Goal: Task Accomplishment & Management: Complete application form

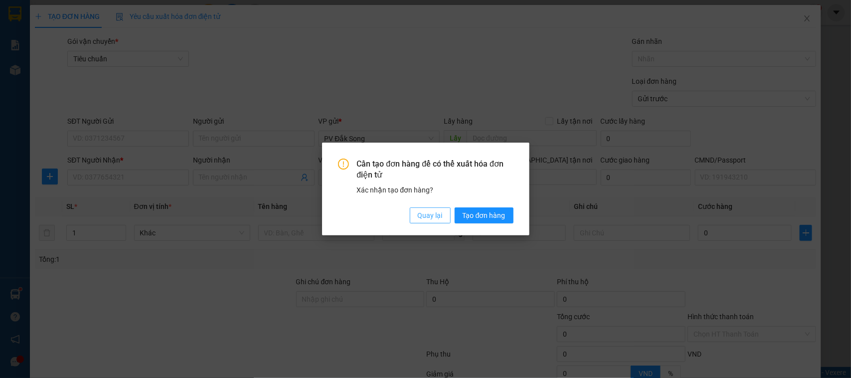
click at [428, 214] on span "Quay lại" at bounding box center [430, 215] width 25 height 11
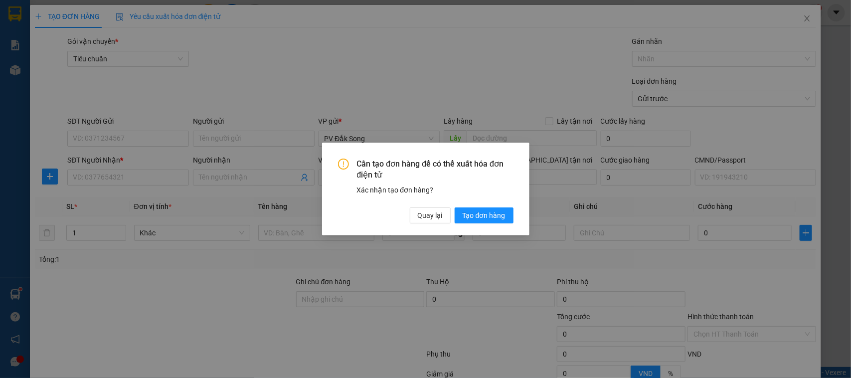
click at [274, 58] on div "Cần tạo đơn hàng để có thể xuất hóa đơn điện tử Xác nhận tạo đơn hàng? Quay lại…" at bounding box center [253, 48] width 41 height 18
click at [426, 219] on span "Quay lại" at bounding box center [430, 215] width 25 height 11
click at [426, 217] on span "Quay lại" at bounding box center [430, 215] width 25 height 11
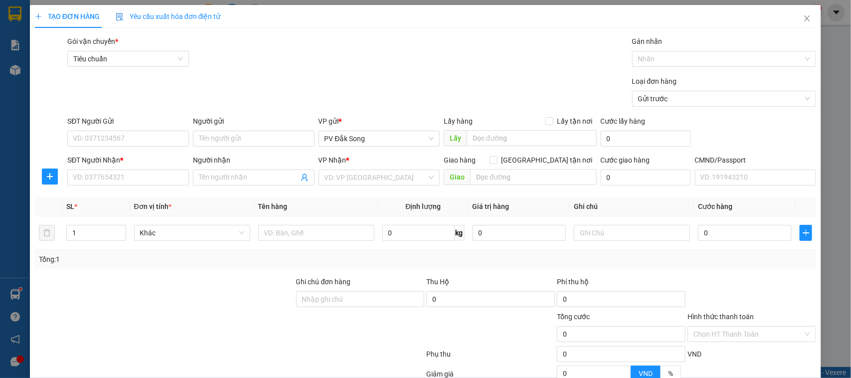
click at [257, 55] on span "Quay lại" at bounding box center [254, 54] width 5 height 2
click at [132, 138] on input "SĐT Người Gửi" at bounding box center [128, 139] width 122 height 16
click at [128, 180] on input "SĐT Người Nhận *" at bounding box center [128, 177] width 122 height 16
click at [146, 171] on input "0932" at bounding box center [128, 177] width 122 height 16
type input "0932742090"
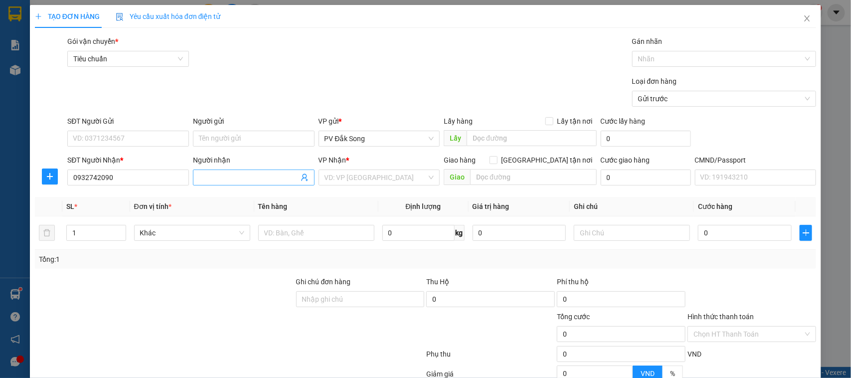
click at [220, 178] on input "Người nhận" at bounding box center [249, 177] width 100 height 11
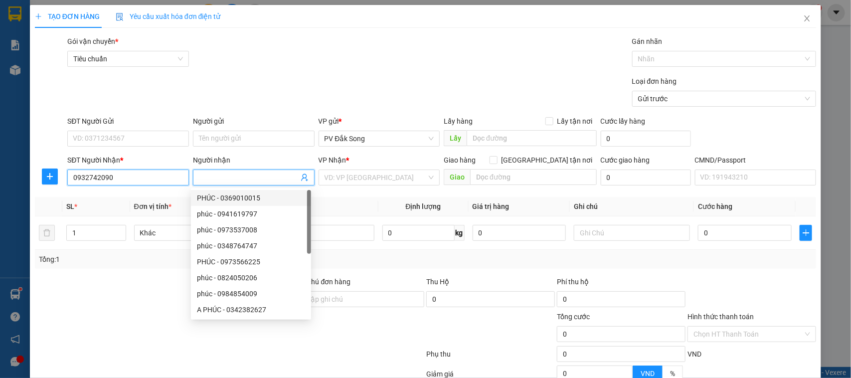
click at [159, 174] on input "0932742090" at bounding box center [128, 177] width 122 height 16
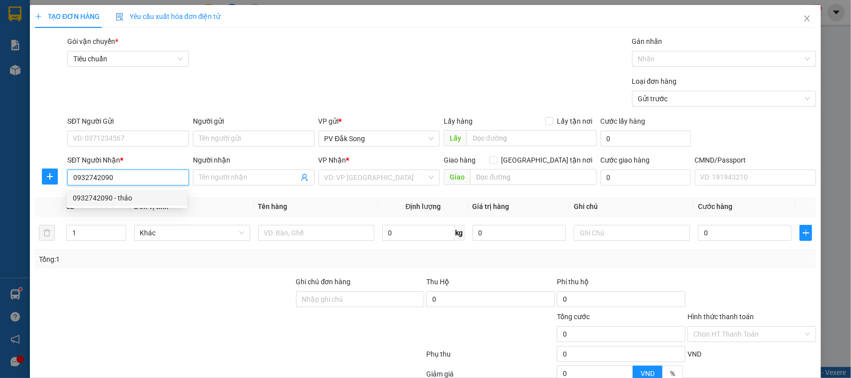
click at [139, 197] on div "0932742090 - thảo" at bounding box center [127, 197] width 108 height 11
type input "thảo"
click at [136, 199] on th "Đơn vị tính *" at bounding box center [194, 206] width 128 height 19
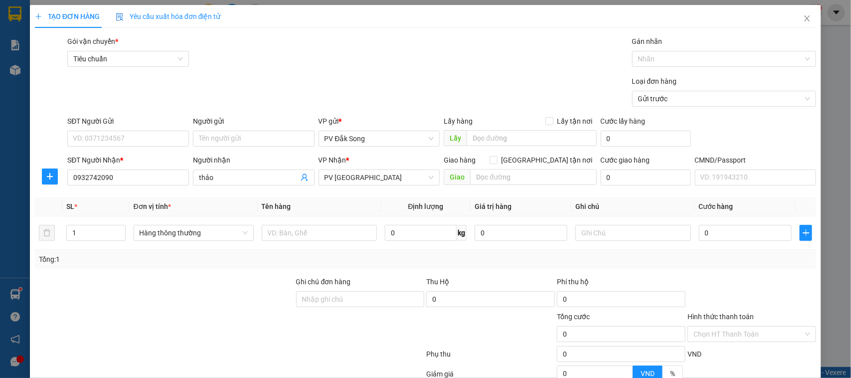
click at [153, 128] on div "SĐT Người Gửi" at bounding box center [128, 123] width 122 height 15
click at [152, 136] on input "SĐT Người Gửi" at bounding box center [128, 139] width 122 height 16
click at [144, 140] on input "SĐT Người Gửi" at bounding box center [128, 139] width 122 height 16
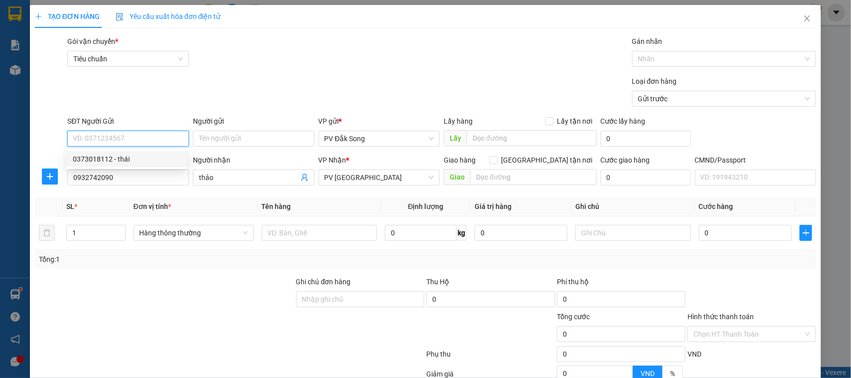
click at [139, 158] on div "0373018112 - thái" at bounding box center [127, 158] width 108 height 11
type input "0373018112"
type input "thái"
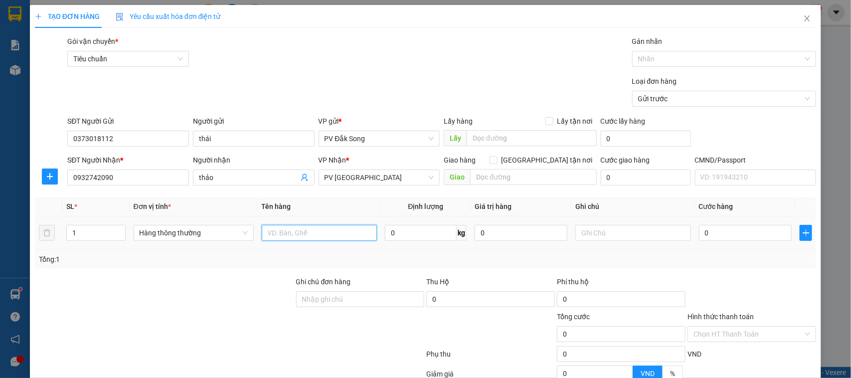
click at [297, 235] on input "text" at bounding box center [319, 233] width 115 height 16
type input "rau"
click at [577, 233] on input "text" at bounding box center [632, 233] width 115 height 16
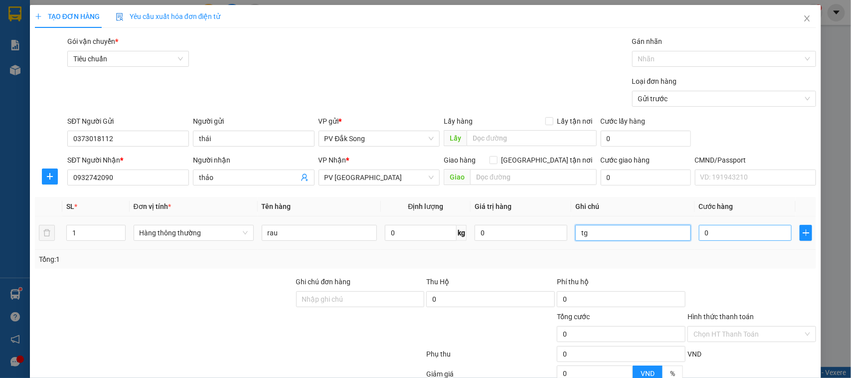
type input "tg"
click at [713, 234] on input "0" at bounding box center [745, 233] width 93 height 16
type input "005"
type input "5"
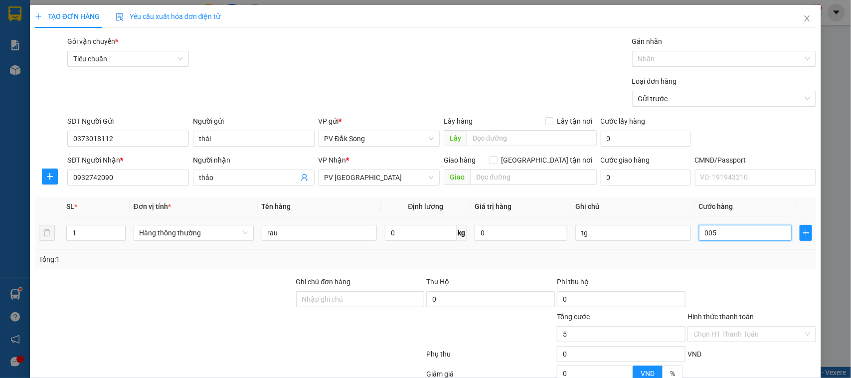
type input "0.050"
type input "50"
type input "00.500"
type input "500"
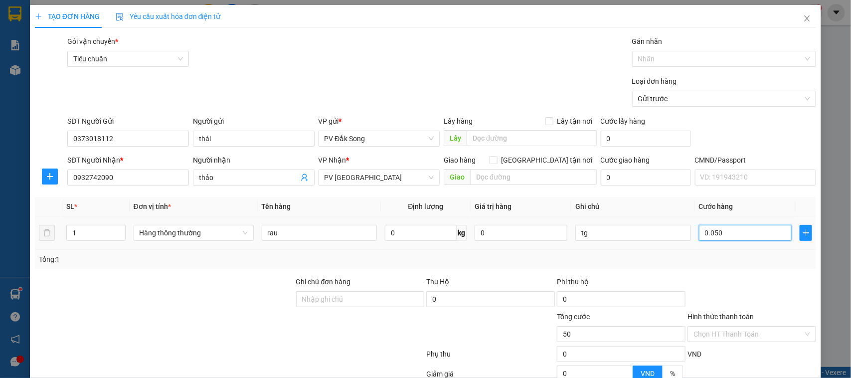
type input "500"
type input "0.005.000"
type input "5.000"
type input "000.050.000"
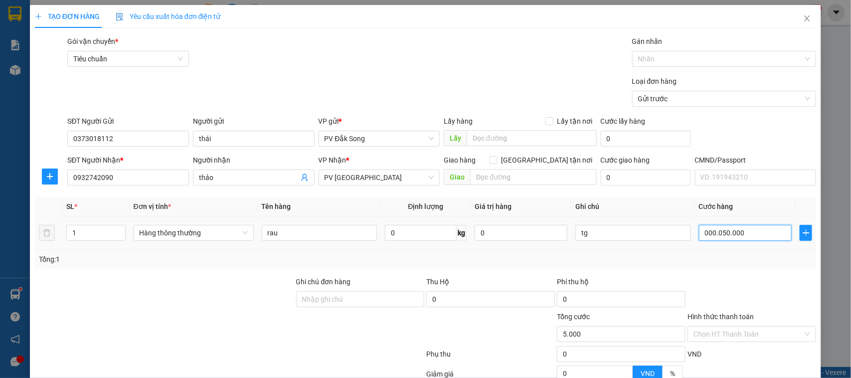
type input "50.000"
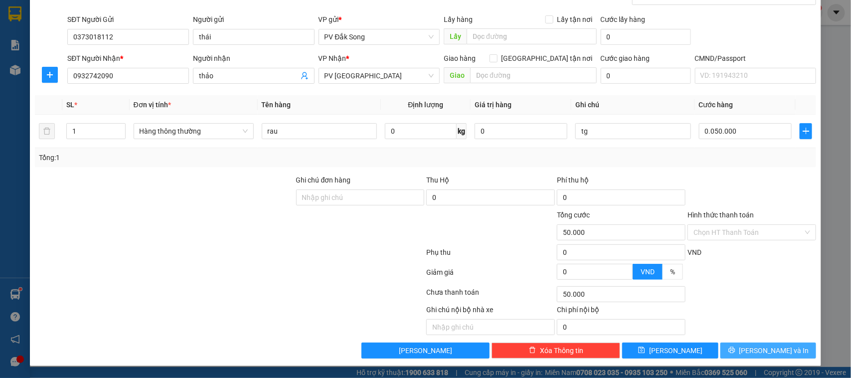
type input "50.000"
click at [768, 353] on span "[PERSON_NAME] và In" at bounding box center [774, 350] width 70 height 11
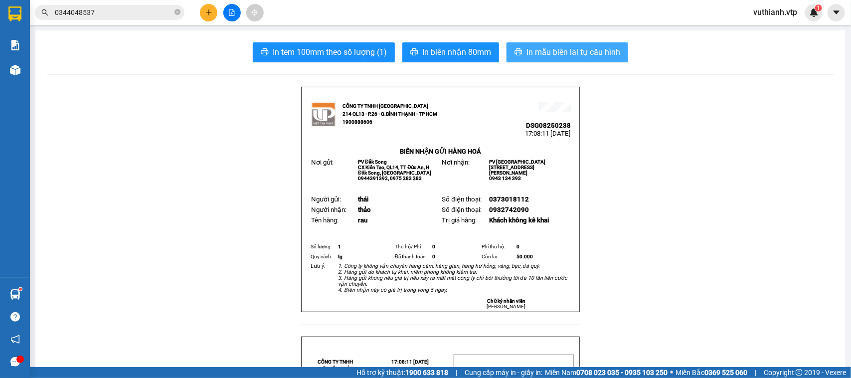
click at [575, 52] on span "In mẫu biên lai tự cấu hình" at bounding box center [573, 52] width 94 height 12
click at [575, 56] on span "In mẫu biên lai tự cấu hình" at bounding box center [573, 52] width 94 height 12
click at [208, 10] on icon "plus" at bounding box center [208, 11] width 0 height 5
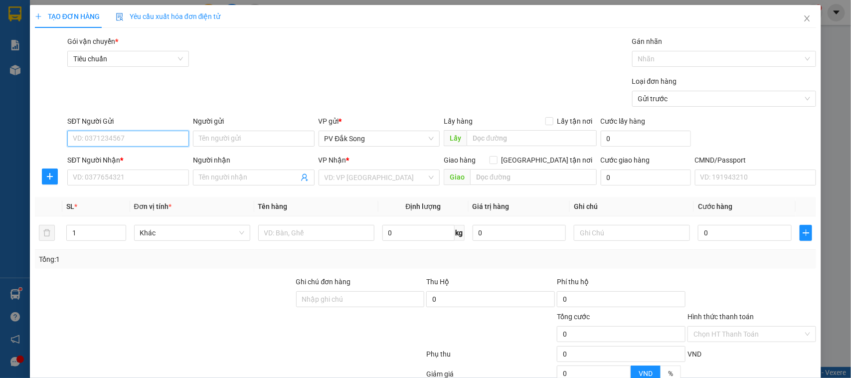
click at [123, 138] on input "SĐT Người Gửi" at bounding box center [128, 139] width 122 height 16
type input "0332552248"
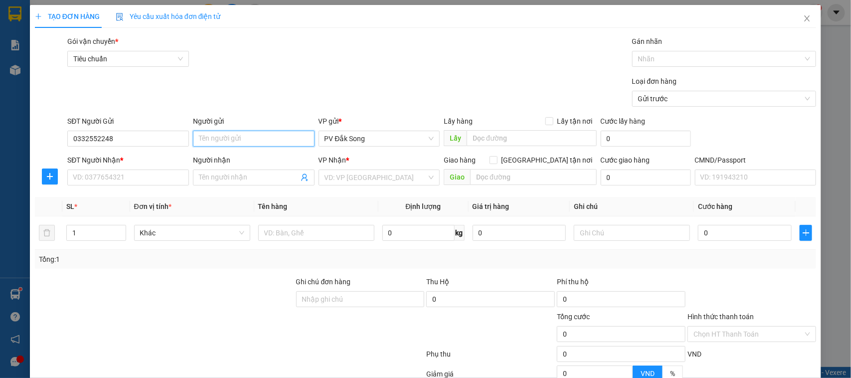
click at [212, 136] on input "Người gửi" at bounding box center [254, 139] width 122 height 16
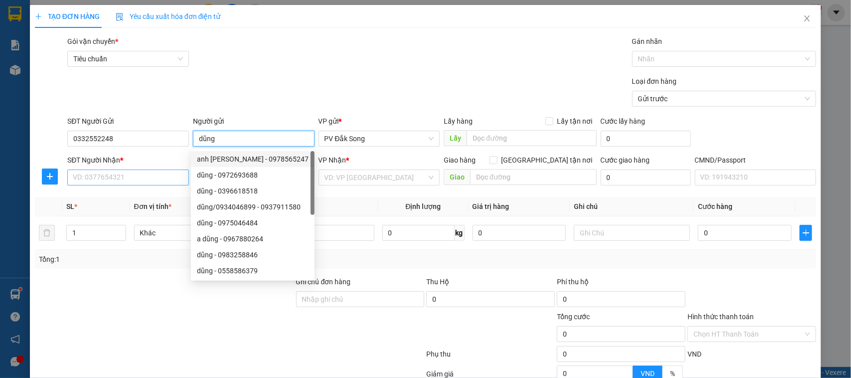
type input "dũng"
click at [158, 173] on input "SĐT Người Nhận *" at bounding box center [128, 177] width 122 height 16
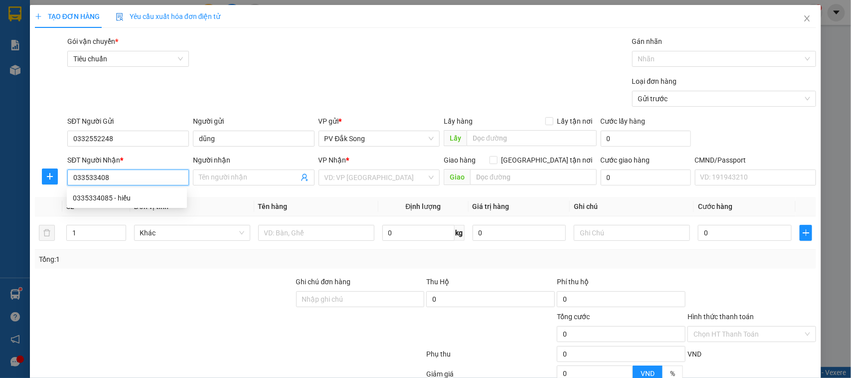
type input "0335334085"
click at [147, 198] on div "0335334085 - hiếu" at bounding box center [127, 197] width 108 height 11
type input "hiếu"
type input "n4 đồng xoài bp"
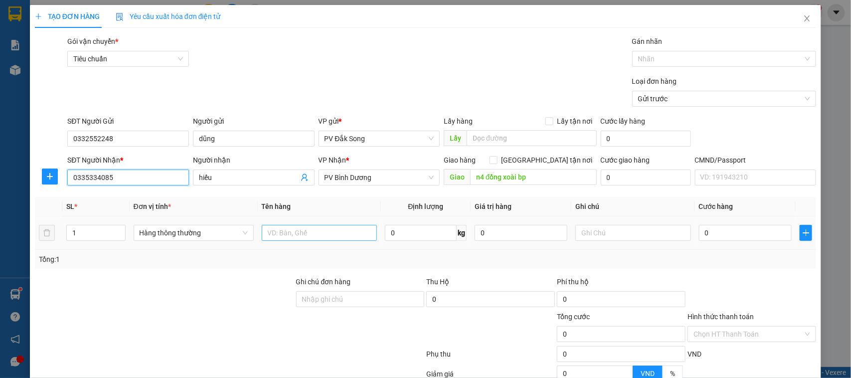
type input "0335334085"
click at [340, 233] on input "text" at bounding box center [319, 233] width 115 height 16
type input "mẫu"
click at [604, 228] on input "text" at bounding box center [632, 233] width 115 height 16
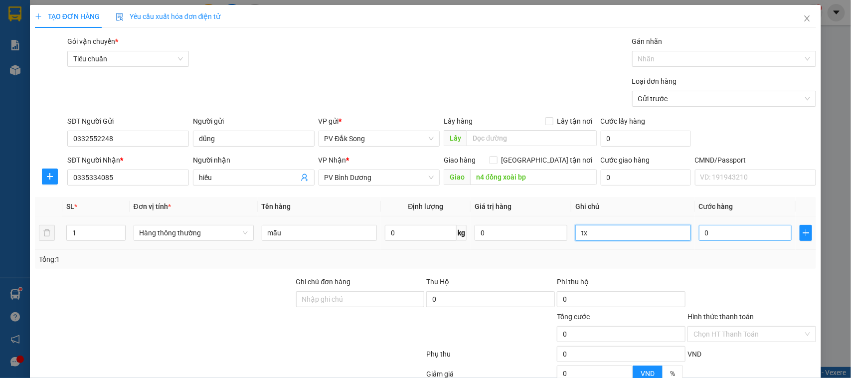
type input "tx"
click at [713, 234] on input "0" at bounding box center [745, 233] width 93 height 16
type input "003"
type input "3"
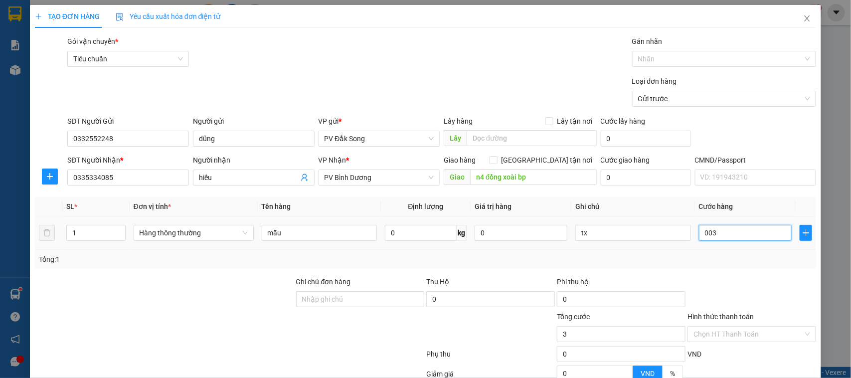
type input "0.030"
type input "30"
type input "00.300"
type input "300"
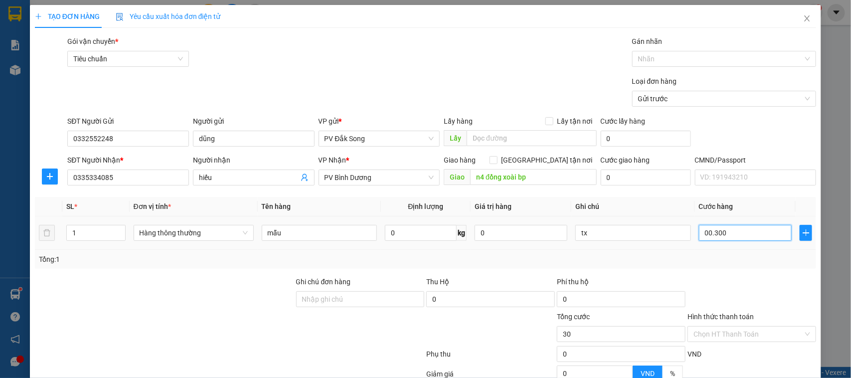
type input "300"
type input "0.003.000"
type input "3.000"
type input "0.000.030.000"
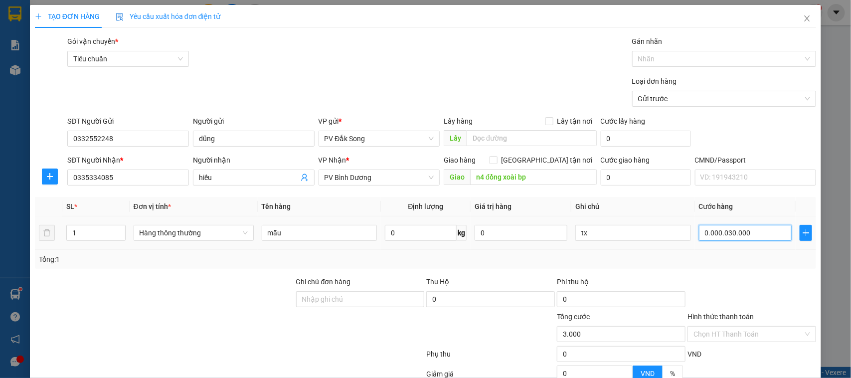
type input "30.000"
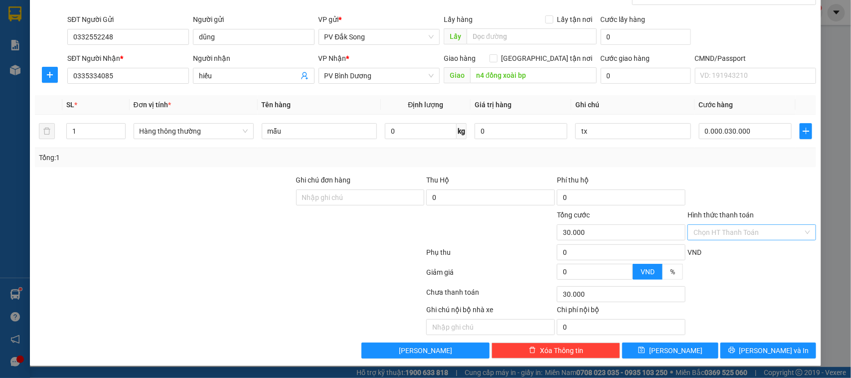
type input "30.000"
click at [746, 228] on input "Hình thức thanh toán" at bounding box center [748, 232] width 110 height 15
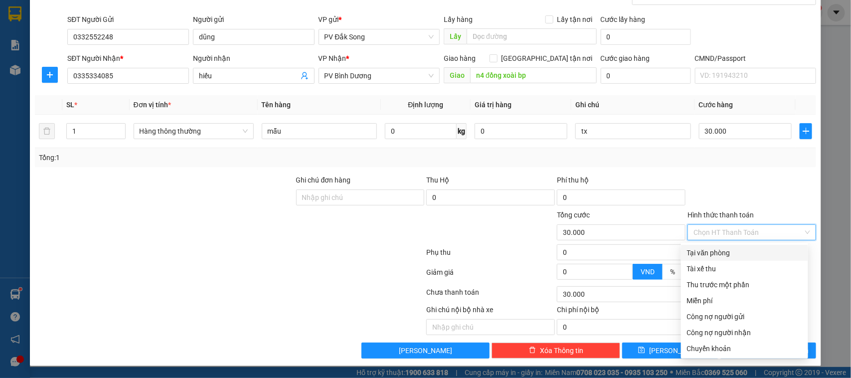
click at [735, 250] on div "Tại văn phòng" at bounding box center [744, 252] width 115 height 11
type input "0"
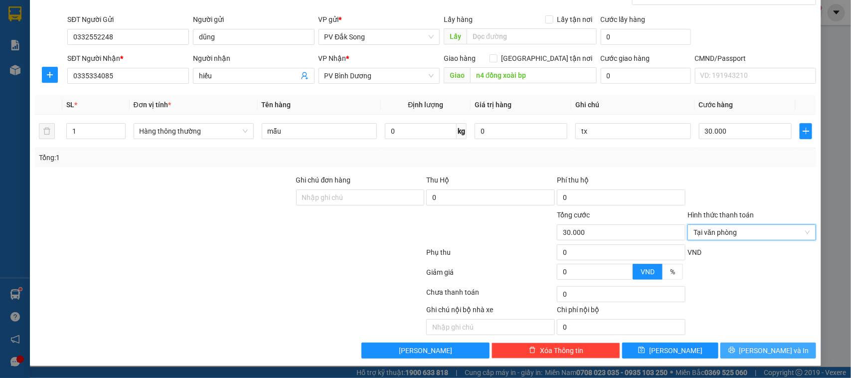
click at [763, 350] on span "[PERSON_NAME] và In" at bounding box center [774, 350] width 70 height 11
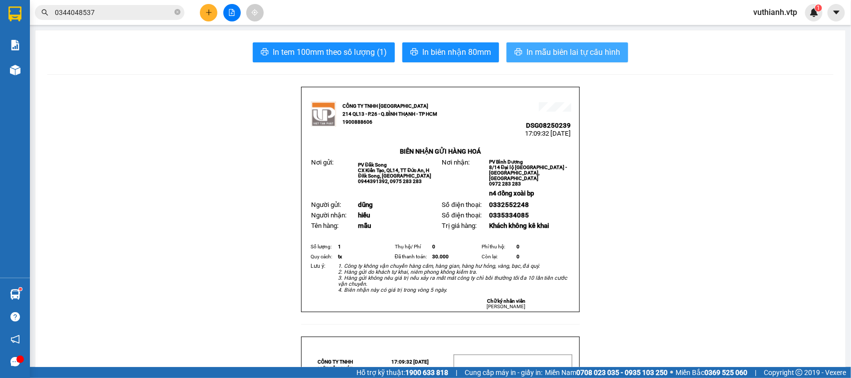
click at [587, 43] on button "In mẫu biên lai tự cấu hình" at bounding box center [567, 52] width 122 height 20
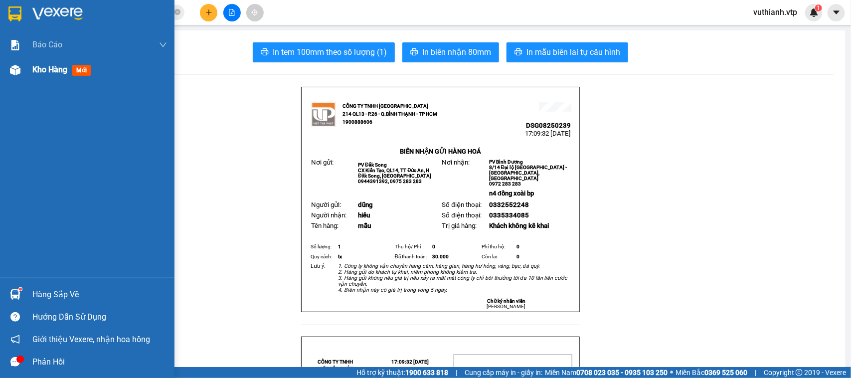
click at [22, 73] on div at bounding box center [14, 69] width 17 height 17
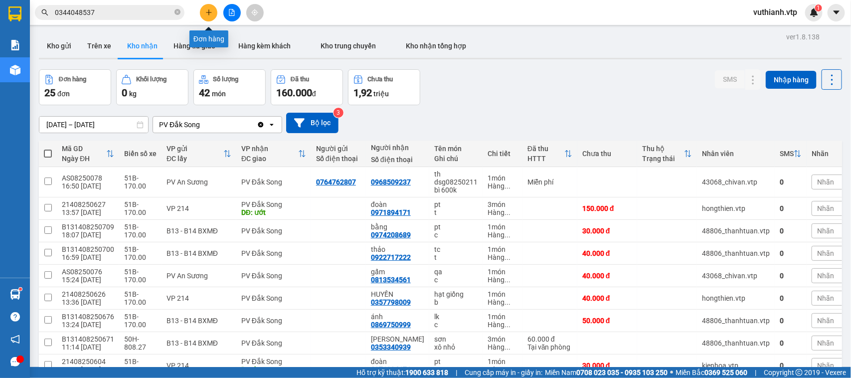
click at [212, 9] on icon "plus" at bounding box center [208, 12] width 7 height 7
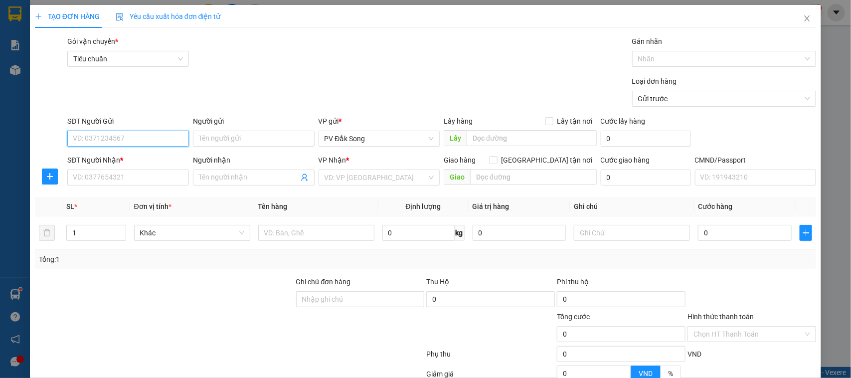
click at [122, 140] on input "SĐT Người Gửi" at bounding box center [128, 139] width 122 height 16
type input "0364531928"
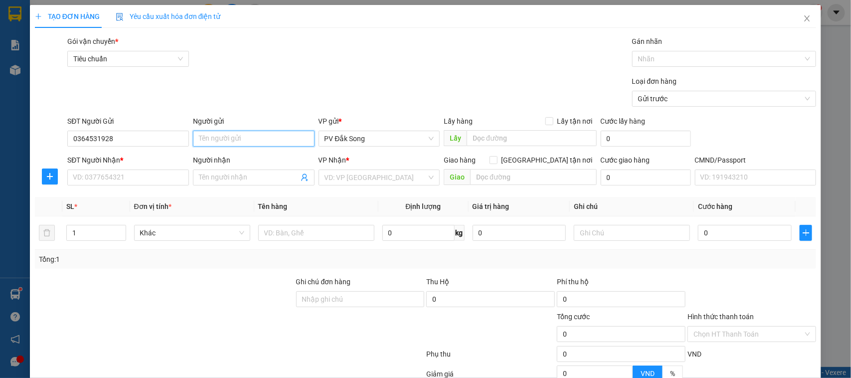
click at [232, 139] on input "Người gửi" at bounding box center [254, 139] width 122 height 16
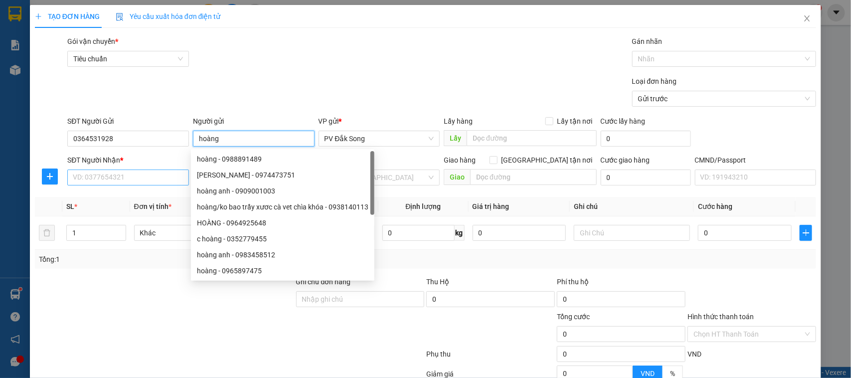
type input "hoàng"
click at [121, 179] on input "SĐT Người Nhận *" at bounding box center [128, 177] width 122 height 16
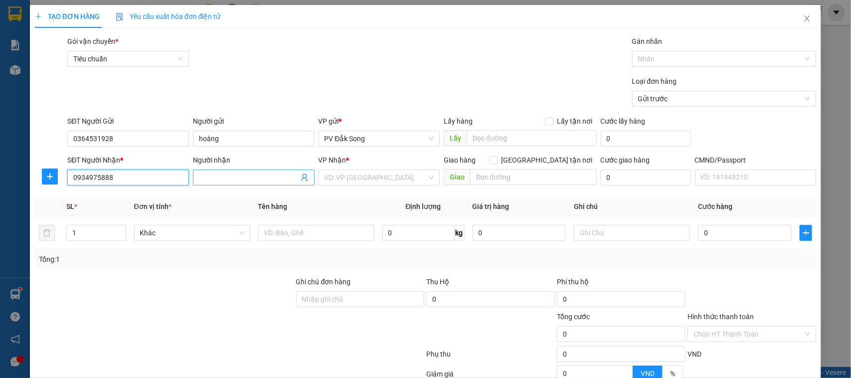
type input "0934975888"
click at [228, 174] on input "Người nhận" at bounding box center [249, 177] width 100 height 11
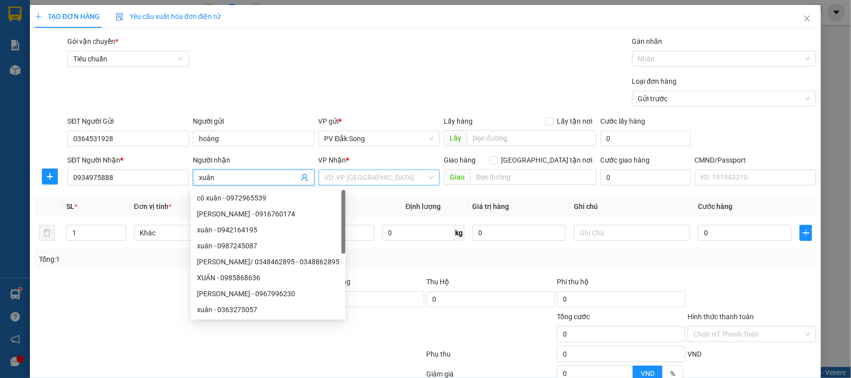
type input "xuân"
click at [340, 174] on input "search" at bounding box center [375, 177] width 103 height 15
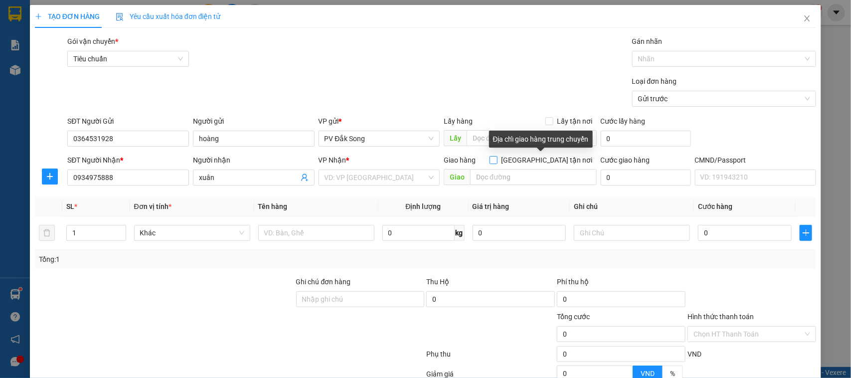
click at [497, 157] on span at bounding box center [493, 160] width 8 height 8
click at [496, 157] on input "[GEOGRAPHIC_DATA] tận nơi" at bounding box center [492, 159] width 7 height 7
checkbox input "true"
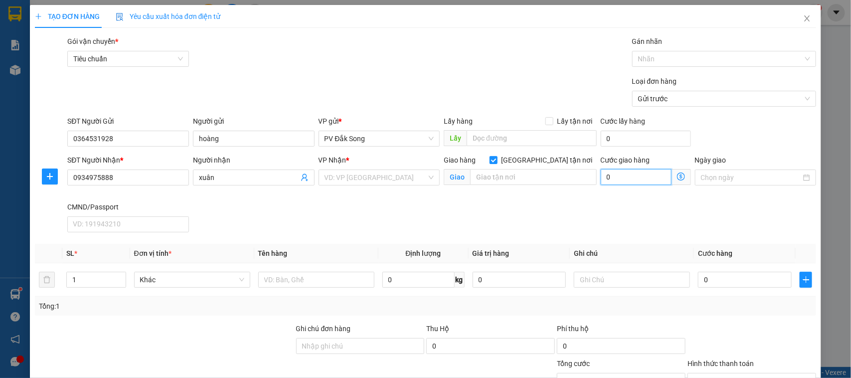
click at [623, 180] on input "0" at bounding box center [635, 177] width 71 height 16
type input "0"
type input "9"
type input "90"
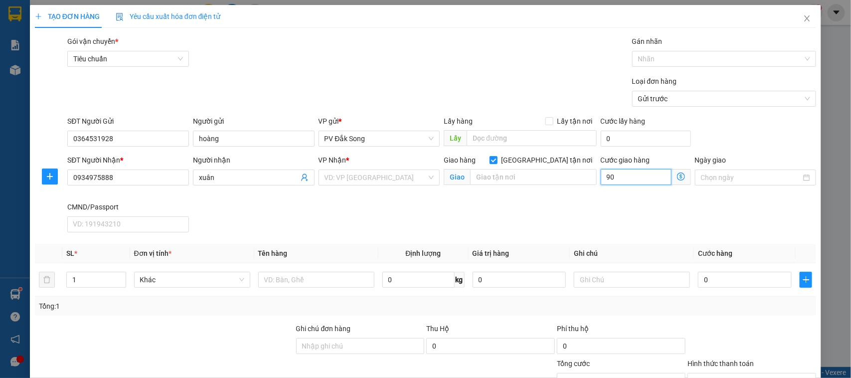
type input "90"
type input "900"
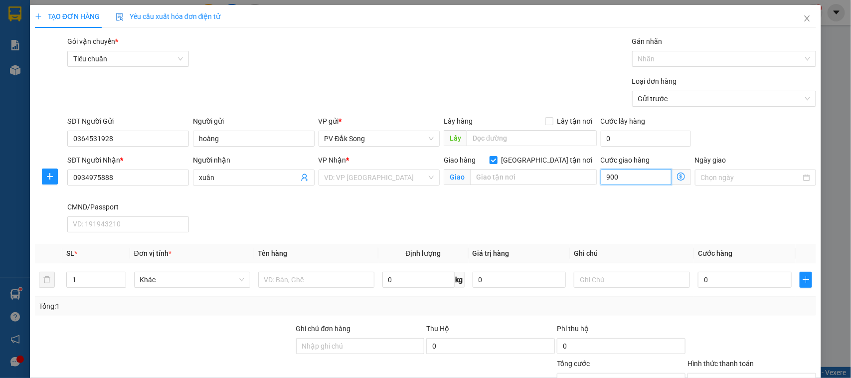
type input "9.000"
type input "90.000"
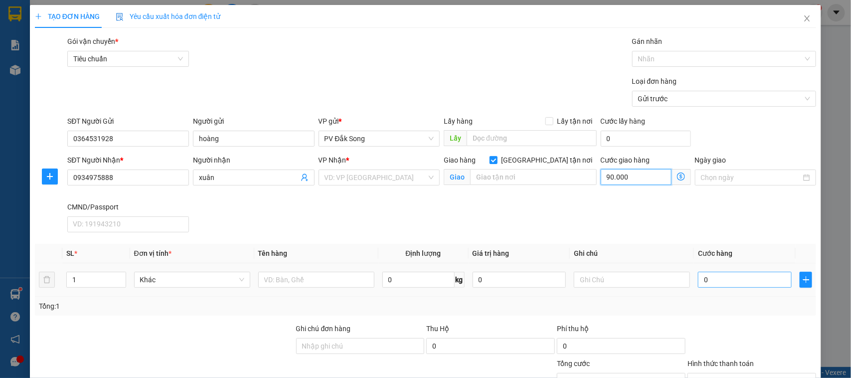
type input "90.000"
click at [707, 282] on input "0" at bounding box center [745, 280] width 94 height 16
type input "90.000"
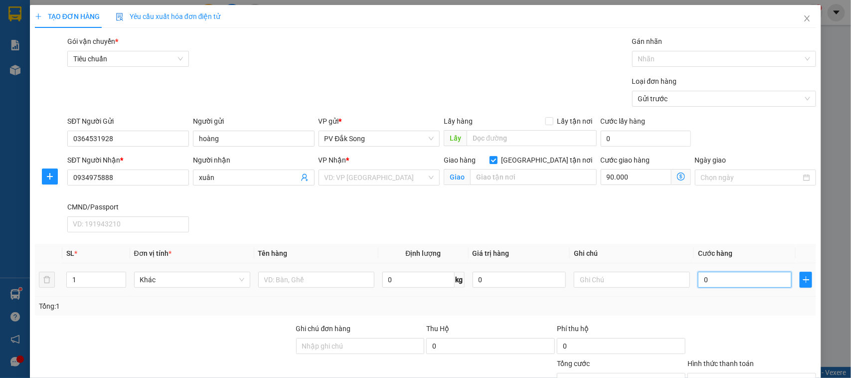
type input "005"
type input "90.005"
type input "0.050"
type input "90.050"
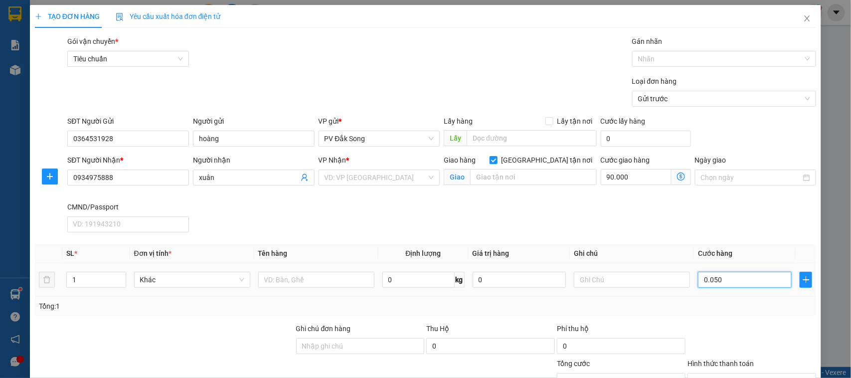
type input "90.050"
type input "00.500"
type input "90.500"
type input "0.005.000"
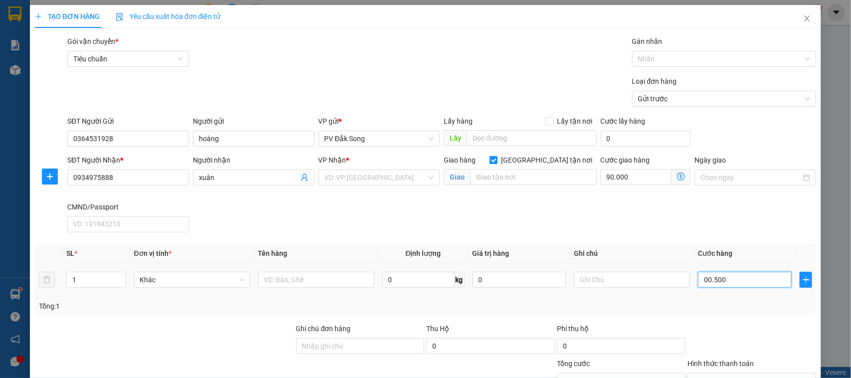
type input "95.000"
type input "000.050.000"
type input "140.000"
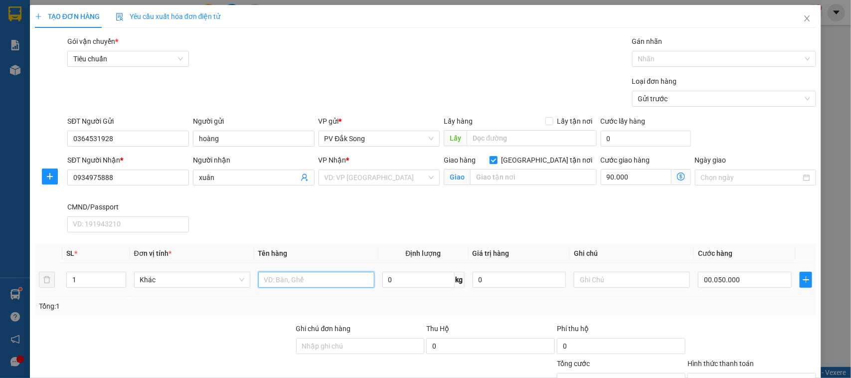
click at [325, 283] on input "text" at bounding box center [316, 280] width 116 height 16
type input "50.000"
type input "140.000"
click at [325, 283] on input "text" at bounding box center [316, 280] width 116 height 16
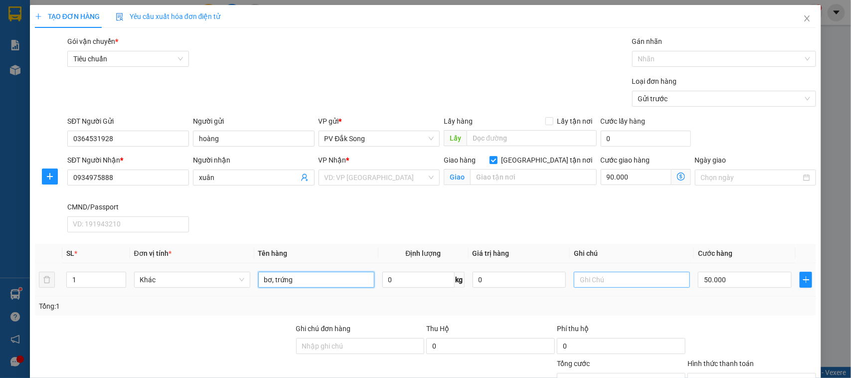
type input "bơ, trứng"
click at [586, 277] on input "text" at bounding box center [632, 280] width 116 height 16
type input "tg"
click at [387, 176] on input "search" at bounding box center [375, 177] width 103 height 15
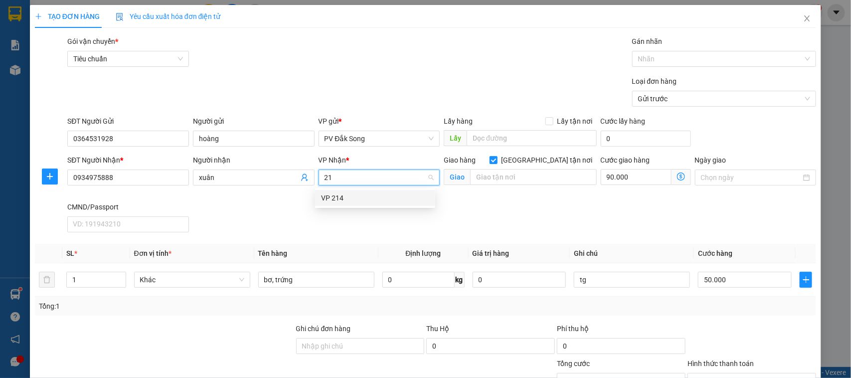
type input "214"
click at [378, 197] on div "VP 214" at bounding box center [375, 197] width 108 height 11
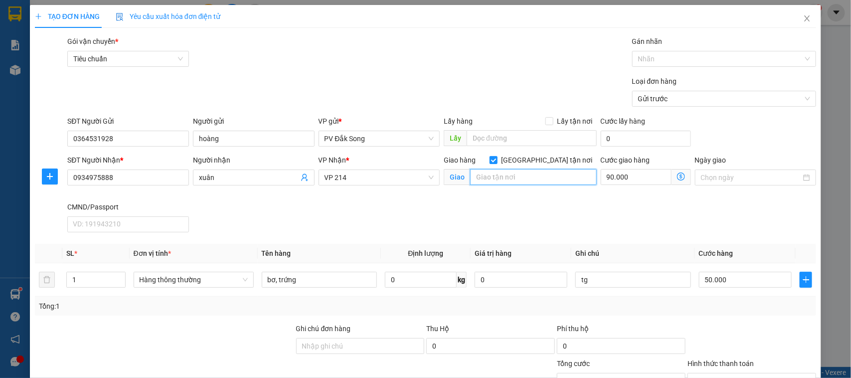
click at [487, 182] on input "text" at bounding box center [533, 177] width 127 height 16
type input "5a"
drag, startPoint x: 489, startPoint y: 212, endPoint x: 574, endPoint y: 180, distance: 90.8
click at [574, 180] on div "SĐT Người Nhận * 0934975888 Người nhận xuân VP Nhận * VP 214 Giao hàng [GEOGRAP…" at bounding box center [441, 195] width 752 height 82
click at [514, 177] on input "5a" at bounding box center [533, 177] width 127 height 16
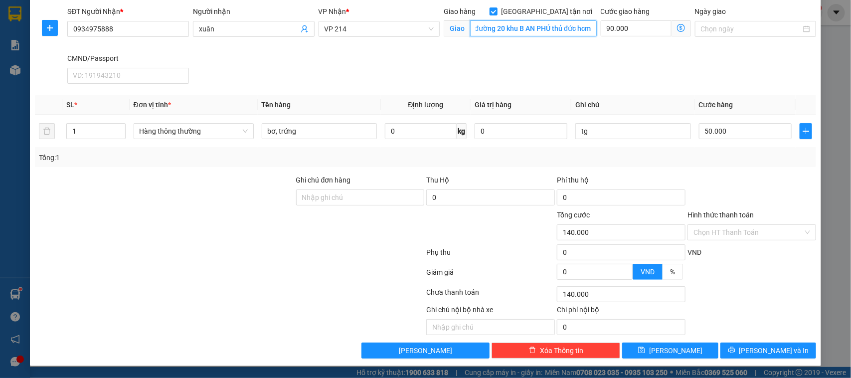
scroll to position [0, 18]
type input "5A đường 20 khu B AN PHÚ thủ đức hcm"
click at [704, 225] on input "Hình thức thanh toán" at bounding box center [748, 232] width 110 height 15
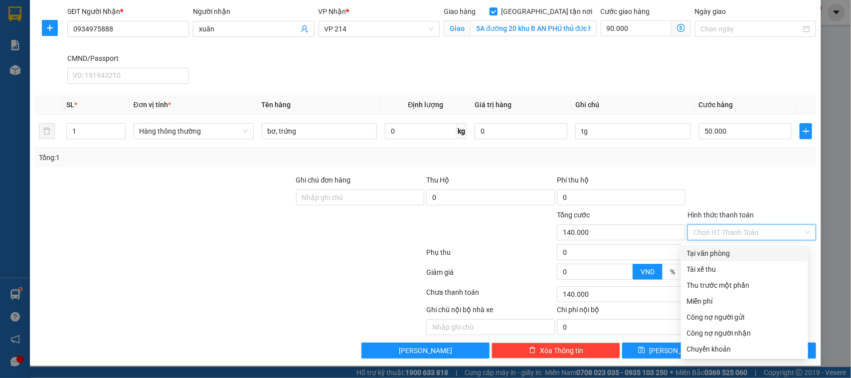
click at [706, 251] on div "Tại văn phòng" at bounding box center [744, 253] width 115 height 11
type input "0"
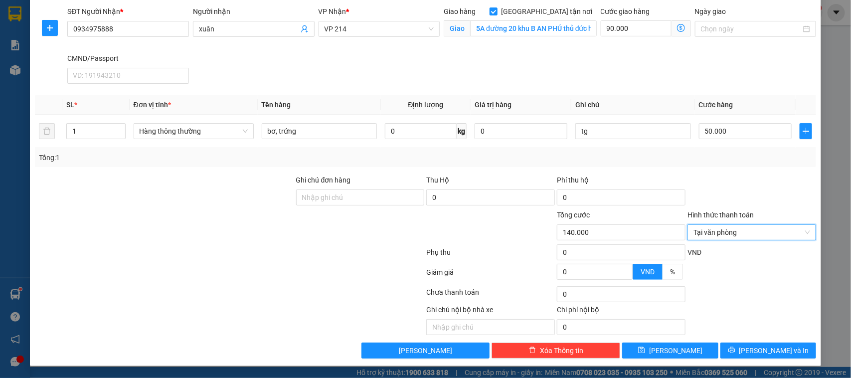
click at [755, 305] on div "Ghi chú nội bộ nhà xe Chi phí nội bộ 0" at bounding box center [425, 319] width 783 height 31
click at [731, 282] on div at bounding box center [751, 275] width 131 height 17
click at [825, 295] on div "TẠO ĐƠN HÀNG Yêu cầu xuất hóa đơn điện tử Transit Pickup Surcharge Ids Transit …" at bounding box center [425, 189] width 851 height 378
click at [768, 353] on span "[PERSON_NAME] và In" at bounding box center [774, 350] width 70 height 11
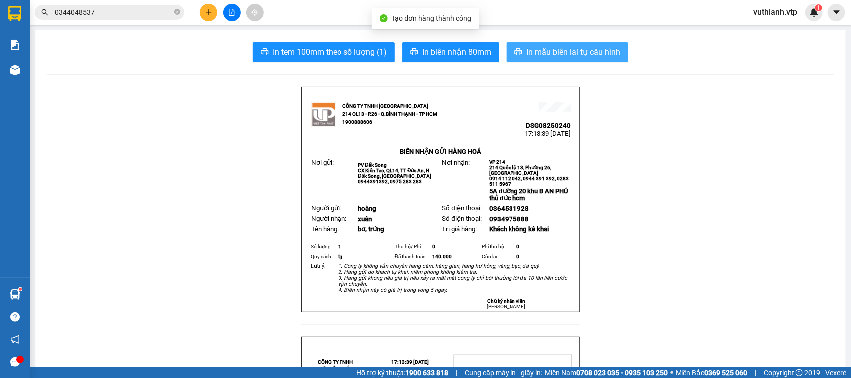
click at [578, 56] on span "In mẫu biên lai tự cấu hình" at bounding box center [573, 52] width 94 height 12
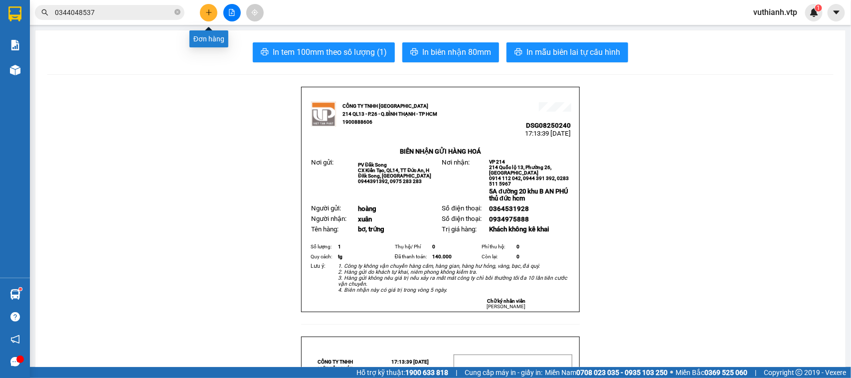
click at [211, 11] on icon "plus" at bounding box center [208, 12] width 7 height 7
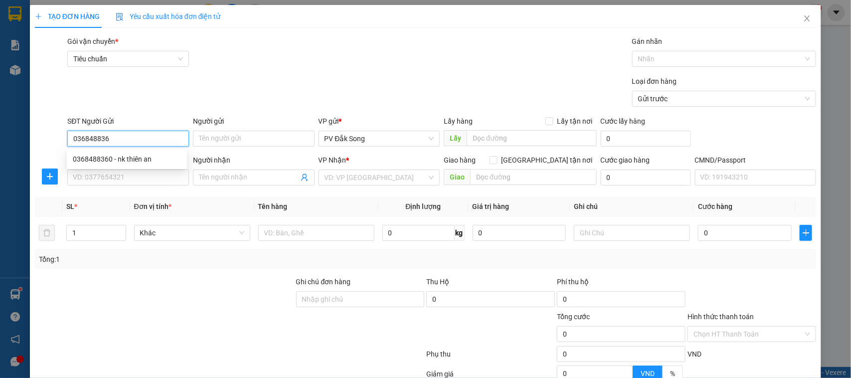
type input "0368488360"
click at [150, 156] on div "0368488360 - nk thiên an" at bounding box center [127, 158] width 108 height 11
type input "nk [DEMOGRAPHIC_DATA]"
type input "0966801152"
type input "đình phong"
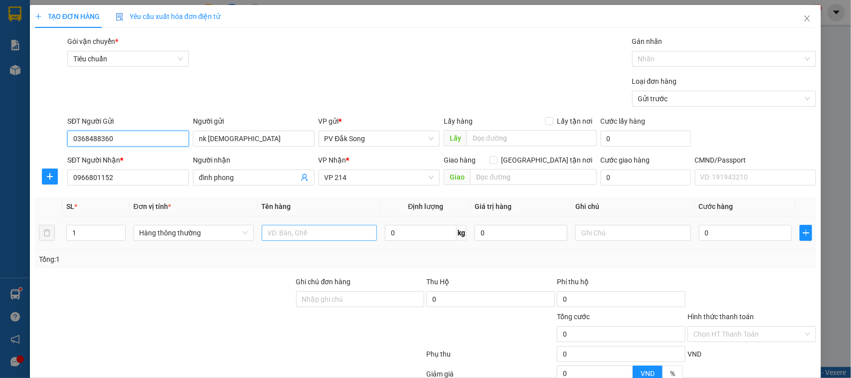
type input "0368488360"
click at [306, 230] on input "text" at bounding box center [319, 233] width 115 height 16
type input "răng"
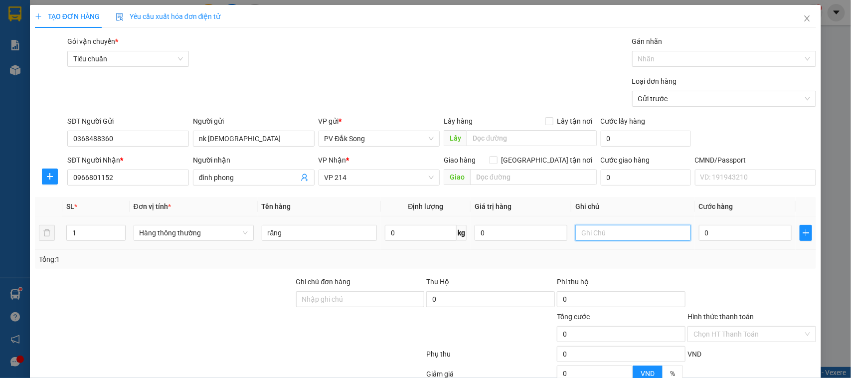
click at [589, 233] on input "text" at bounding box center [632, 233] width 115 height 16
type input "h"
click at [711, 228] on input "0" at bounding box center [745, 233] width 93 height 16
type input "003"
type input "3"
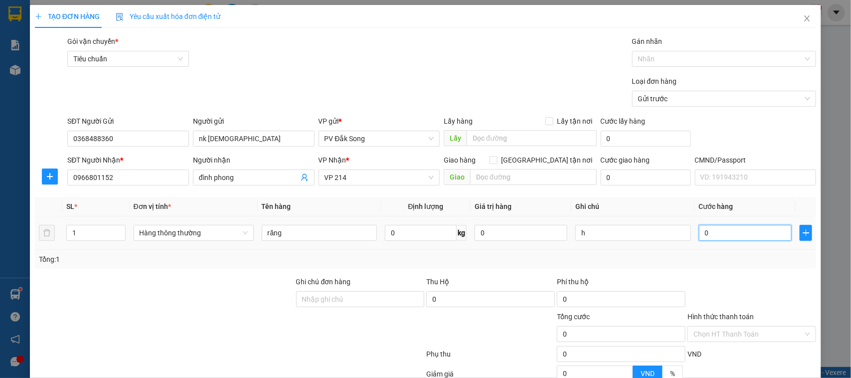
type input "3"
type input "0.030"
type input "30"
type input "00.300"
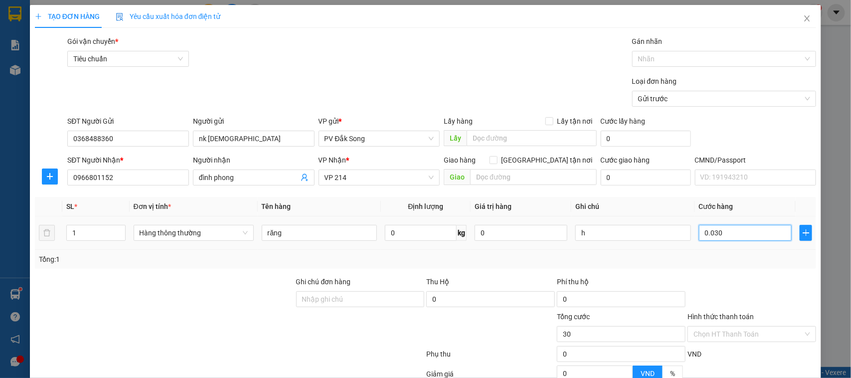
type input "300"
type input "0.003.000"
type input "3.000"
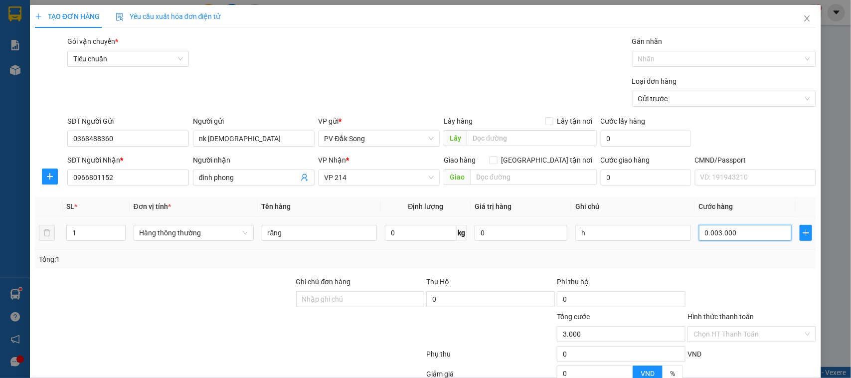
type input "000.030.000"
type input "30.000"
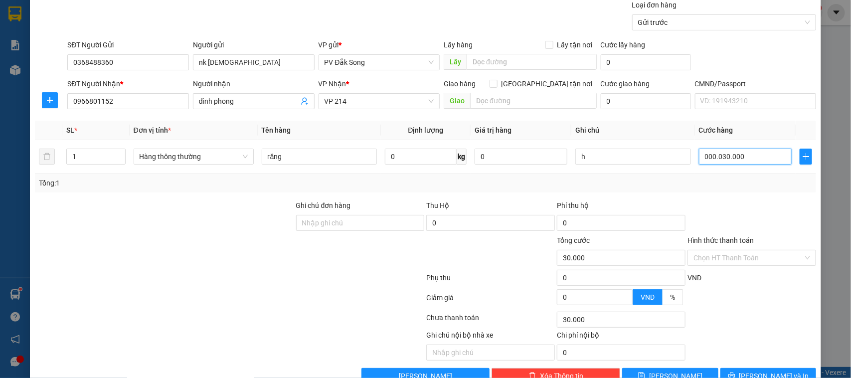
scroll to position [103, 0]
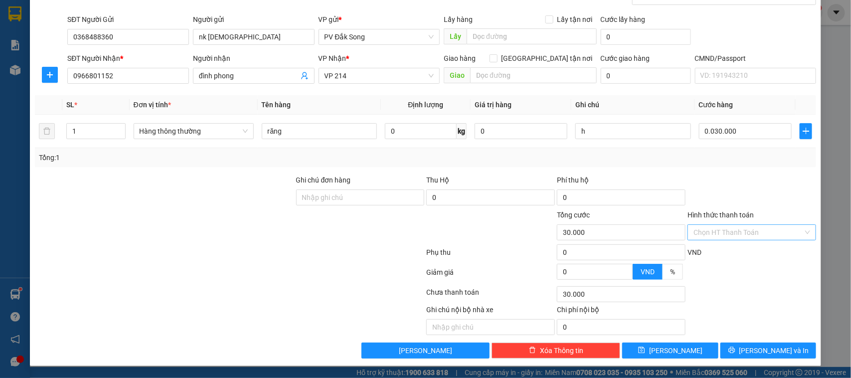
click at [725, 230] on input "Hình thức thanh toán" at bounding box center [748, 232] width 110 height 15
type input "30.000"
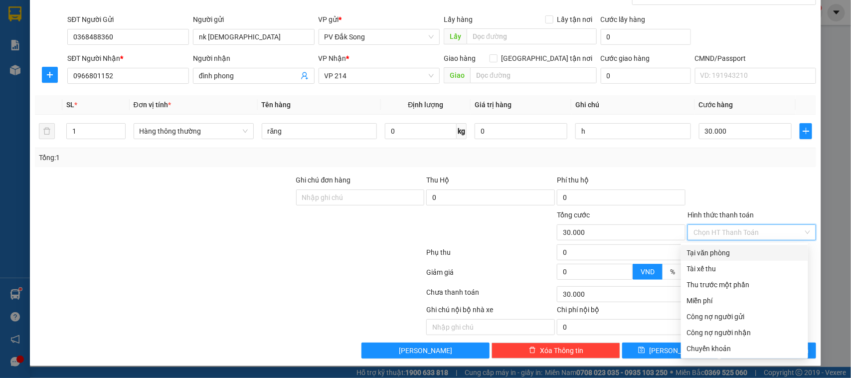
click at [725, 251] on div "Tại văn phòng" at bounding box center [744, 252] width 115 height 11
type input "0"
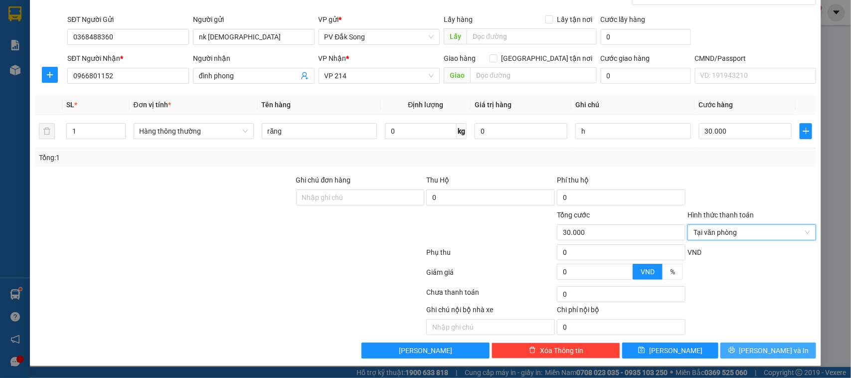
click at [748, 344] on button "[PERSON_NAME] và In" at bounding box center [768, 350] width 96 height 16
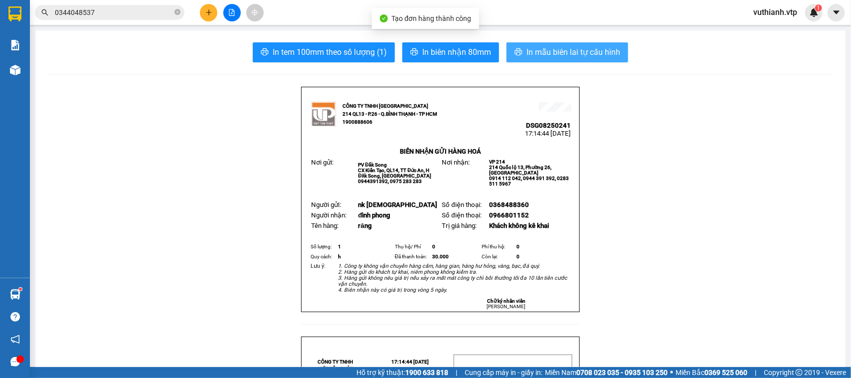
click at [572, 53] on span "In mẫu biên lai tự cấu hình" at bounding box center [573, 52] width 94 height 12
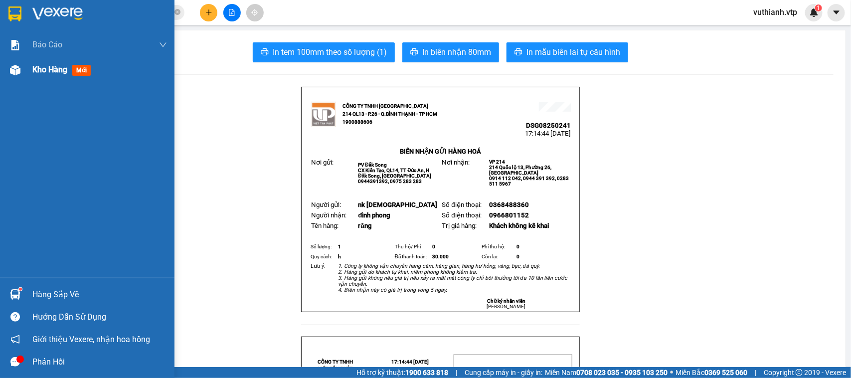
click at [10, 73] on img at bounding box center [15, 70] width 10 height 10
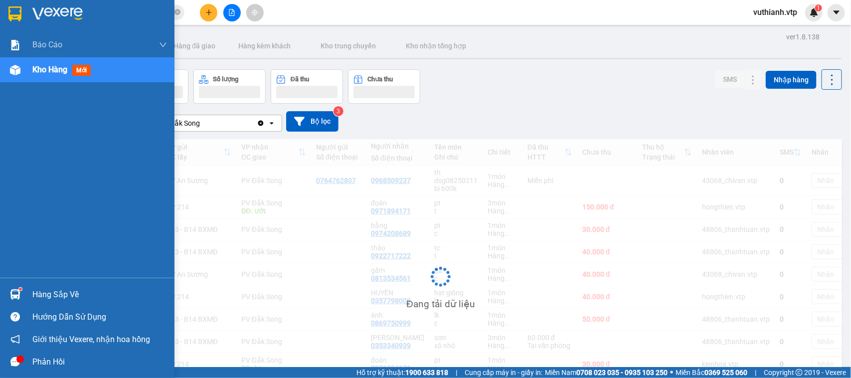
click at [13, 73] on img at bounding box center [15, 70] width 10 height 10
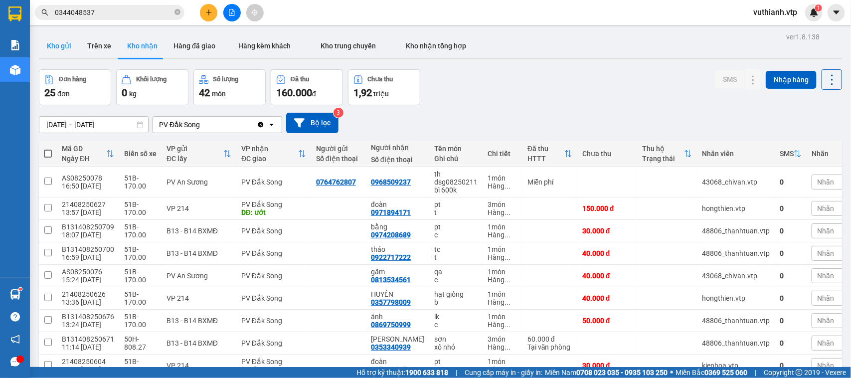
click at [63, 46] on button "Kho gửi" at bounding box center [59, 46] width 40 height 24
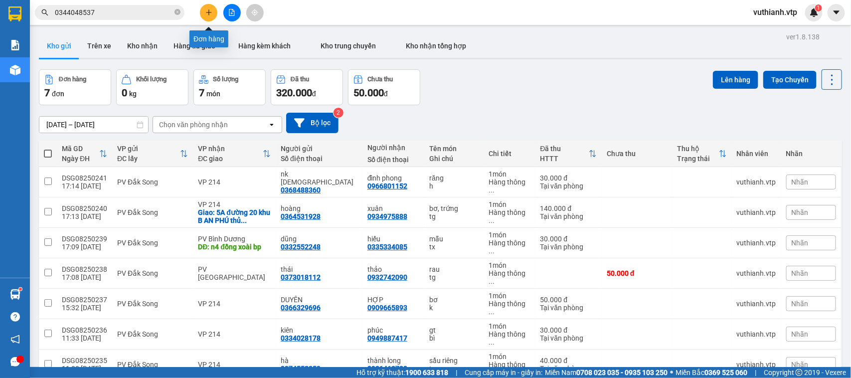
click at [211, 13] on icon "plus" at bounding box center [208, 12] width 7 height 7
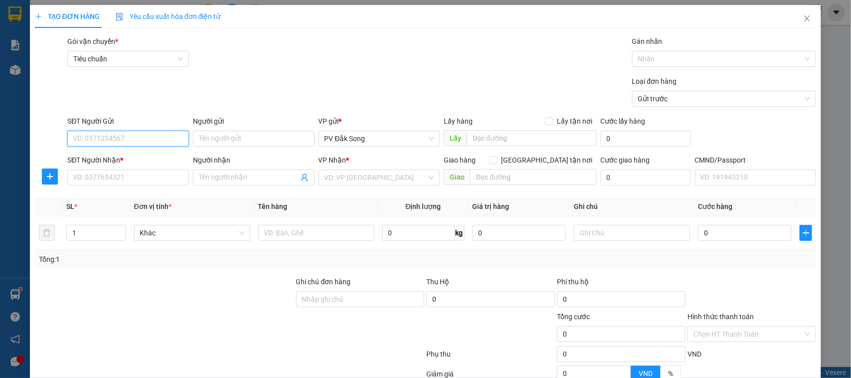
click at [169, 141] on input "SĐT Người Gửi" at bounding box center [128, 139] width 122 height 16
type input "0978707179"
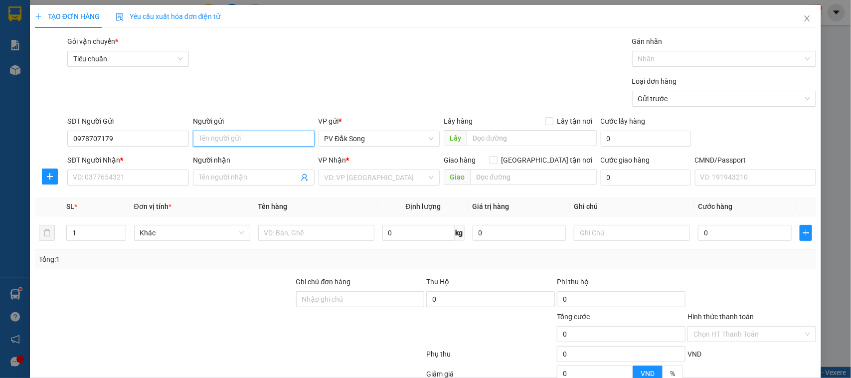
click at [213, 140] on input "Người gửi" at bounding box center [254, 139] width 122 height 16
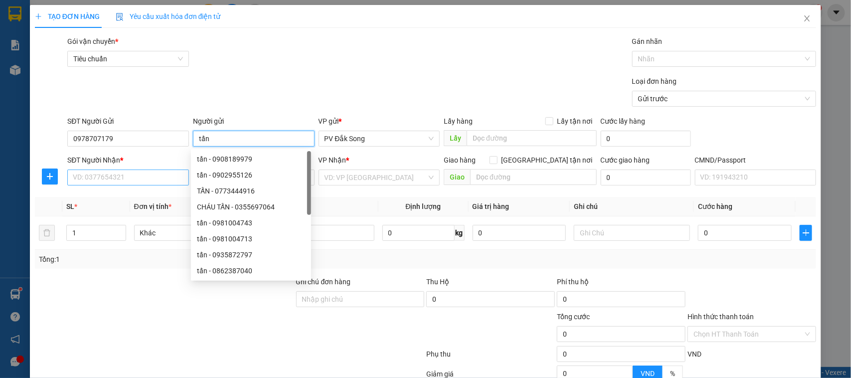
type input "tấn"
click at [133, 177] on input "SĐT Người Nhận *" at bounding box center [128, 177] width 122 height 16
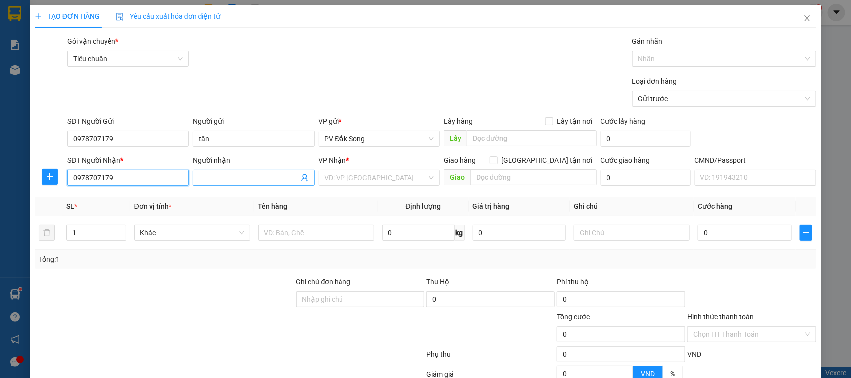
type input "0978707179"
click at [240, 176] on input "Người nhận" at bounding box center [249, 177] width 100 height 11
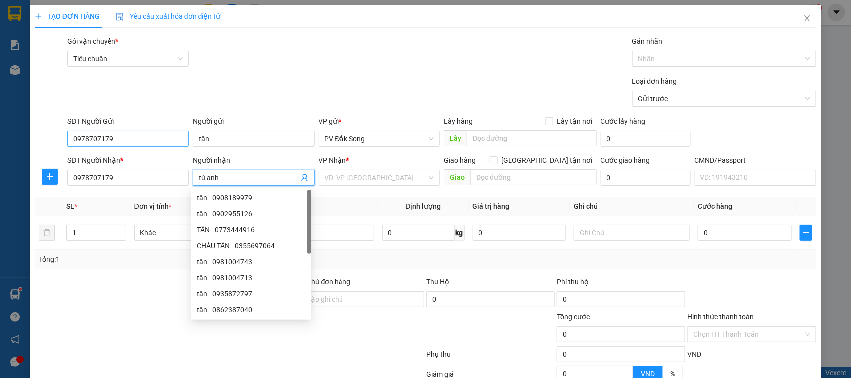
type input "tú anh"
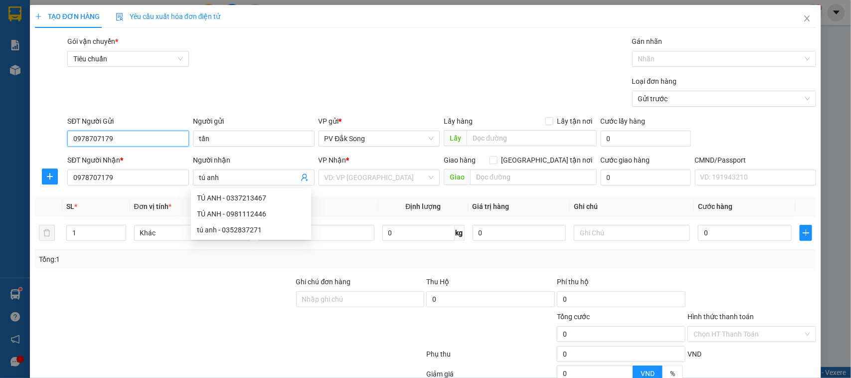
click at [133, 138] on input "0978707179" at bounding box center [128, 139] width 122 height 16
type input "0"
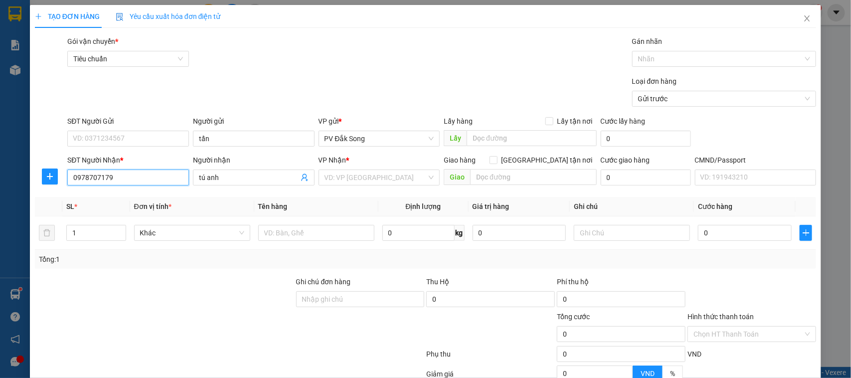
drag, startPoint x: 115, startPoint y: 180, endPoint x: 53, endPoint y: 195, distance: 63.1
click at [53, 195] on div "Transit Pickup Surcharge Ids Transit Deliver Surcharge Ids Transit Deliver Surc…" at bounding box center [425, 248] width 781 height 424
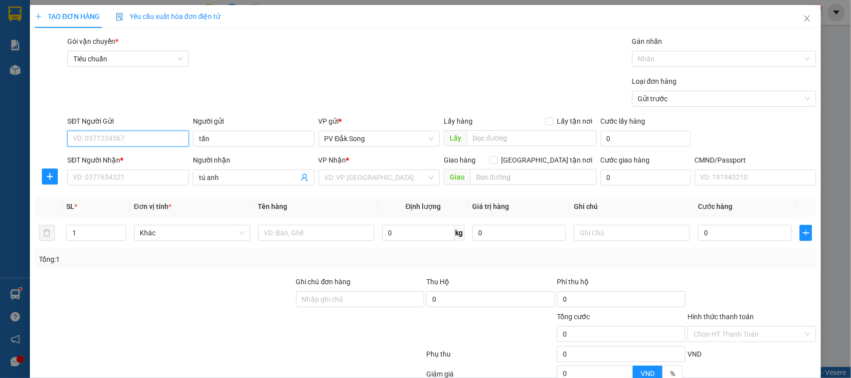
click at [143, 138] on input "SĐT Người Gửi" at bounding box center [128, 139] width 122 height 16
paste input "0978707179"
type input "0978707179"
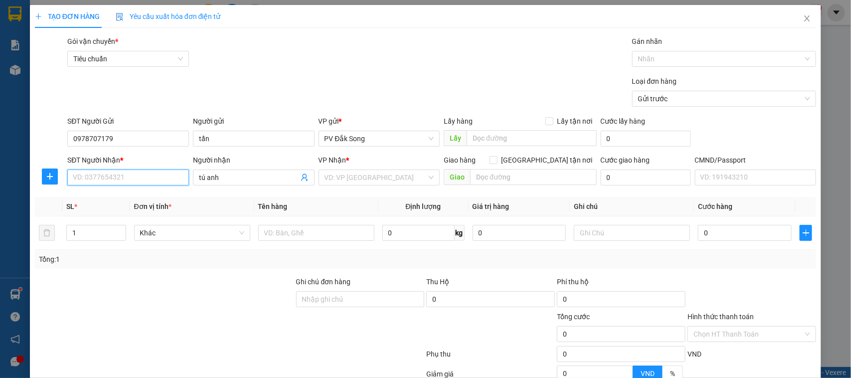
click at [143, 178] on input "SĐT Người Nhận *" at bounding box center [128, 177] width 122 height 16
type input "0363251813"
click at [345, 179] on input "search" at bounding box center [375, 177] width 103 height 15
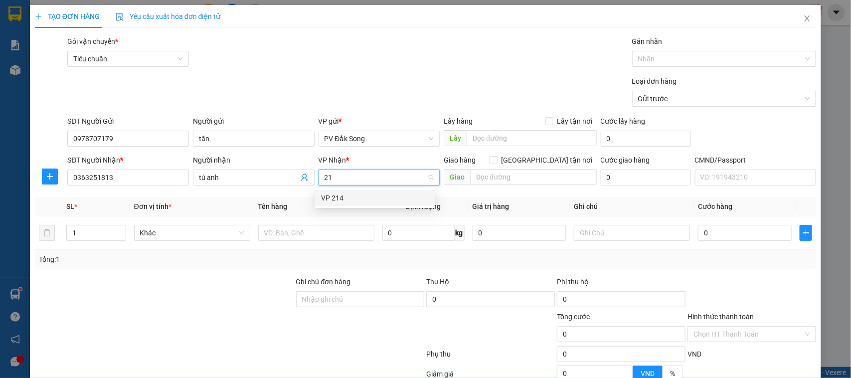
type input "214"
click at [350, 198] on div "VP 214" at bounding box center [375, 197] width 108 height 11
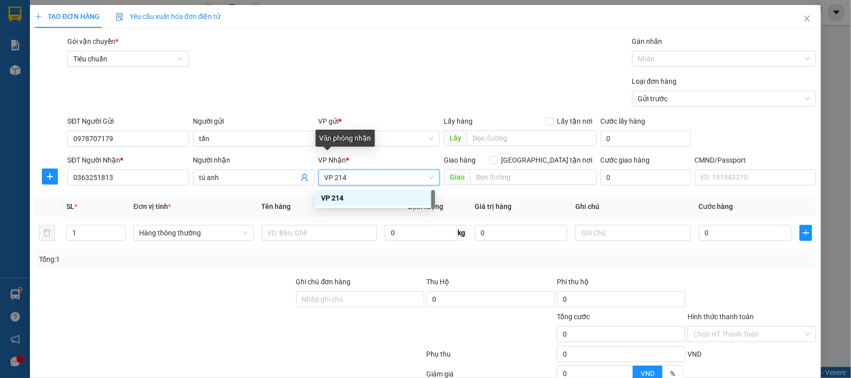
click at [371, 197] on th "Tên hàng" at bounding box center [319, 206] width 123 height 19
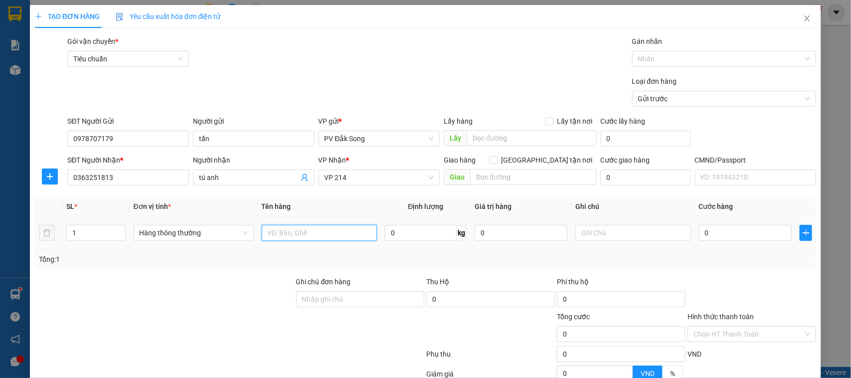
click at [320, 234] on input "text" at bounding box center [319, 233] width 115 height 16
type input "đông lạnh, cf"
click at [98, 234] on input "1" at bounding box center [96, 232] width 58 height 15
type input "2"
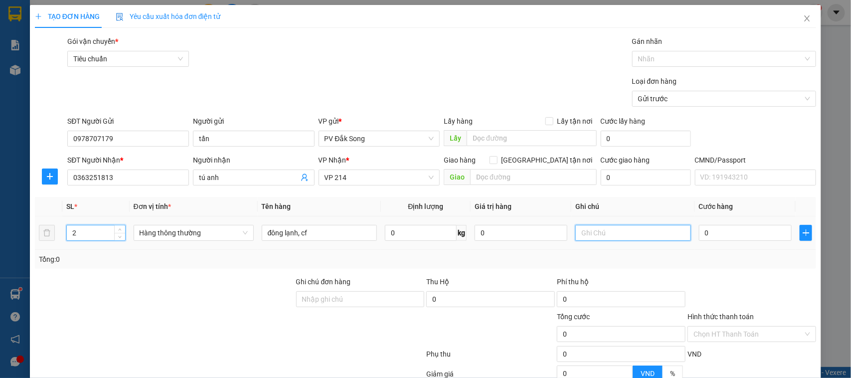
click at [586, 235] on input "text" at bounding box center [632, 233] width 115 height 16
type input "tx,tg"
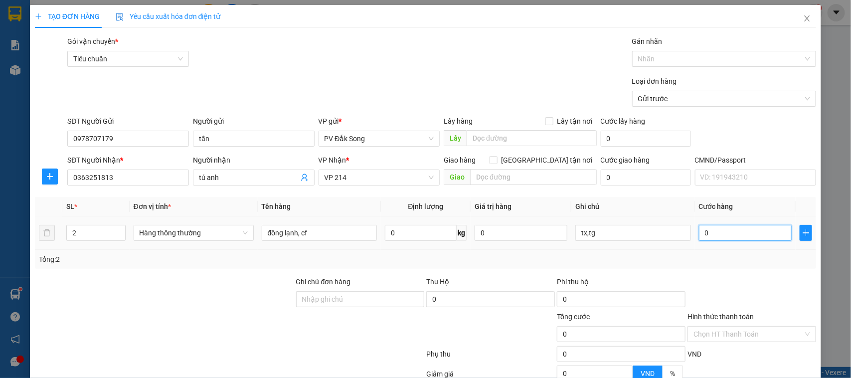
click at [720, 239] on input "0" at bounding box center [745, 233] width 93 height 16
type input "001"
type input "1"
type input "0.010"
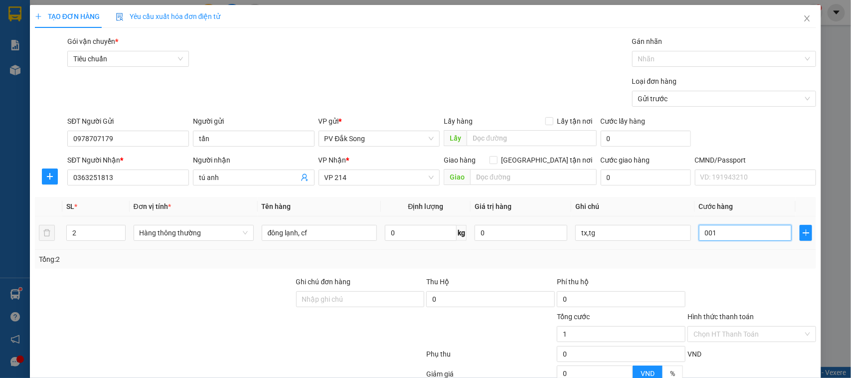
type input "10"
type input "00.100"
type input "100"
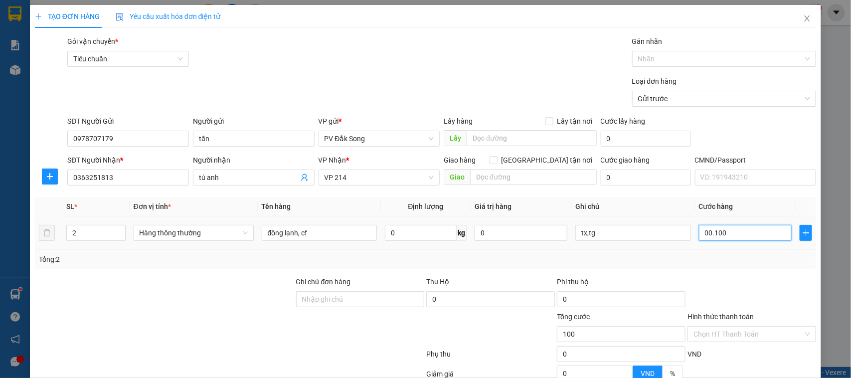
type input "0.001.000"
type input "1.000"
type input "000.010.000"
type input "10.000"
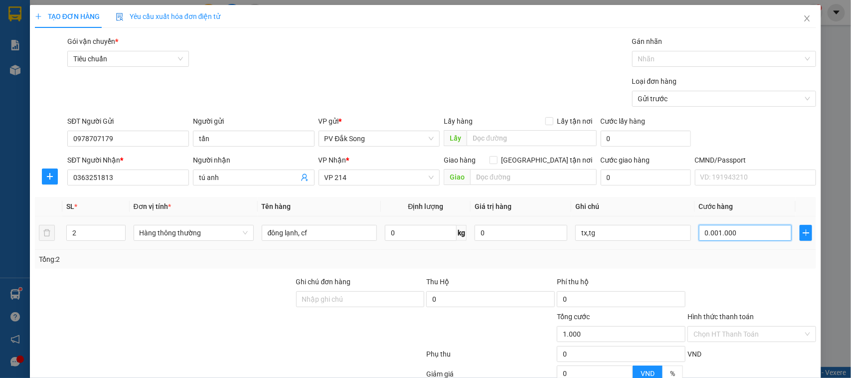
type input "10.000"
type input "00.000.100.000"
type input "100.000"
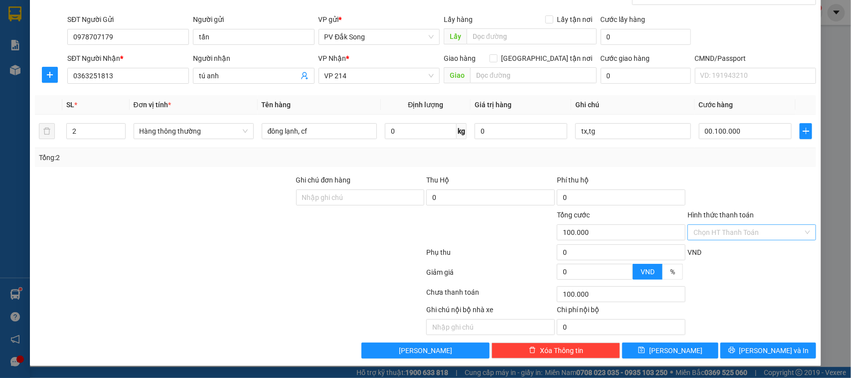
click at [734, 235] on input "Hình thức thanh toán" at bounding box center [748, 232] width 110 height 15
type input "100.000"
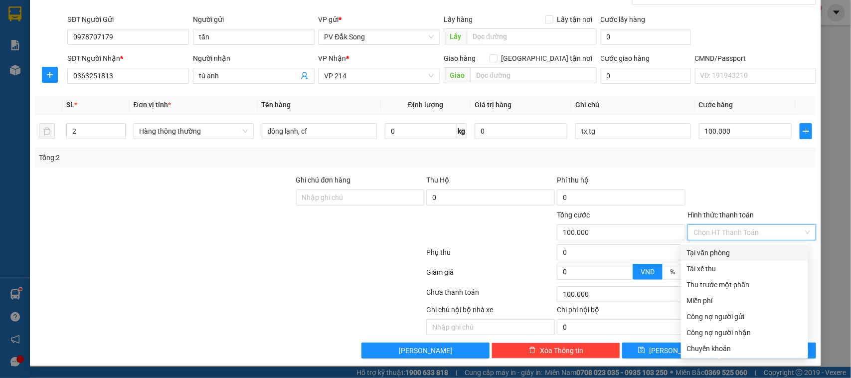
click at [734, 250] on div "Tại văn phòng" at bounding box center [744, 252] width 115 height 11
type input "0"
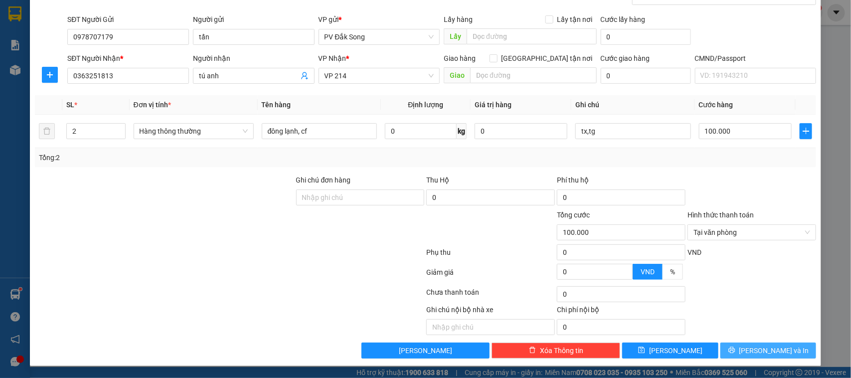
click at [736, 352] on button "[PERSON_NAME] và In" at bounding box center [768, 350] width 96 height 16
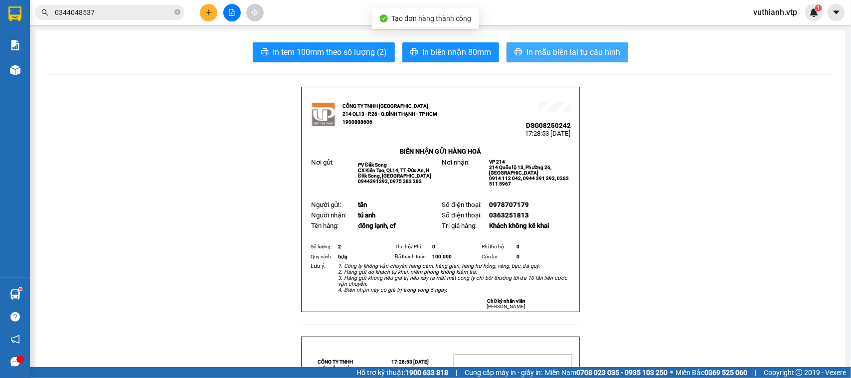
click at [579, 54] on span "In mẫu biên lai tự cấu hình" at bounding box center [573, 52] width 94 height 12
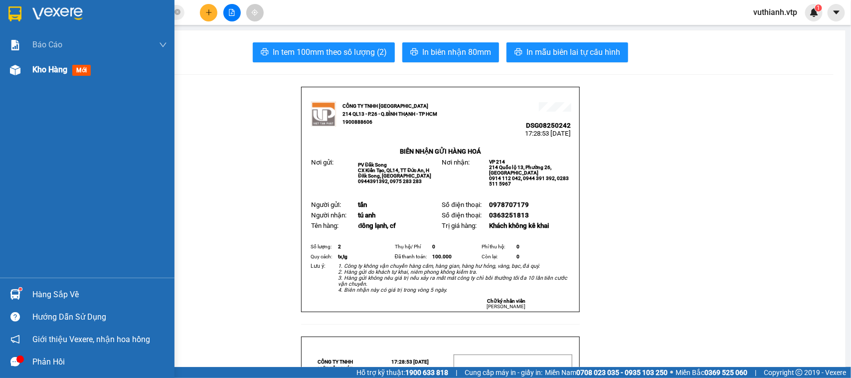
click at [15, 73] on img at bounding box center [15, 70] width 10 height 10
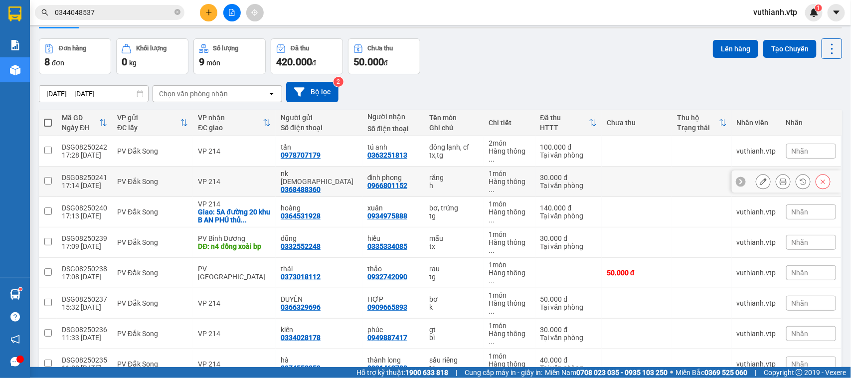
scroll to position [46, 0]
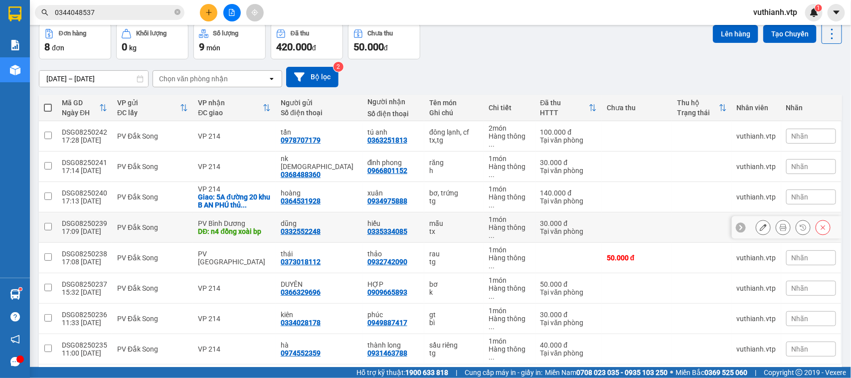
click at [759, 224] on icon at bounding box center [762, 227] width 7 height 7
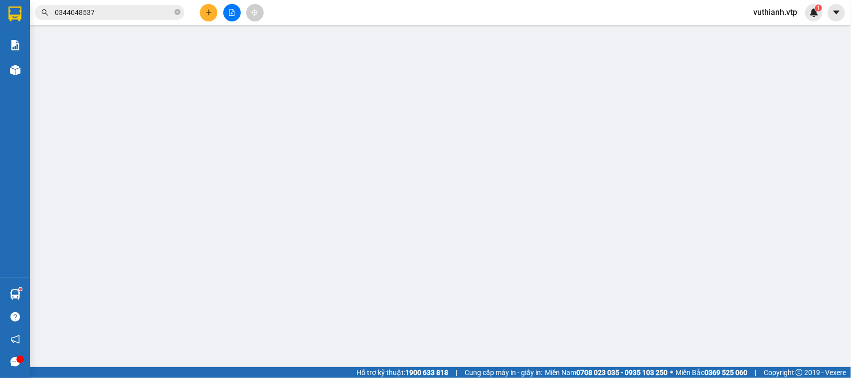
type input "0332552248"
type input "dũng"
type input "0335334085"
type input "hiếu"
type input "n4 đồng xoài bp"
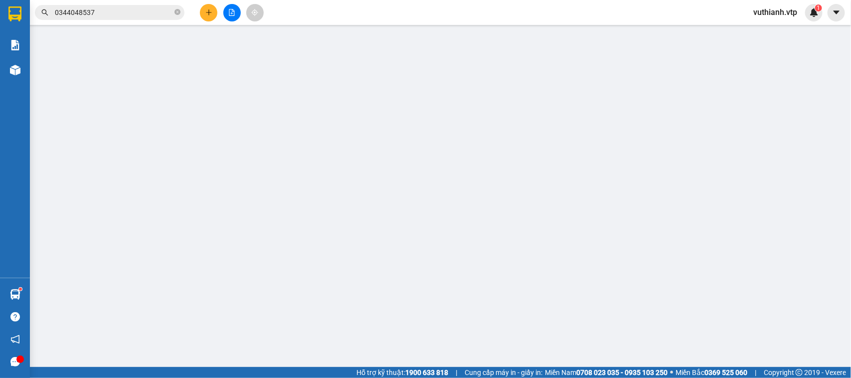
type input "30.000"
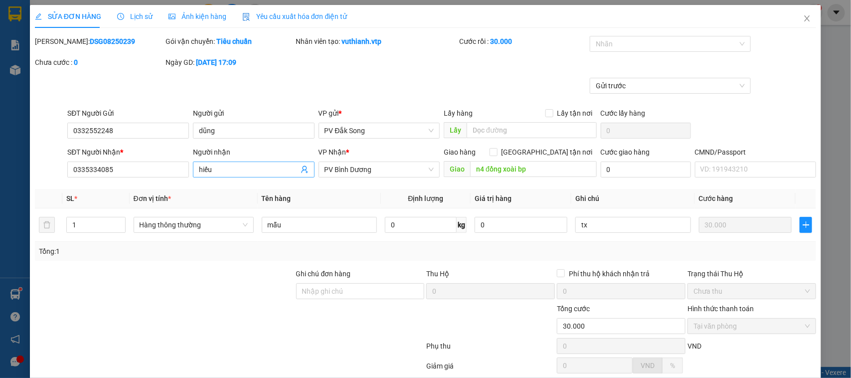
click at [272, 163] on span "hiếu" at bounding box center [254, 169] width 122 height 16
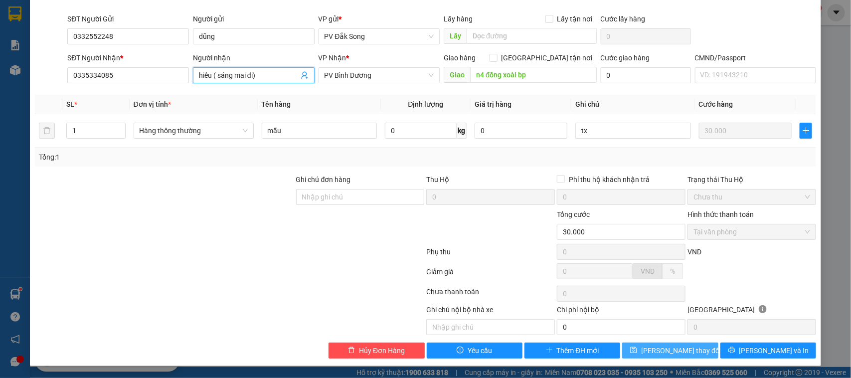
type input "hiếu ( sáng mai đi)"
click at [658, 353] on span "[PERSON_NAME] thay đổi" at bounding box center [681, 350] width 80 height 11
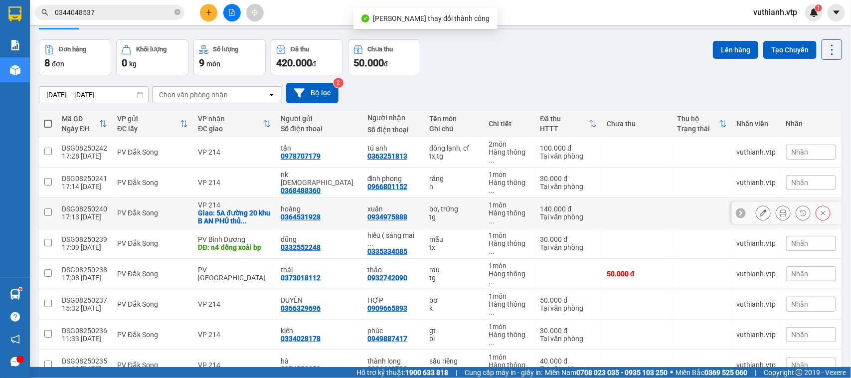
scroll to position [46, 0]
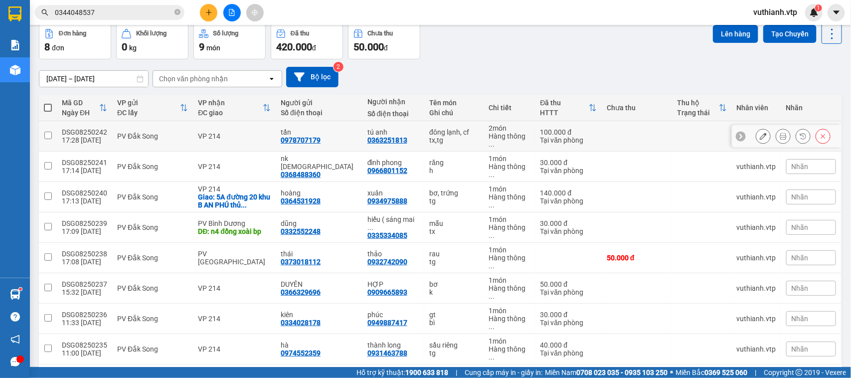
click at [48, 133] on input "checkbox" at bounding box center [47, 135] width 7 height 7
checkbox input "true"
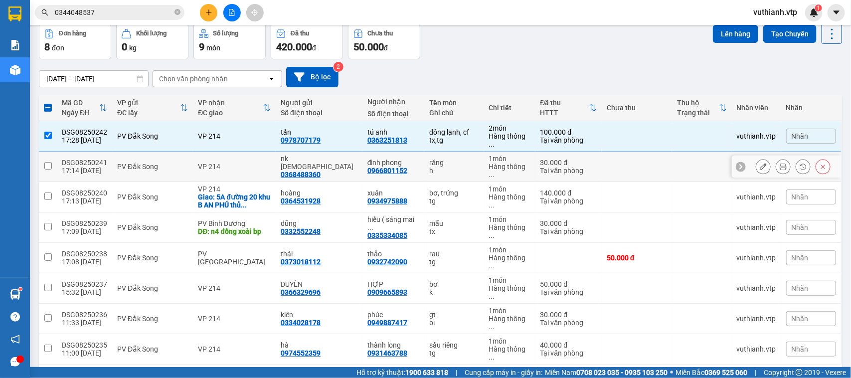
click at [46, 162] on input "checkbox" at bounding box center [47, 165] width 7 height 7
checkbox input "true"
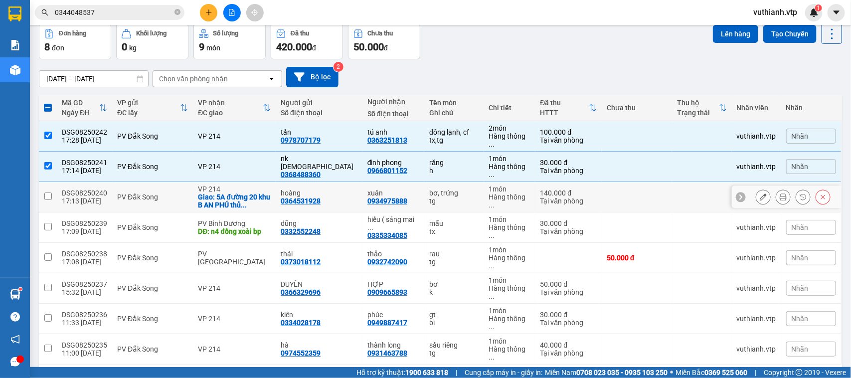
click at [46, 184] on td at bounding box center [48, 197] width 18 height 30
checkbox input "true"
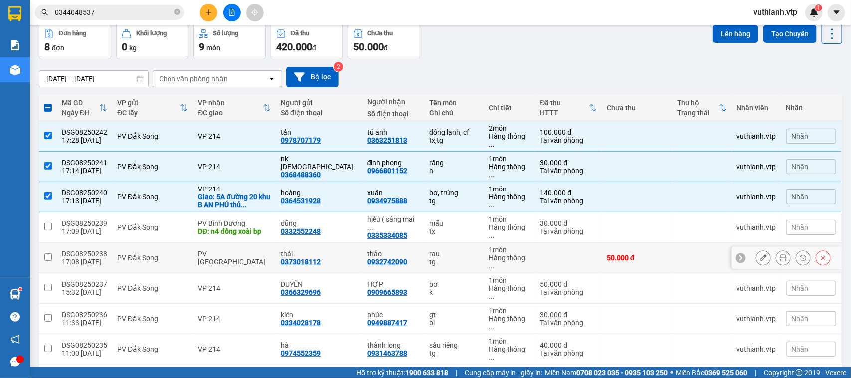
click at [48, 253] on input "checkbox" at bounding box center [47, 256] width 7 height 7
checkbox input "true"
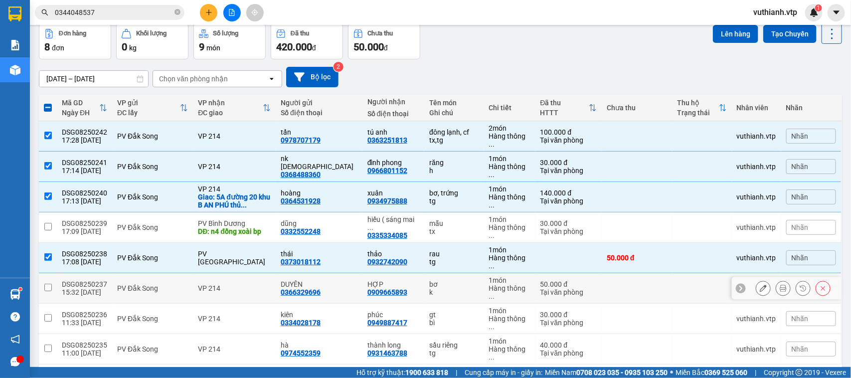
click at [50, 284] on input "checkbox" at bounding box center [47, 287] width 7 height 7
checkbox input "true"
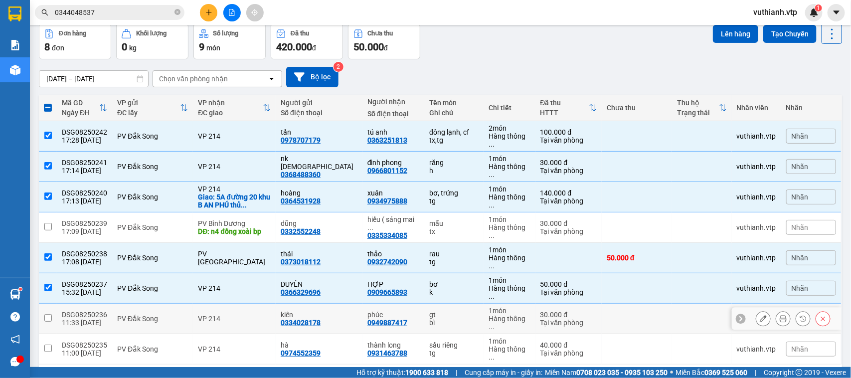
click at [49, 314] on input "checkbox" at bounding box center [47, 317] width 7 height 7
checkbox input "true"
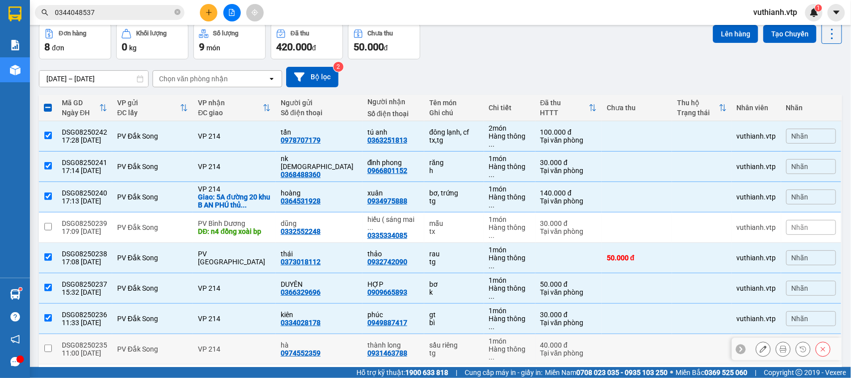
click at [48, 344] on input "checkbox" at bounding box center [47, 347] width 7 height 7
checkbox input "true"
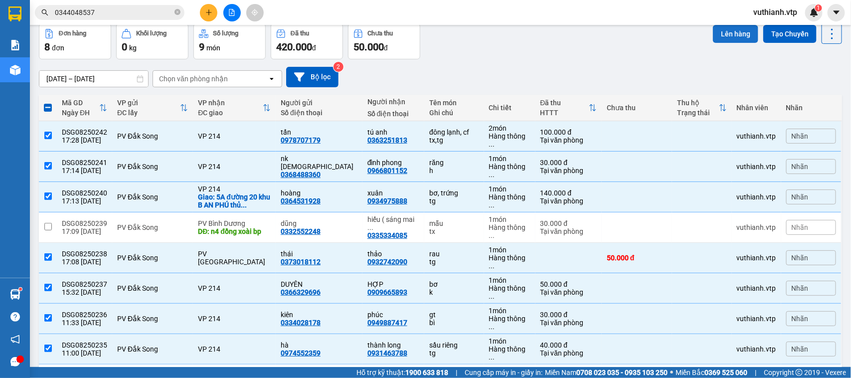
click at [718, 32] on button "Lên hàng" at bounding box center [735, 34] width 45 height 18
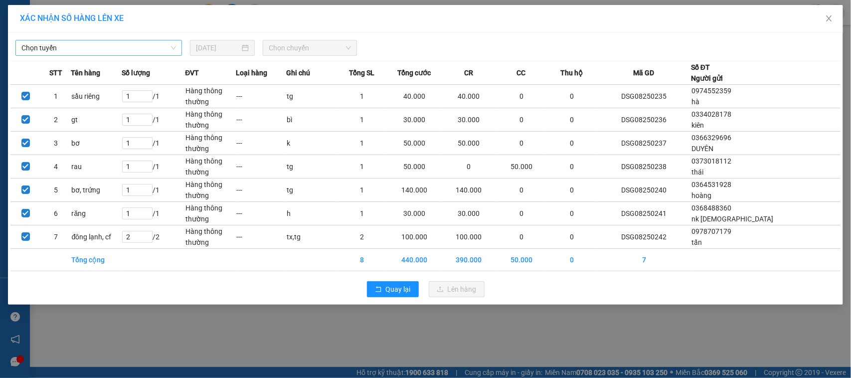
click at [91, 47] on span "Chọn tuyến" at bounding box center [98, 47] width 154 height 15
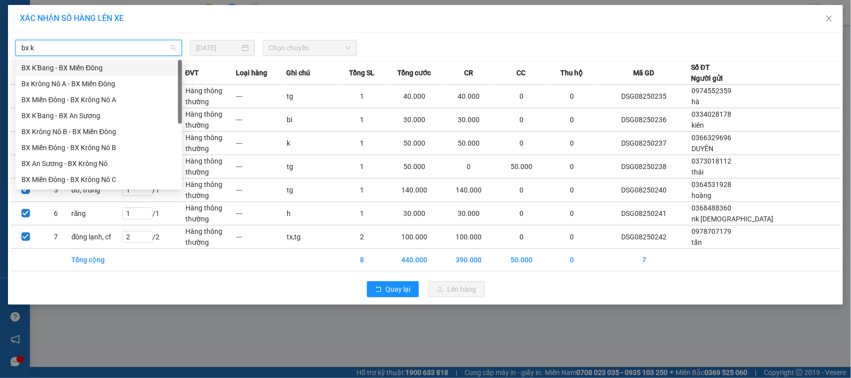
type input "bx kr"
click at [71, 165] on div "BX Krông Nô C - BX Miền Đông" at bounding box center [98, 163] width 154 height 11
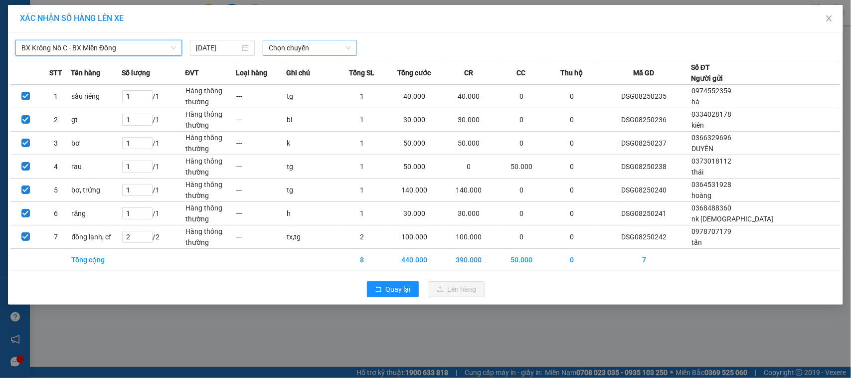
click at [280, 40] on span "Chọn chuyến" at bounding box center [310, 47] width 82 height 15
click at [283, 47] on span "Chọn chuyến" at bounding box center [310, 47] width 82 height 15
click at [305, 41] on span "Chọn chuyến" at bounding box center [310, 47] width 82 height 15
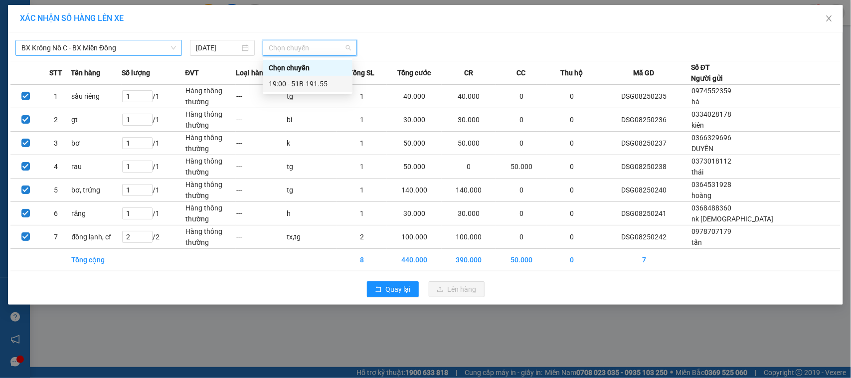
click at [310, 82] on div "19:00 - 51B-191.55" at bounding box center [308, 83] width 78 height 11
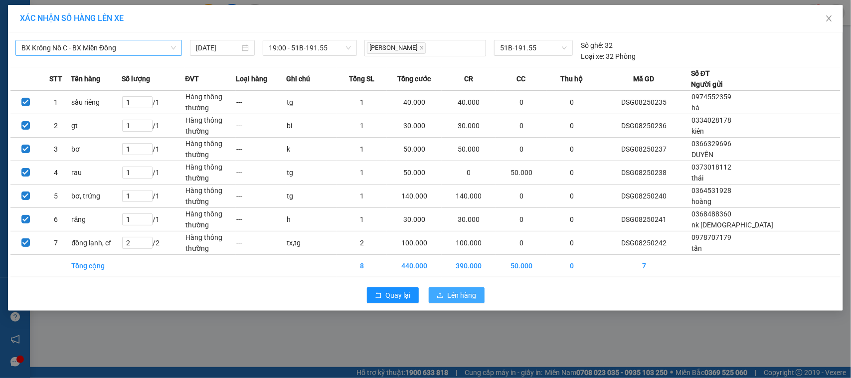
click at [451, 295] on span "Lên hàng" at bounding box center [461, 295] width 29 height 11
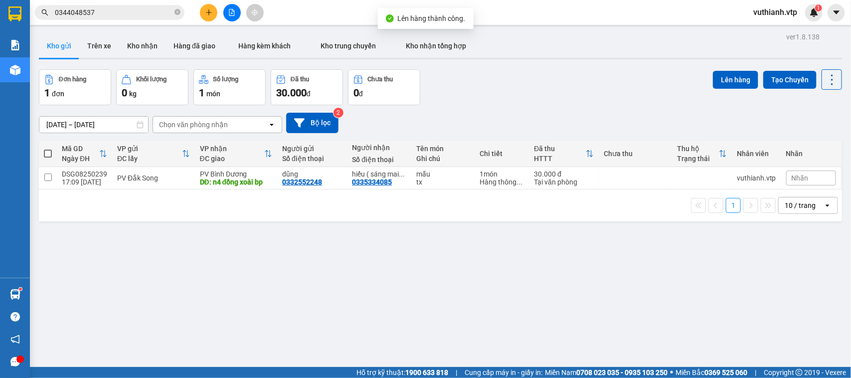
click at [173, 15] on span "0344048537" at bounding box center [109, 12] width 149 height 15
click at [174, 12] on icon "close-circle" at bounding box center [177, 12] width 6 height 6
click at [203, 11] on button at bounding box center [208, 12] width 17 height 17
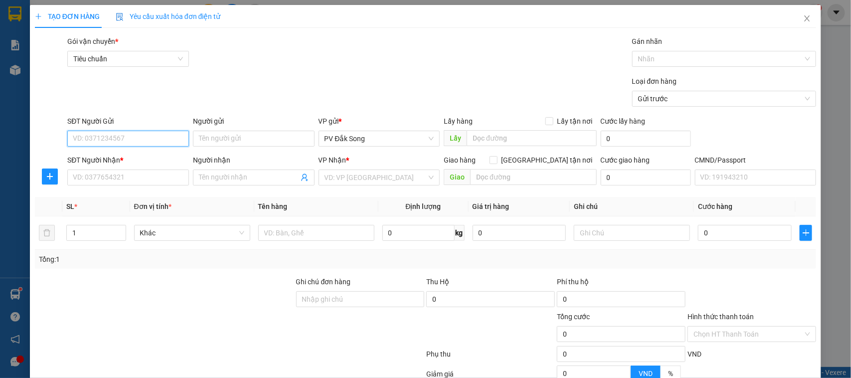
click at [150, 138] on input "SĐT Người Gửi" at bounding box center [128, 139] width 122 height 16
type input "0000000000"
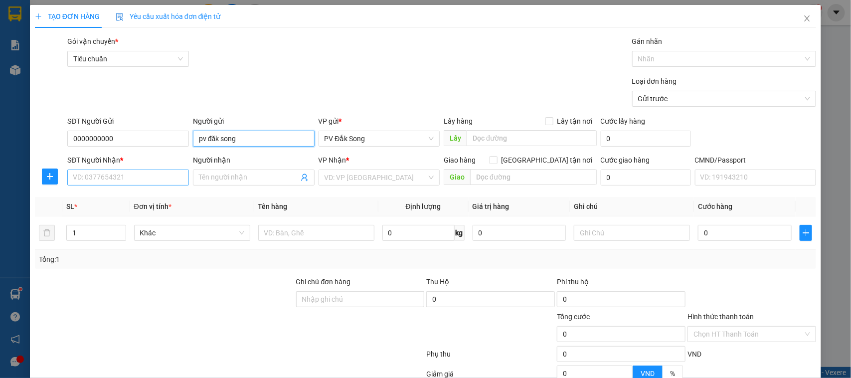
type input "pv đăk song"
click at [135, 175] on input "SĐT Người Nhận *" at bounding box center [128, 177] width 122 height 16
type input "0000000000"
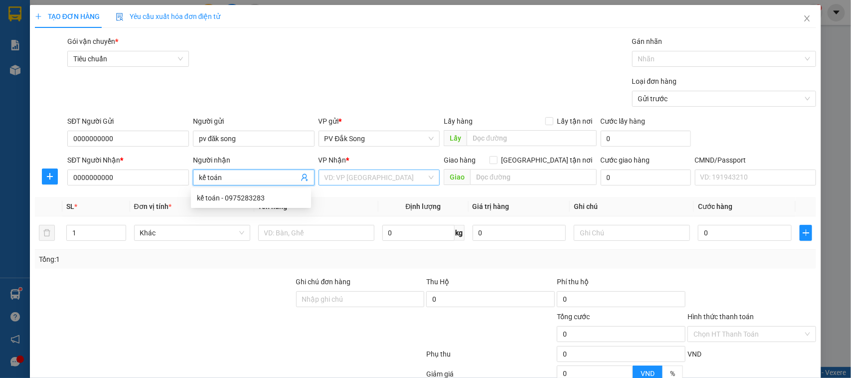
type input "kế toán"
click at [395, 178] on input "search" at bounding box center [375, 177] width 103 height 15
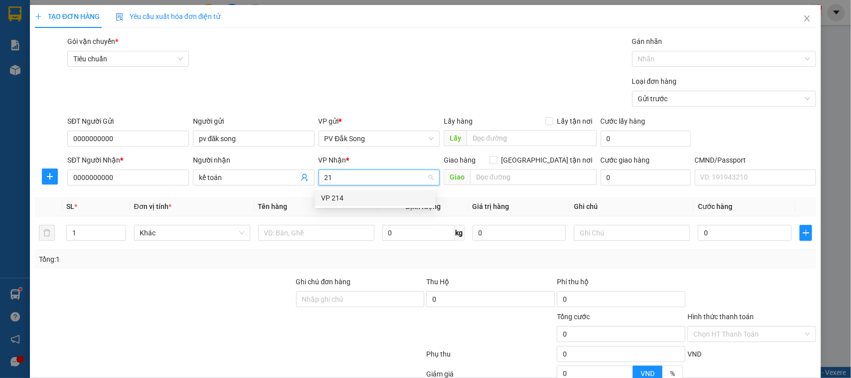
type input "214"
click at [326, 195] on div "VP 214" at bounding box center [375, 197] width 108 height 11
click at [334, 230] on input "text" at bounding box center [319, 233] width 115 height 16
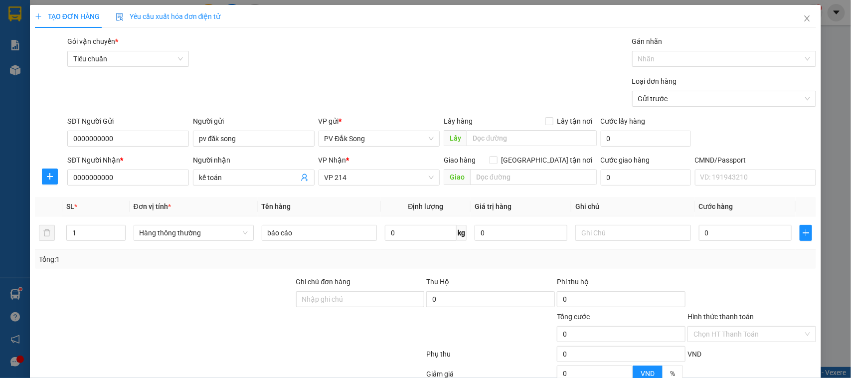
click at [315, 199] on th "Tên hàng" at bounding box center [319, 206] width 123 height 19
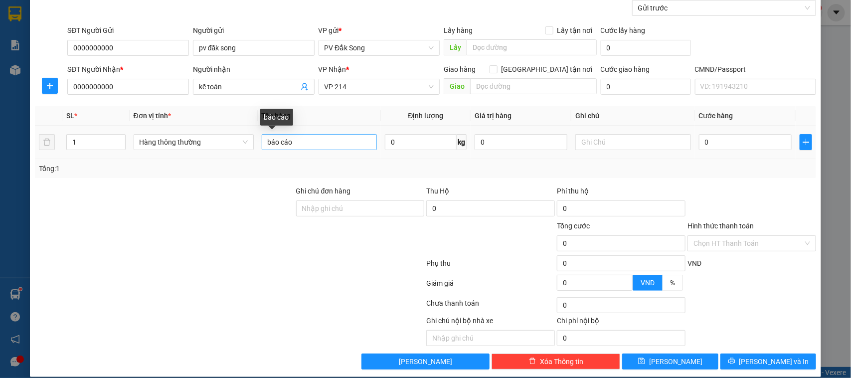
scroll to position [103, 0]
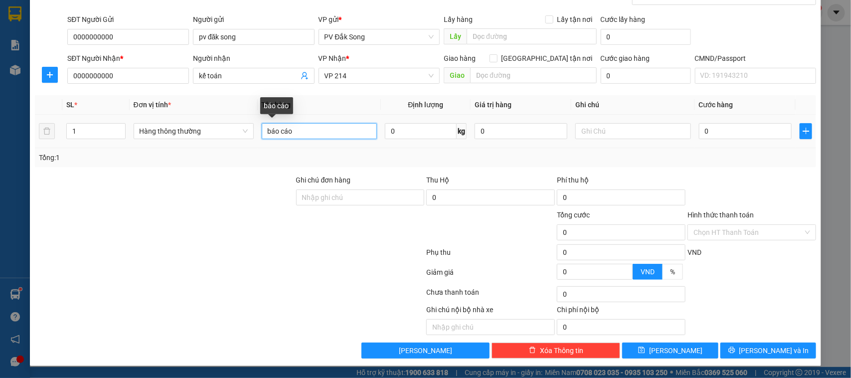
click at [342, 133] on input "báo cáo" at bounding box center [319, 131] width 115 height 16
type input "báo cáo 15/8"
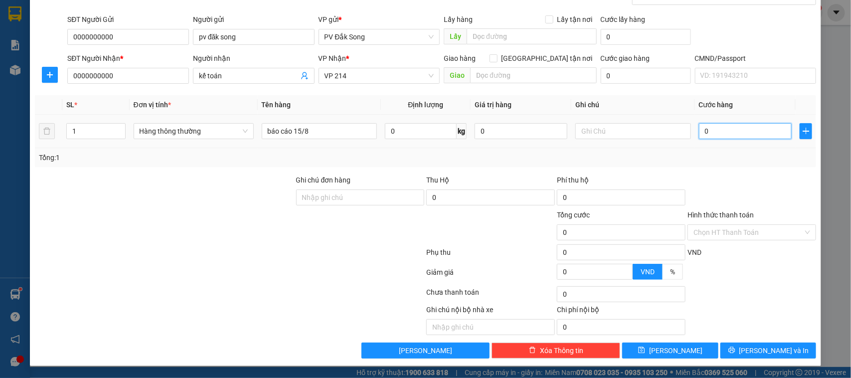
click at [711, 128] on input "0" at bounding box center [745, 131] width 93 height 16
type input "0"
click at [647, 355] on button "[PERSON_NAME]" at bounding box center [670, 350] width 96 height 16
click at [626, 130] on input "text" at bounding box center [632, 131] width 115 height 16
type input "bì"
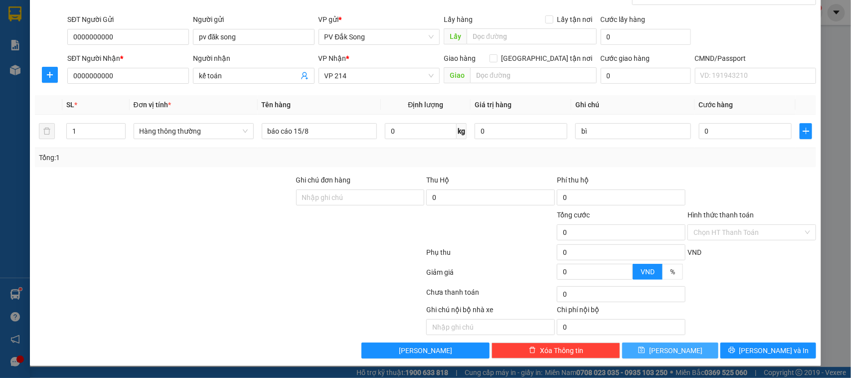
click at [683, 350] on button "[PERSON_NAME]" at bounding box center [670, 350] width 96 height 16
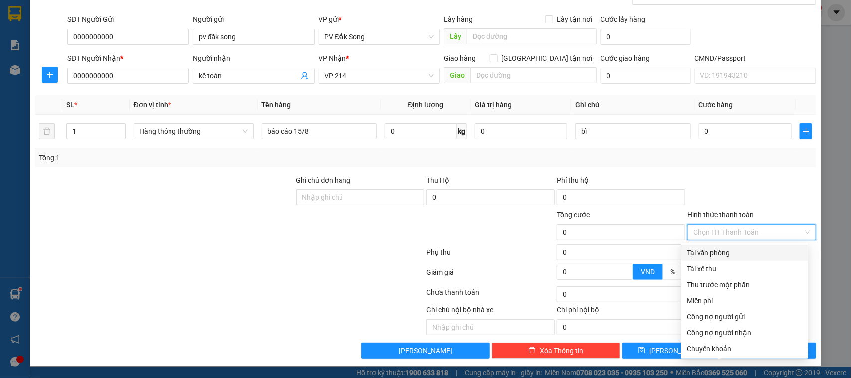
click at [723, 228] on input "Hình thức thanh toán" at bounding box center [748, 232] width 110 height 15
click at [713, 299] on div "Miễn phí" at bounding box center [744, 300] width 115 height 11
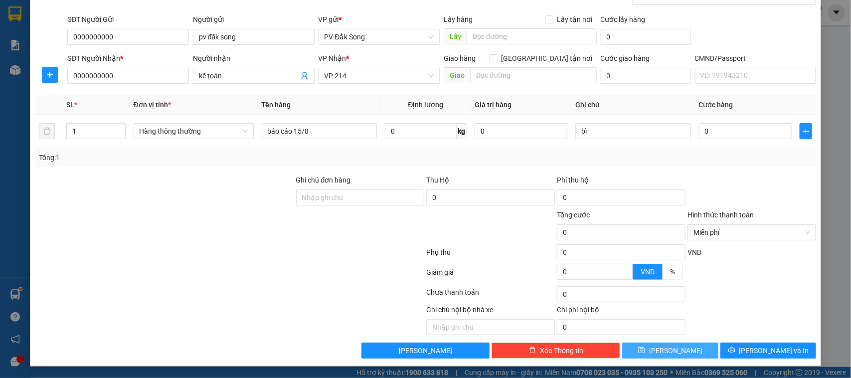
click at [679, 355] on button "[PERSON_NAME]" at bounding box center [670, 350] width 96 height 16
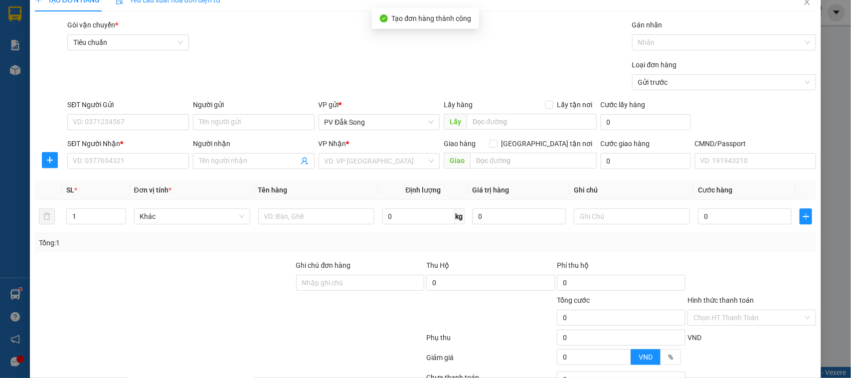
scroll to position [0, 0]
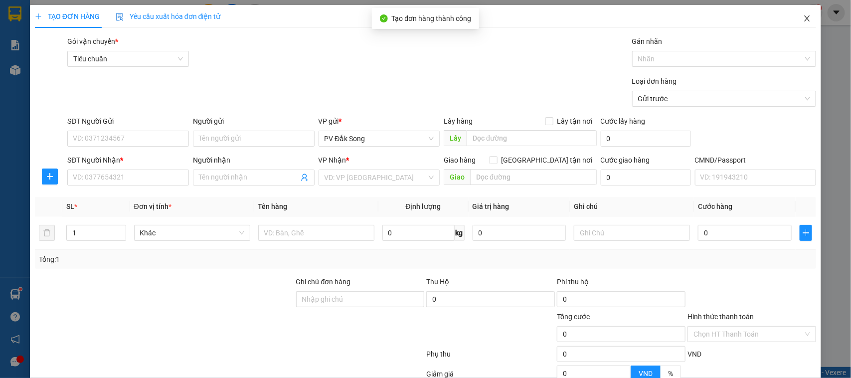
click at [804, 20] on icon "close" at bounding box center [806, 18] width 5 height 6
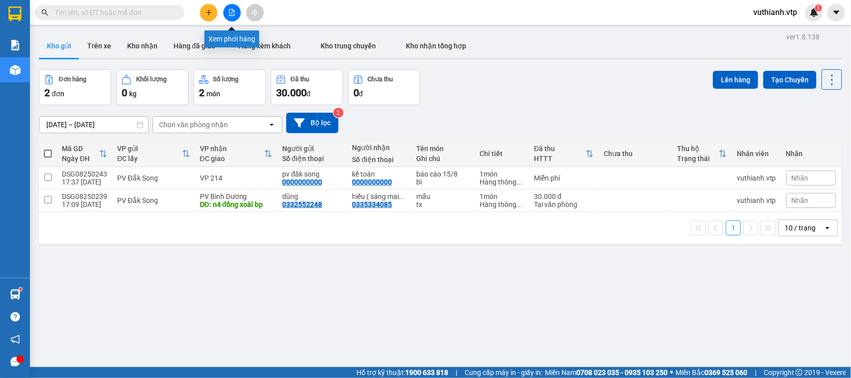
click at [238, 16] on button at bounding box center [231, 12] width 17 height 17
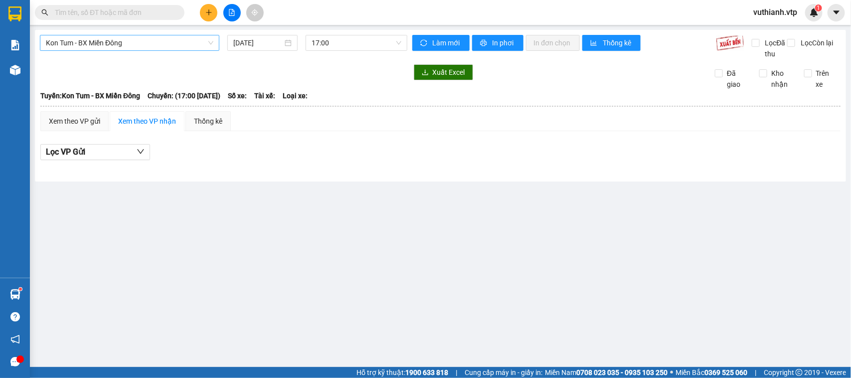
click at [156, 40] on span "Kon Tum - BX Miền Đông" at bounding box center [129, 42] width 167 height 15
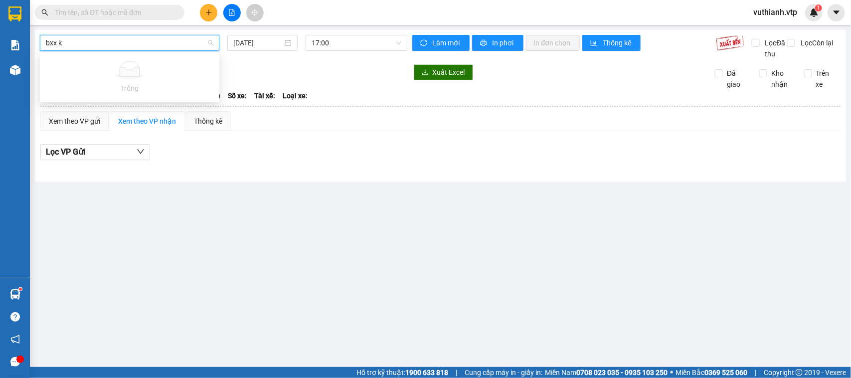
type input "bxx kr"
click at [155, 50] on div at bounding box center [129, 43] width 179 height 16
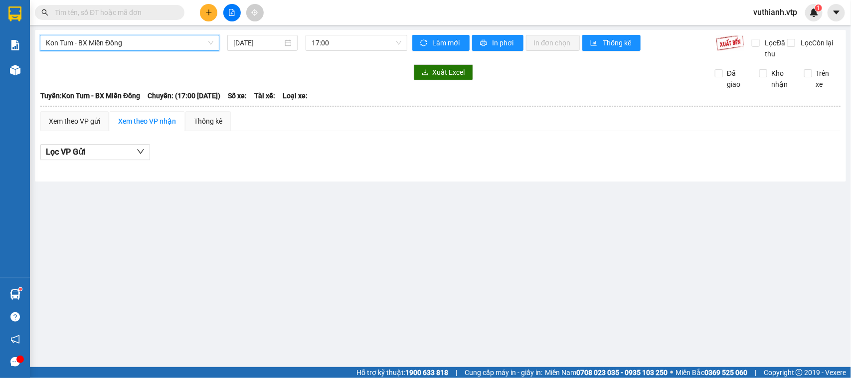
click at [161, 38] on span "Kon Tum - BX Miền Đông" at bounding box center [129, 42] width 167 height 15
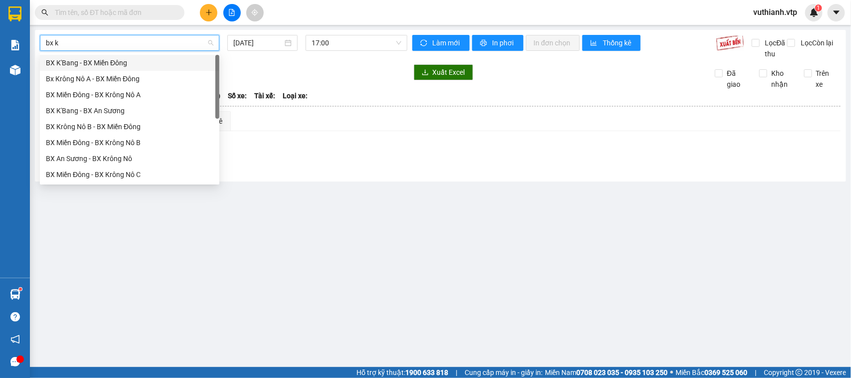
type input "bx kr"
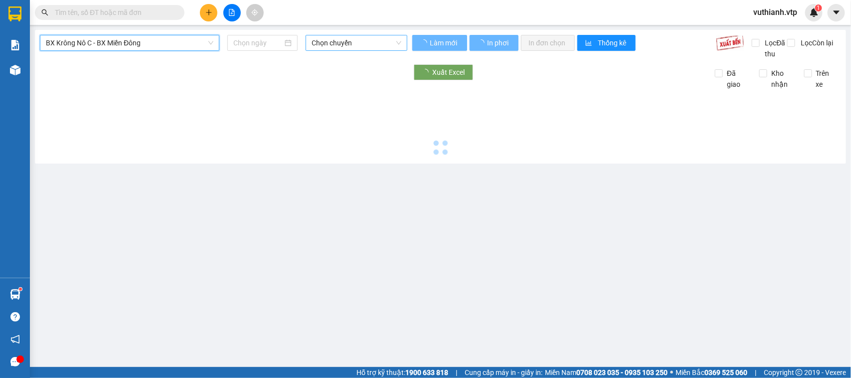
type input "[DATE]"
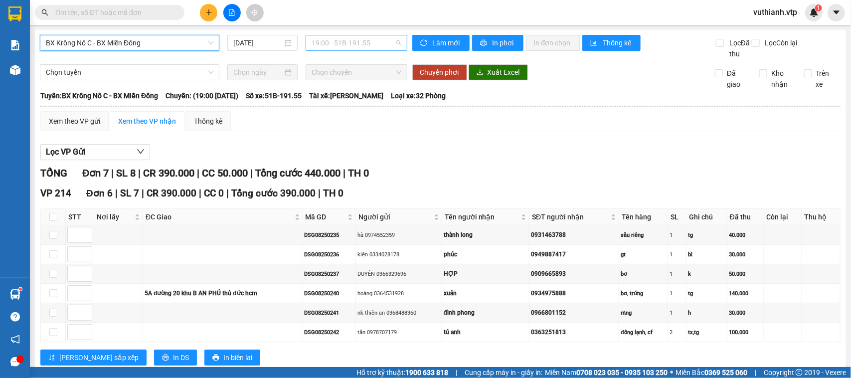
click at [330, 43] on span "19:00 - 51B-191.55" at bounding box center [355, 42] width 89 height 15
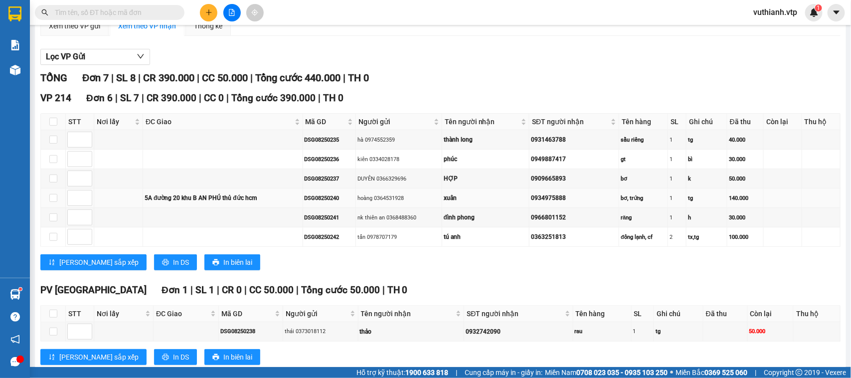
scroll to position [136, 0]
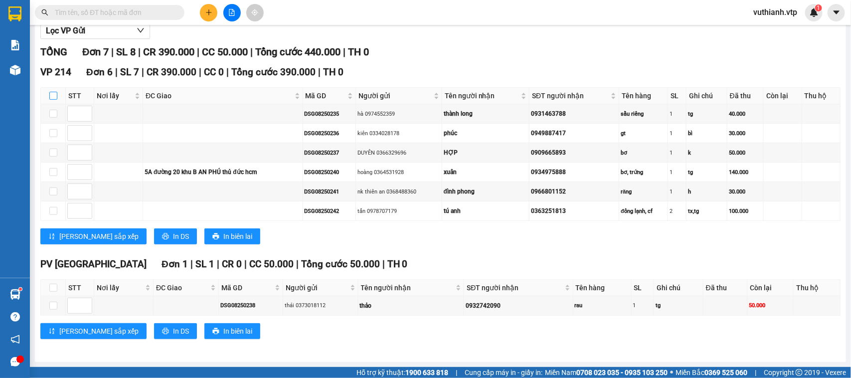
click at [54, 92] on input "checkbox" at bounding box center [53, 96] width 8 height 8
checkbox input "true"
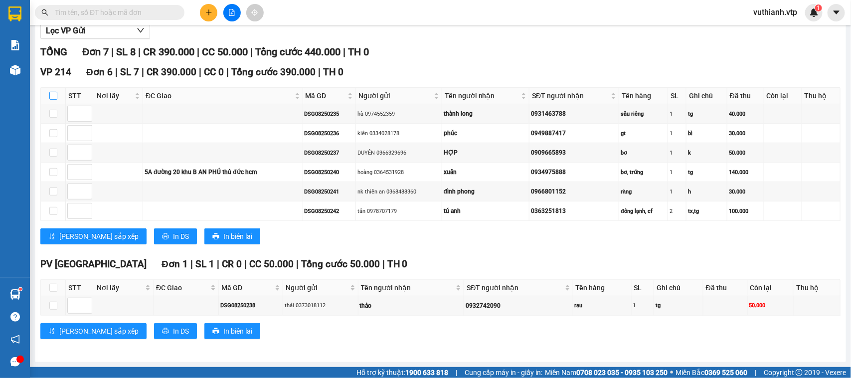
checkbox input "true"
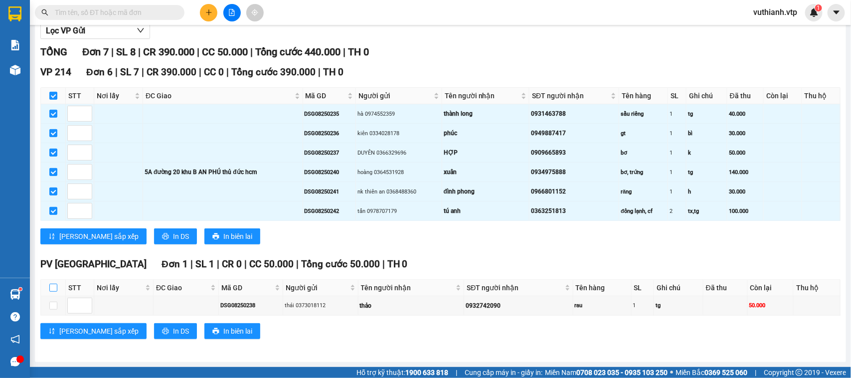
click at [50, 287] on input "checkbox" at bounding box center [53, 288] width 8 height 8
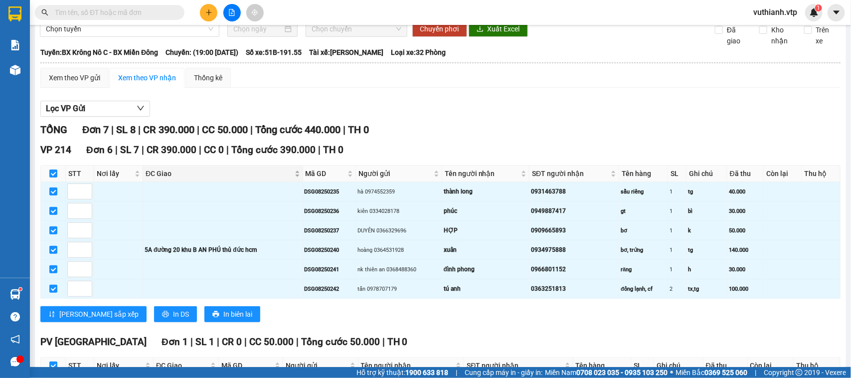
scroll to position [0, 0]
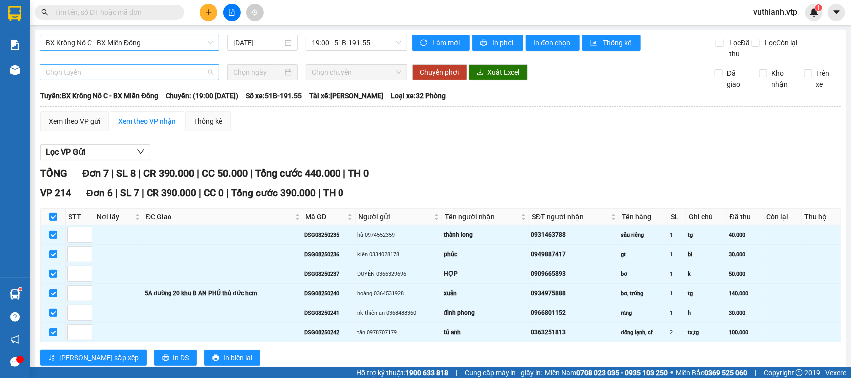
click at [177, 80] on span "Chọn tuyến" at bounding box center [129, 72] width 167 height 15
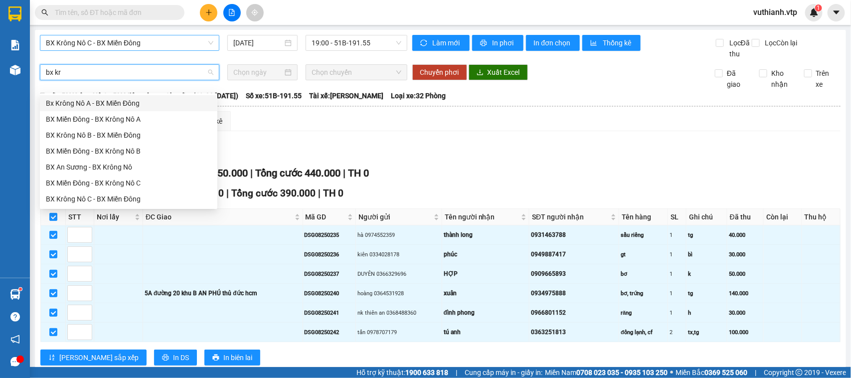
click at [122, 98] on div "Bx Krông Nô A - BX Miền Đông" at bounding box center [128, 103] width 165 height 11
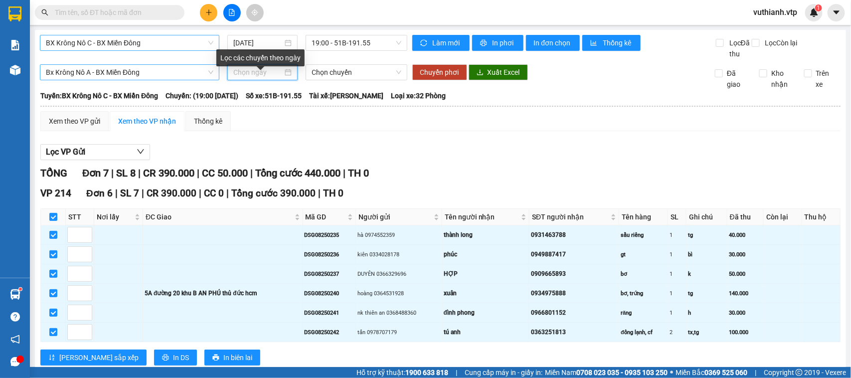
click at [258, 78] on input at bounding box center [257, 72] width 49 height 11
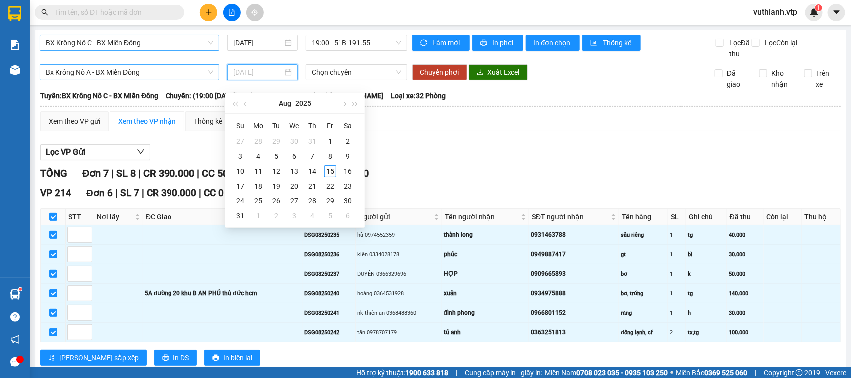
click at [329, 169] on div "15" at bounding box center [330, 171] width 12 height 12
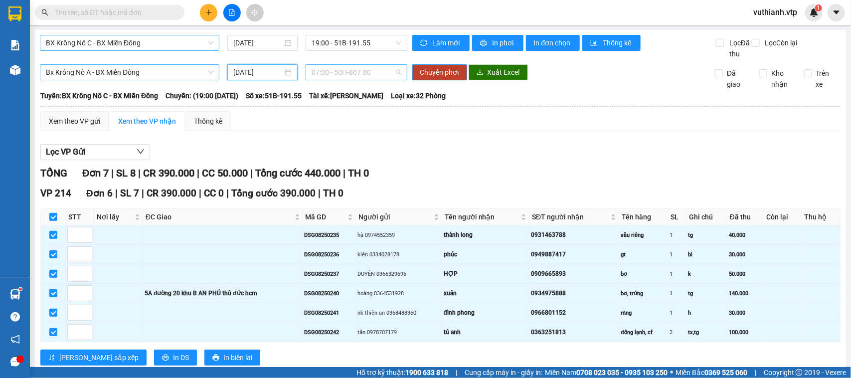
click at [337, 80] on span "07:00 - 50H-807.80" at bounding box center [355, 72] width 89 height 15
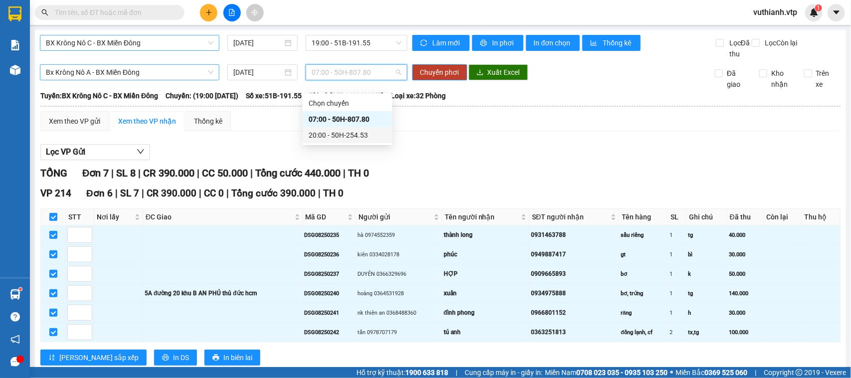
click at [344, 133] on div "20:00 - 50H-254.53" at bounding box center [347, 135] width 78 height 11
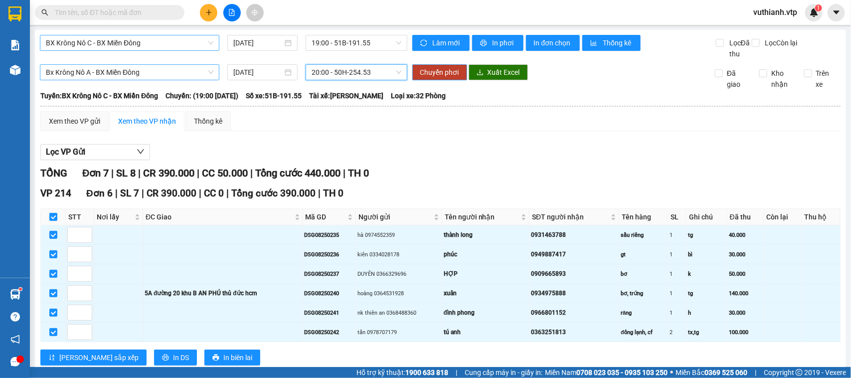
click at [422, 78] on span "Chuyển phơi" at bounding box center [439, 72] width 39 height 11
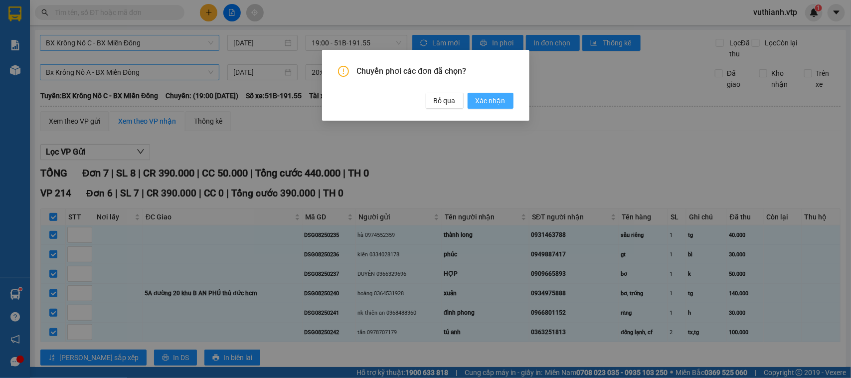
click at [501, 101] on span "Xác nhận" at bounding box center [490, 100] width 30 height 11
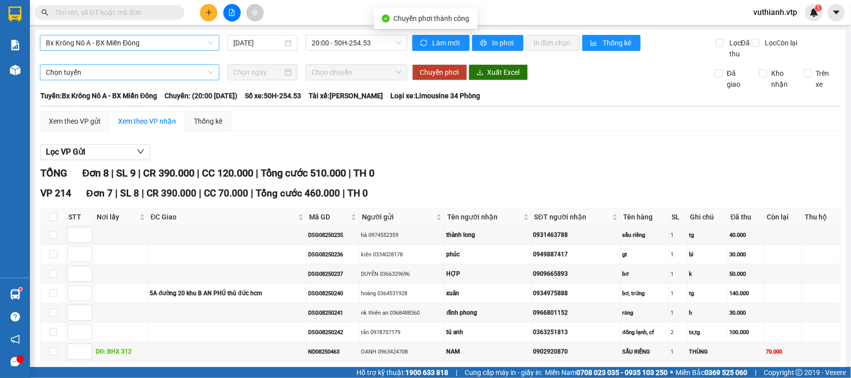
scroll to position [155, 0]
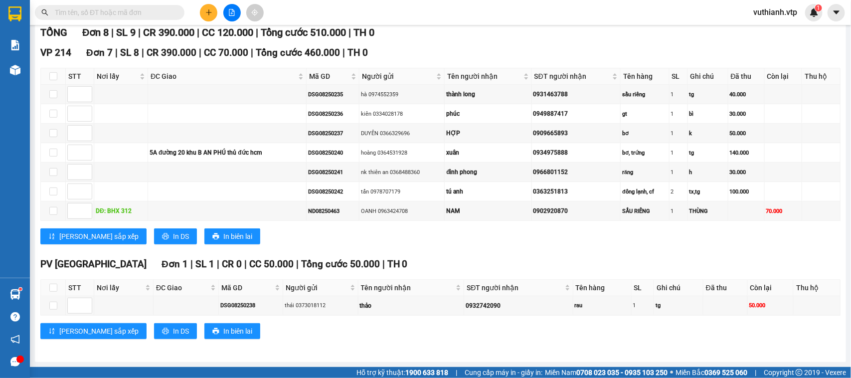
click at [173, 10] on span at bounding box center [109, 12] width 149 height 15
click at [153, 12] on input "text" at bounding box center [114, 12] width 118 height 11
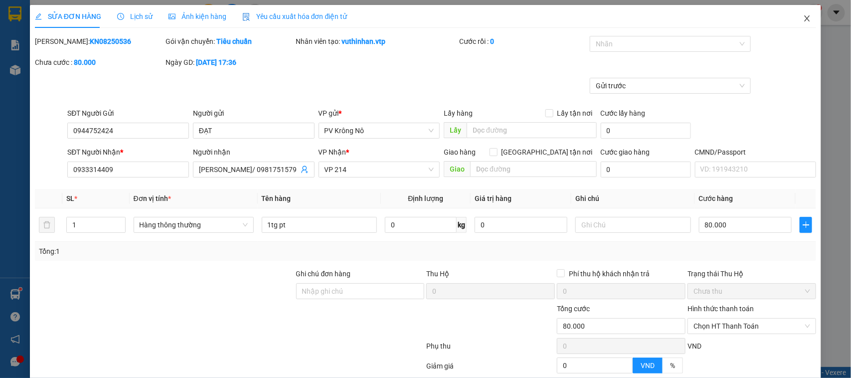
click at [803, 17] on icon "close" at bounding box center [807, 18] width 8 height 8
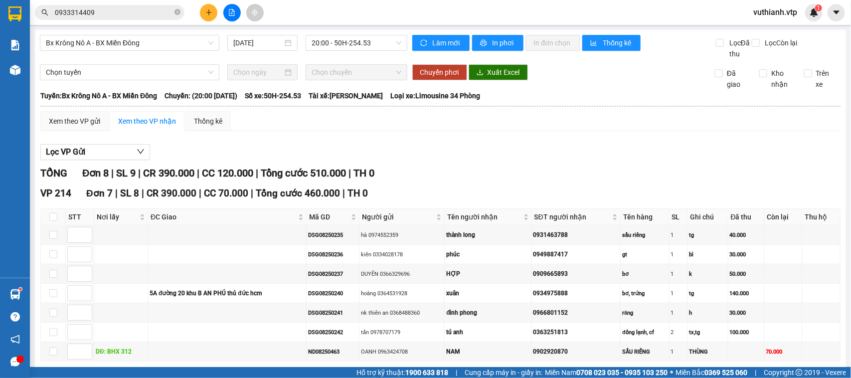
click at [129, 13] on input "0933314409" at bounding box center [114, 12] width 118 height 11
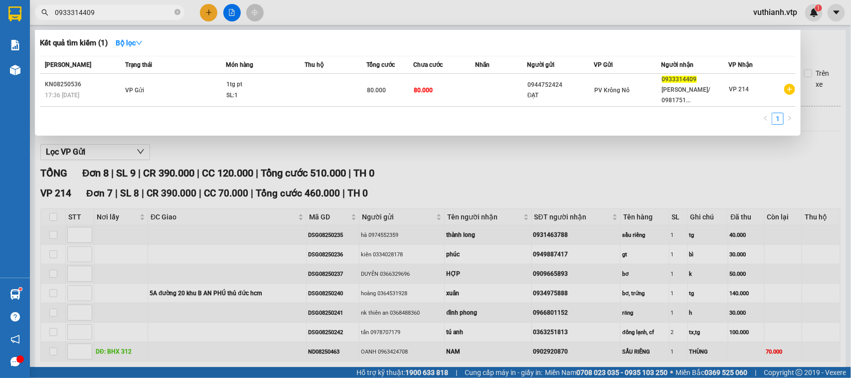
click at [111, 8] on input "0933314409" at bounding box center [114, 12] width 118 height 11
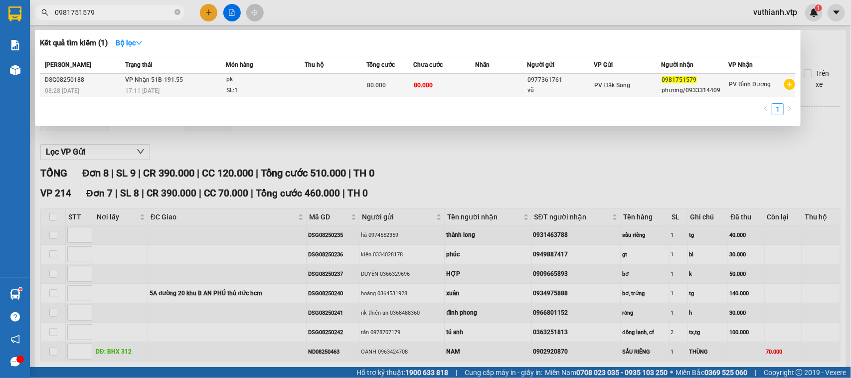
click at [293, 82] on div "pk" at bounding box center [263, 79] width 75 height 11
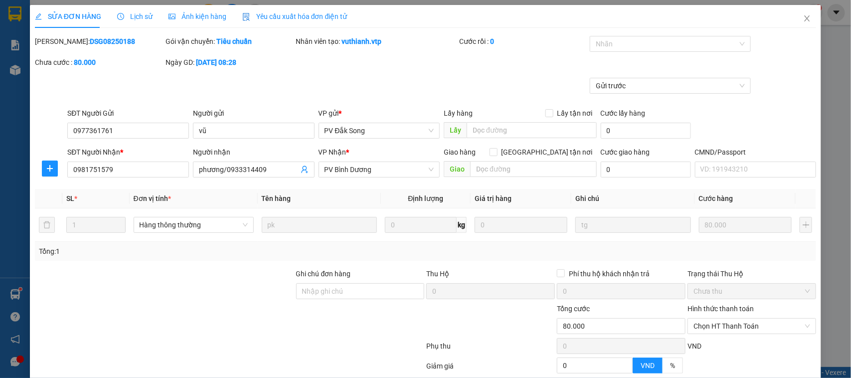
click at [138, 18] on span "Lịch sử" at bounding box center [134, 16] width 35 height 8
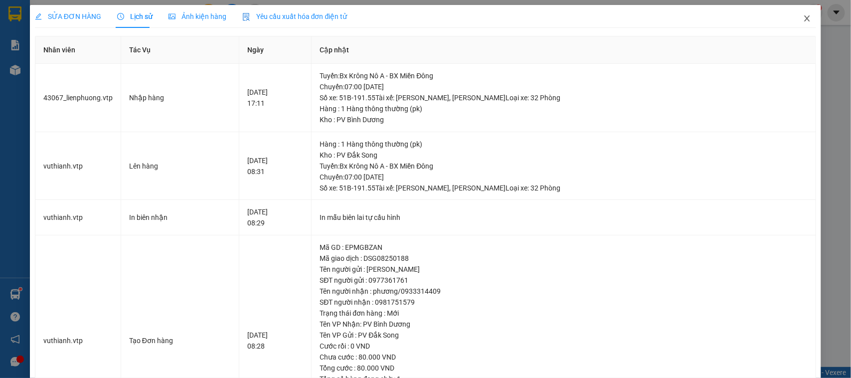
click at [804, 17] on icon "close" at bounding box center [806, 18] width 5 height 6
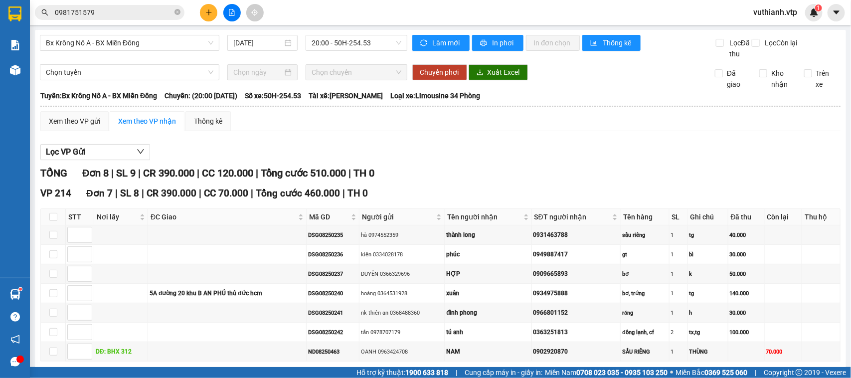
click at [106, 8] on input "0981751579" at bounding box center [114, 12] width 118 height 11
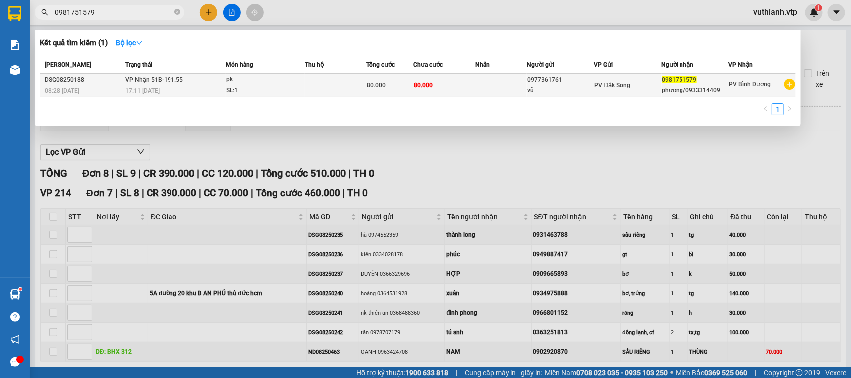
click at [285, 80] on div "pk" at bounding box center [263, 79] width 75 height 11
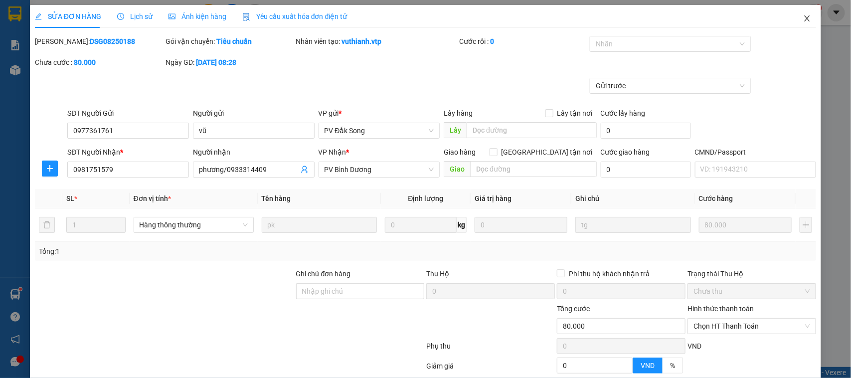
click at [803, 21] on icon "close" at bounding box center [807, 18] width 8 height 8
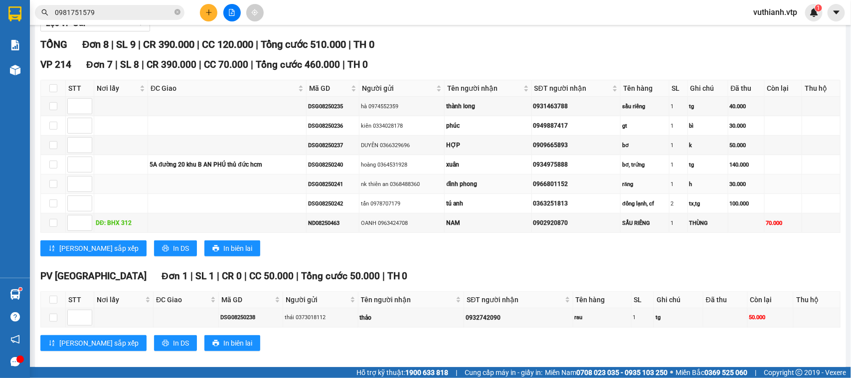
scroll to position [155, 0]
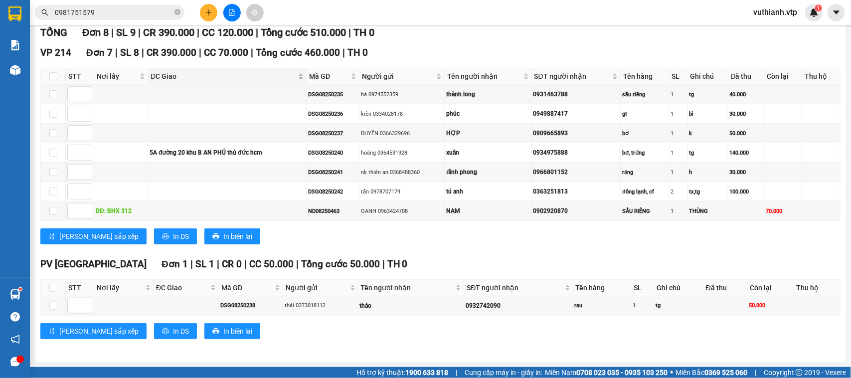
drag, startPoint x: 0, startPoint y: 9, endPoint x: 179, endPoint y: 80, distance: 193.0
click at [197, 111] on tbody "DSG08250235 hà 0974552359 thành long 0931463788 sầu riêng 1 tg 40.000 DSG082502…" at bounding box center [440, 153] width 799 height 136
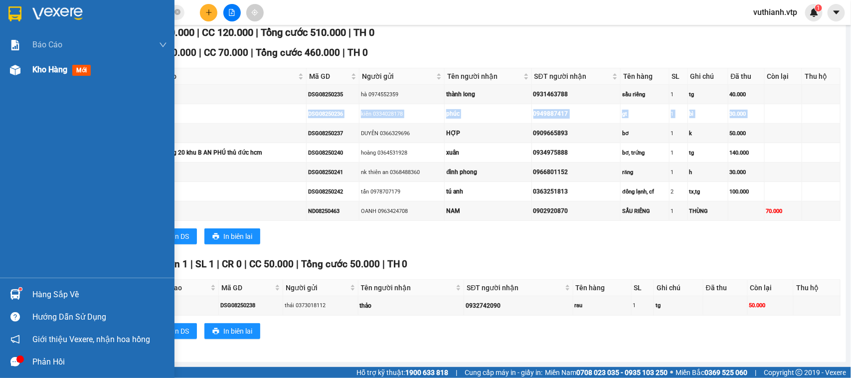
click at [20, 70] on img at bounding box center [15, 70] width 10 height 10
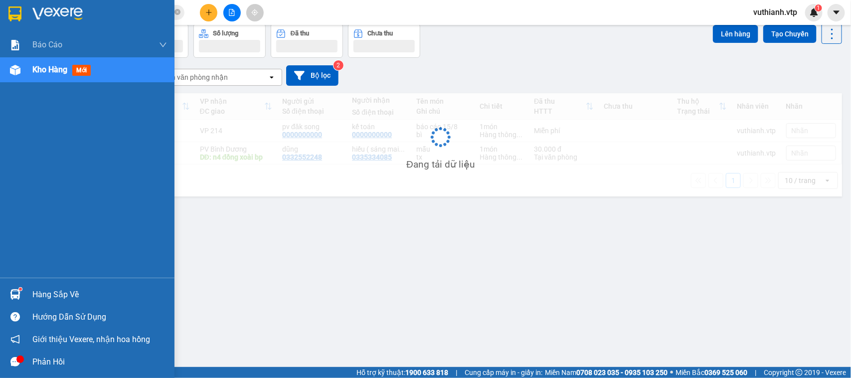
scroll to position [46, 0]
click at [43, 296] on div "Hàng sắp về" at bounding box center [99, 294] width 135 height 15
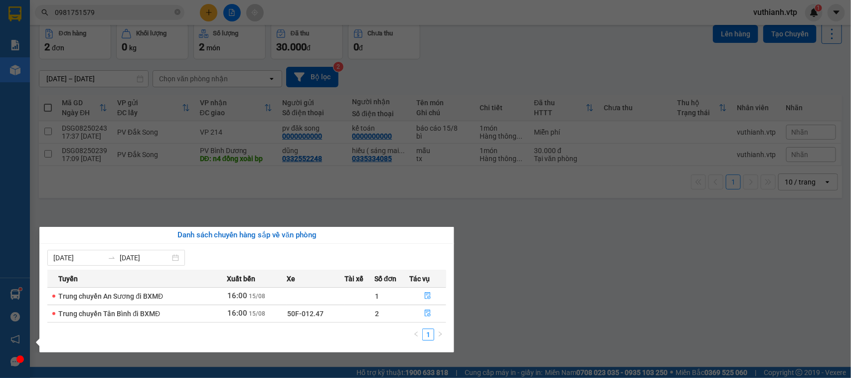
click at [598, 275] on section "Kết quả tìm kiếm ( 1 ) Bộ lọc Mã ĐH Trạng thái Món hàng Thu hộ Tổng cước Chưa c…" at bounding box center [425, 189] width 851 height 378
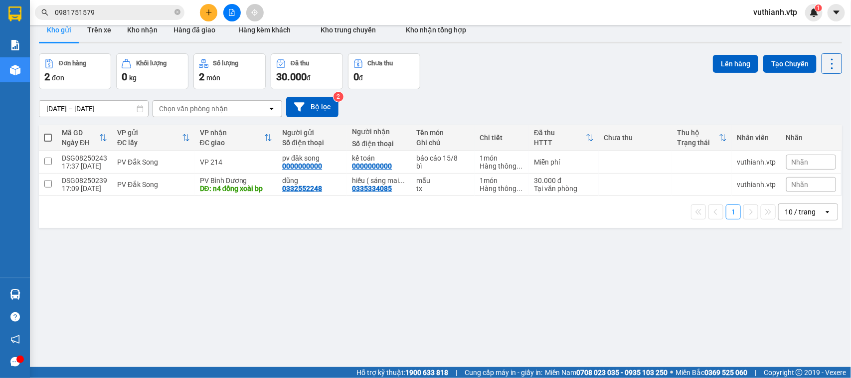
scroll to position [0, 0]
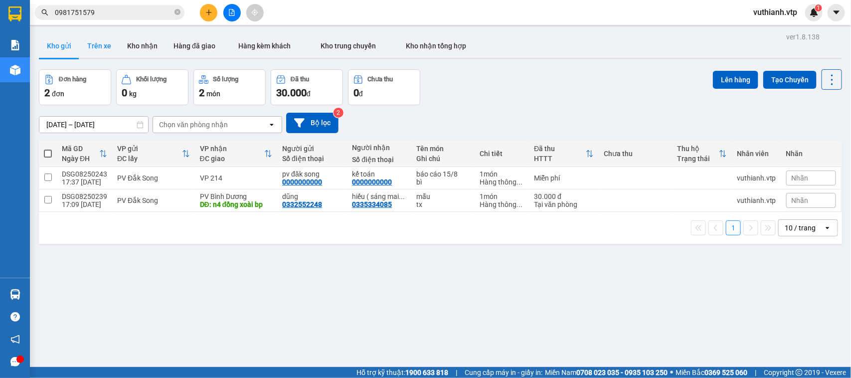
click at [113, 48] on button "Trên xe" at bounding box center [99, 46] width 40 height 24
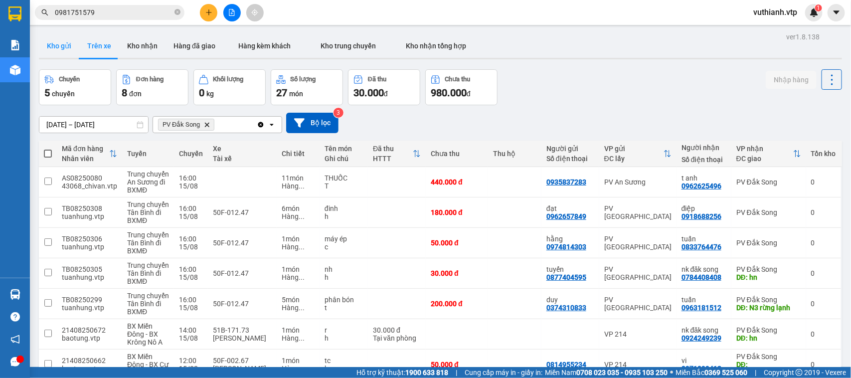
click at [57, 46] on button "Kho gửi" at bounding box center [59, 46] width 40 height 24
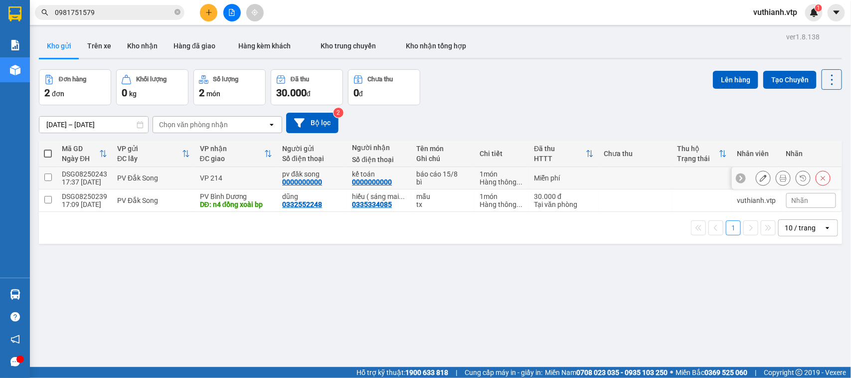
click at [46, 177] on input "checkbox" at bounding box center [47, 176] width 7 height 7
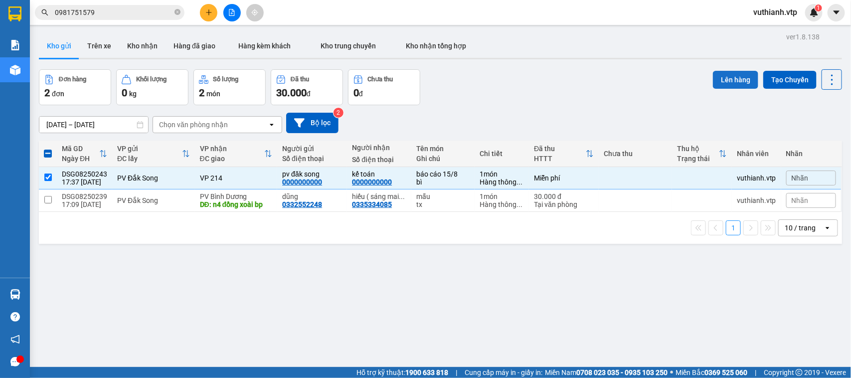
click at [718, 79] on button "Lên hàng" at bounding box center [735, 80] width 45 height 18
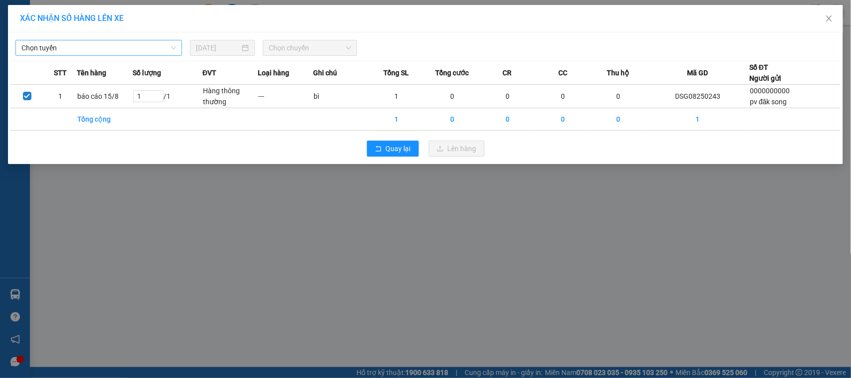
click at [136, 46] on span "Chọn tuyến" at bounding box center [98, 47] width 154 height 15
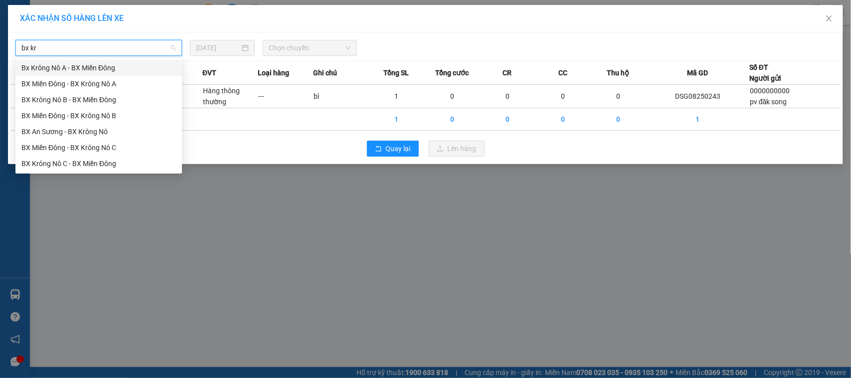
click at [96, 70] on div "Bx Krông Nô A - BX Miền Đông" at bounding box center [98, 67] width 154 height 11
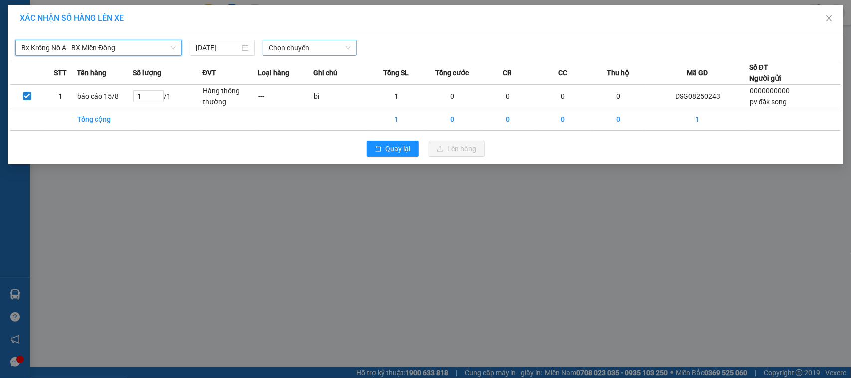
click at [286, 43] on span "Chọn chuyến" at bounding box center [310, 47] width 82 height 15
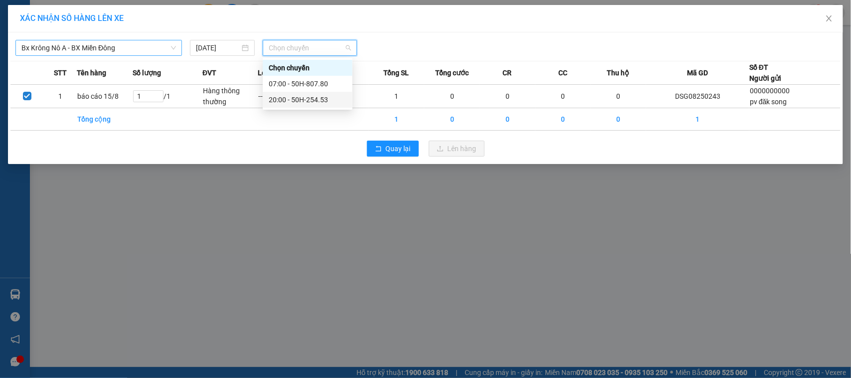
click at [296, 95] on div "20:00 - 50H-254.53" at bounding box center [308, 99] width 78 height 11
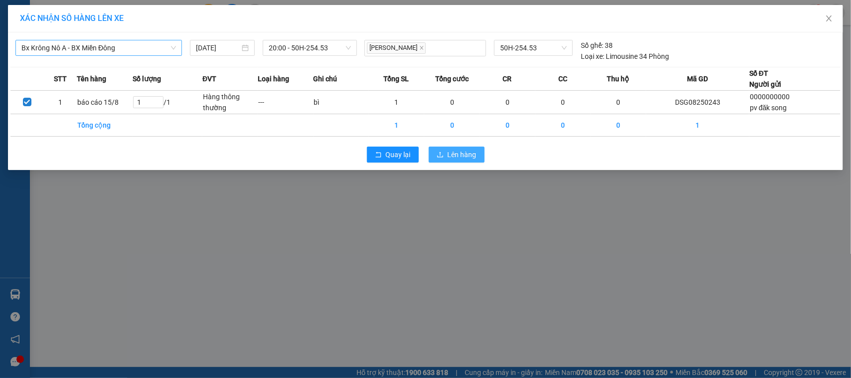
click at [451, 150] on span "Lên hàng" at bounding box center [461, 154] width 29 height 11
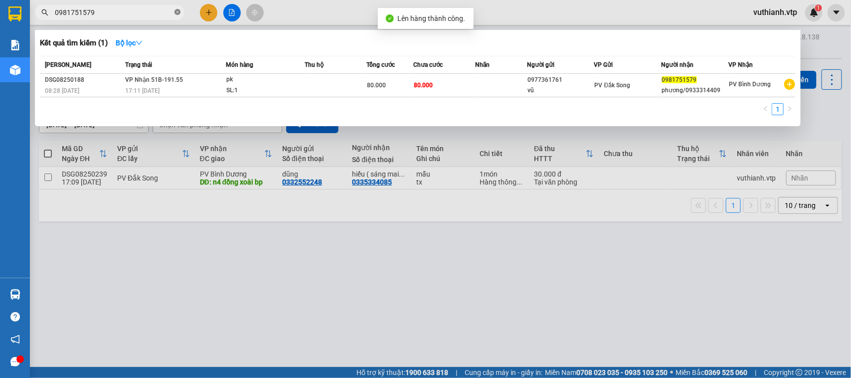
click at [176, 13] on icon "close-circle" at bounding box center [177, 12] width 6 height 6
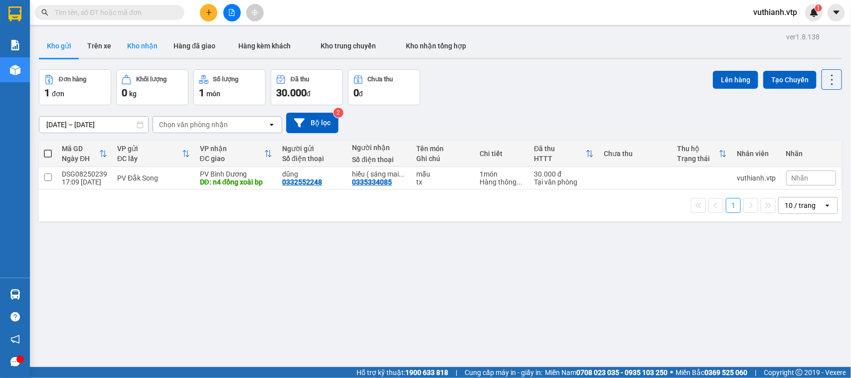
click at [141, 49] on button "Kho nhận" at bounding box center [142, 46] width 46 height 24
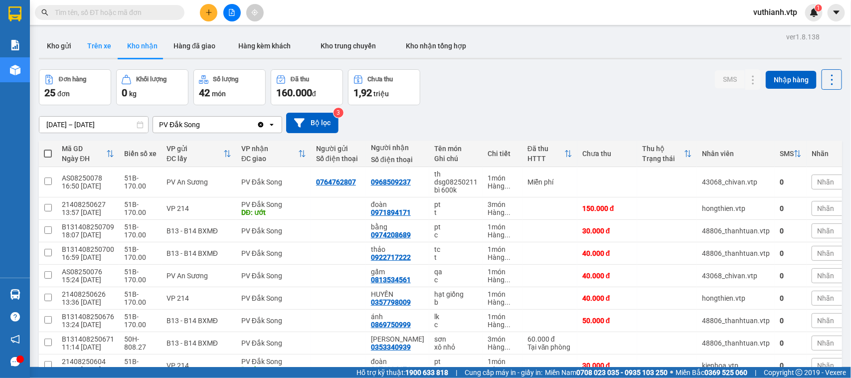
click at [99, 53] on button "Trên xe" at bounding box center [99, 46] width 40 height 24
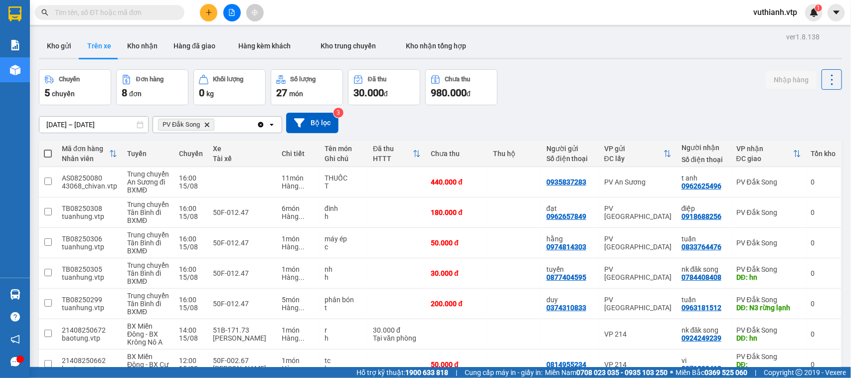
scroll to position [85, 0]
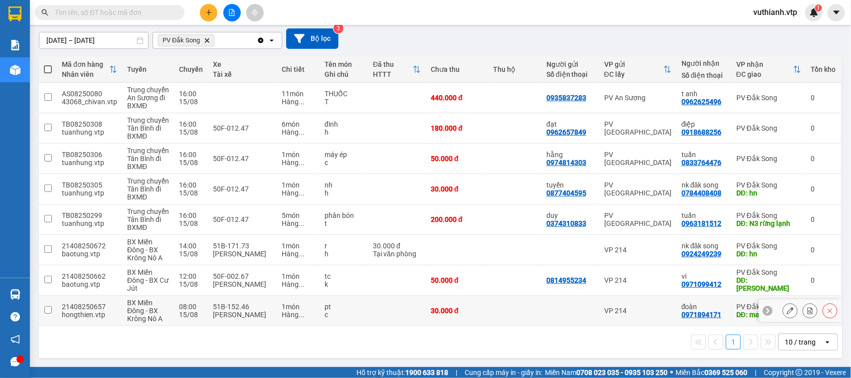
click at [45, 307] on input "checkbox" at bounding box center [47, 309] width 7 height 7
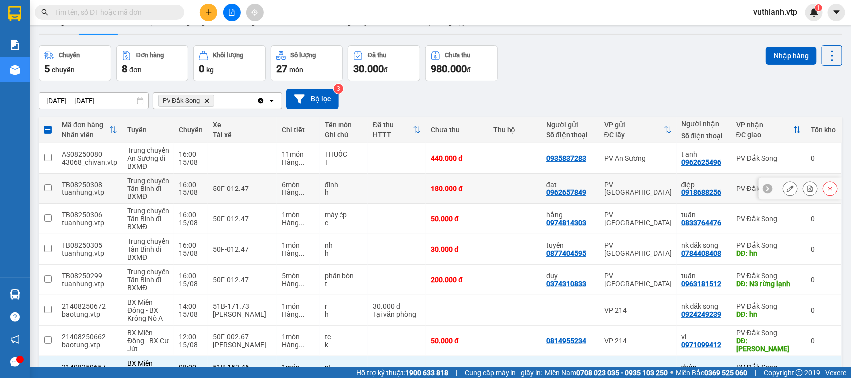
scroll to position [0, 0]
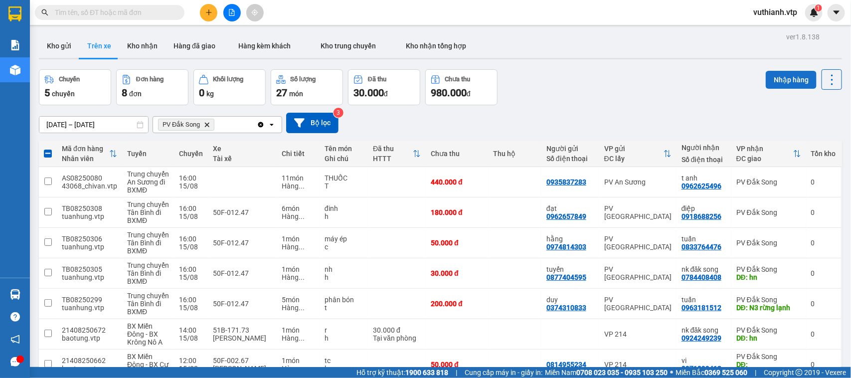
click at [771, 85] on button "Nhập hàng" at bounding box center [790, 80] width 51 height 18
click at [148, 51] on button "Kho nhận" at bounding box center [142, 46] width 46 height 24
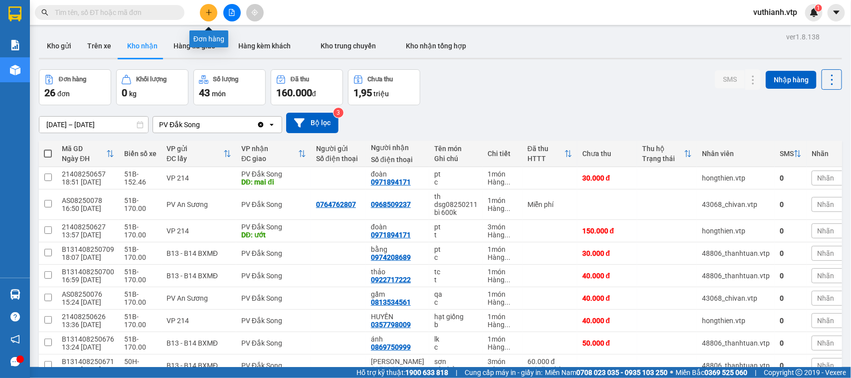
click at [211, 11] on icon "plus" at bounding box center [208, 12] width 7 height 7
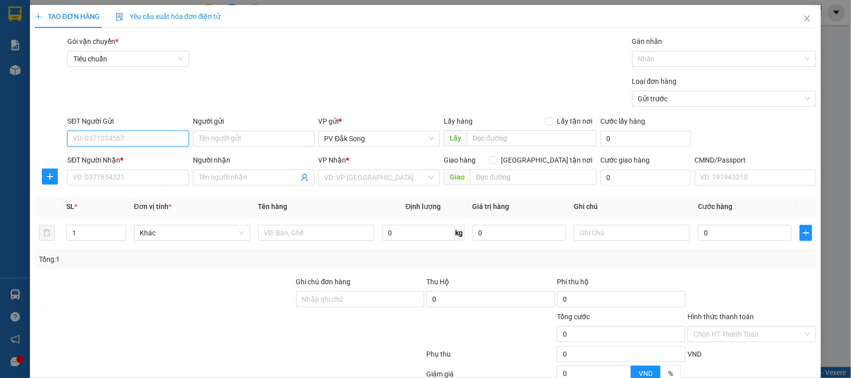
click at [152, 136] on input "SĐT Người Gửi" at bounding box center [128, 139] width 122 height 16
click at [111, 161] on div "0784408408 - nk đăk song" at bounding box center [127, 158] width 108 height 11
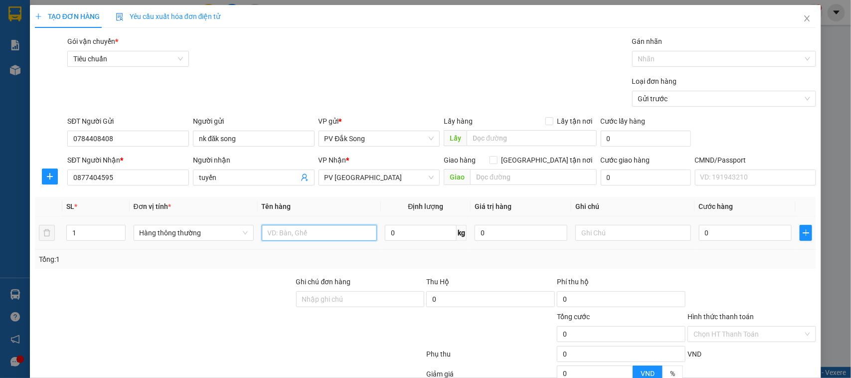
drag, startPoint x: 350, startPoint y: 228, endPoint x: 349, endPoint y: 235, distance: 6.6
click at [350, 231] on input "text" at bounding box center [319, 233] width 115 height 16
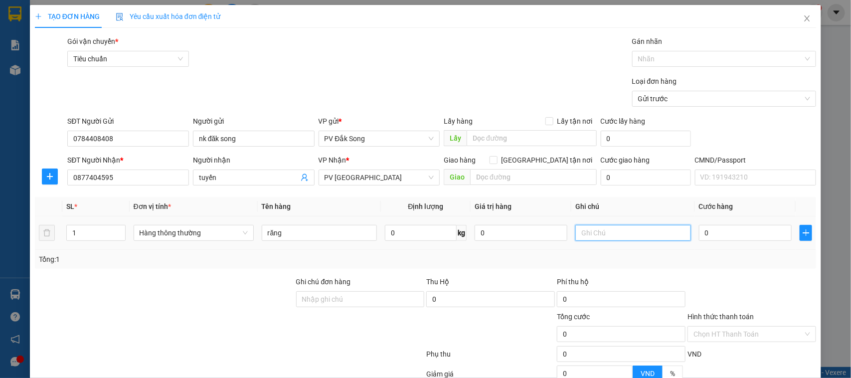
click at [625, 240] on input "text" at bounding box center [632, 233] width 115 height 16
click at [732, 229] on input "0" at bounding box center [745, 233] width 93 height 16
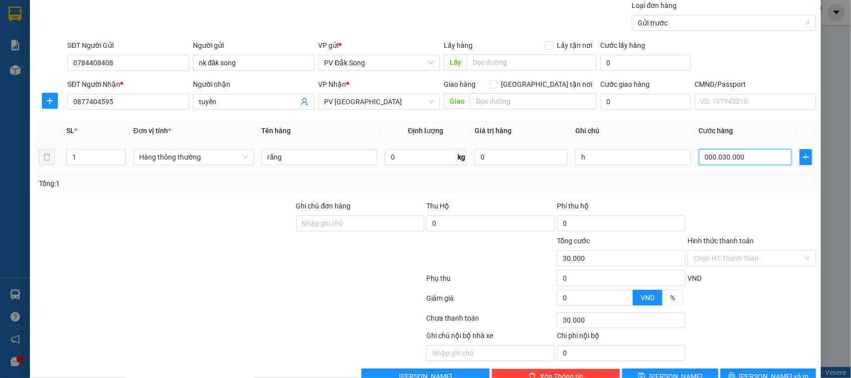
scroll to position [103, 0]
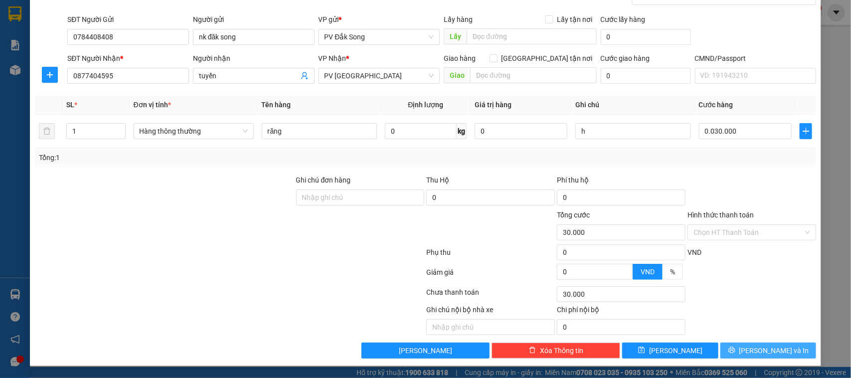
click at [755, 352] on span "[PERSON_NAME] và In" at bounding box center [774, 350] width 70 height 11
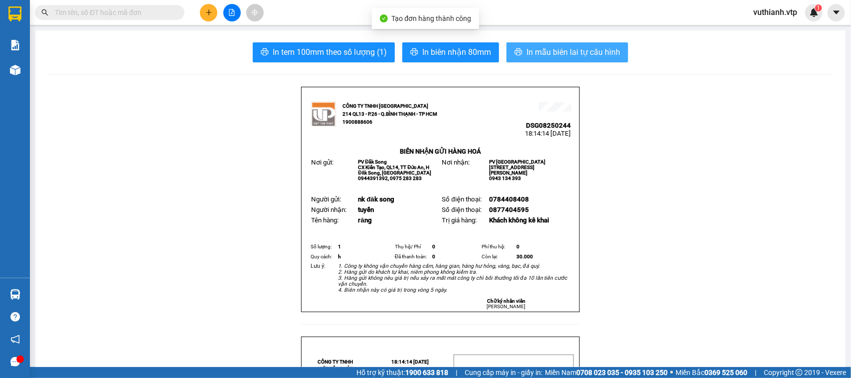
click at [579, 55] on span "In mẫu biên lai tự cấu hình" at bounding box center [573, 52] width 94 height 12
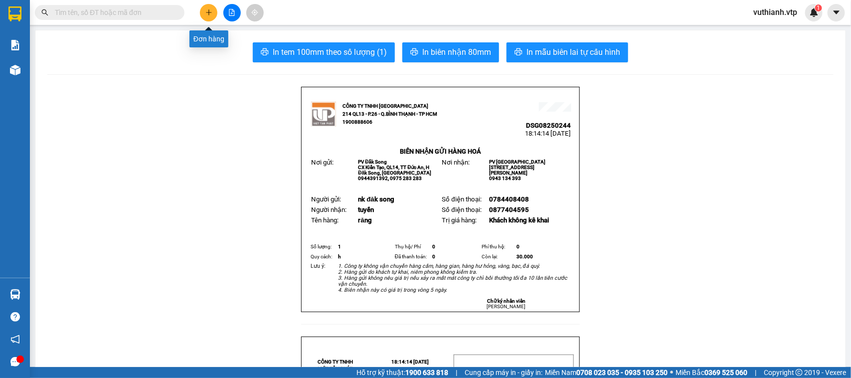
click at [207, 11] on icon "plus" at bounding box center [208, 12] width 7 height 7
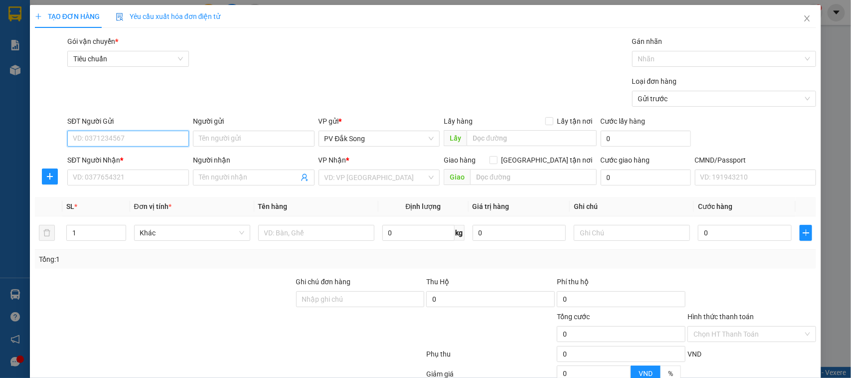
click at [168, 138] on input "SĐT Người Gửi" at bounding box center [128, 139] width 122 height 16
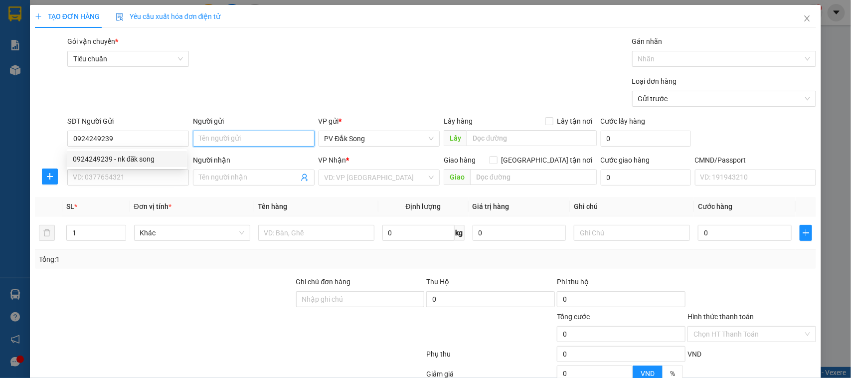
click at [252, 138] on input "Người gửi" at bounding box center [254, 139] width 122 height 16
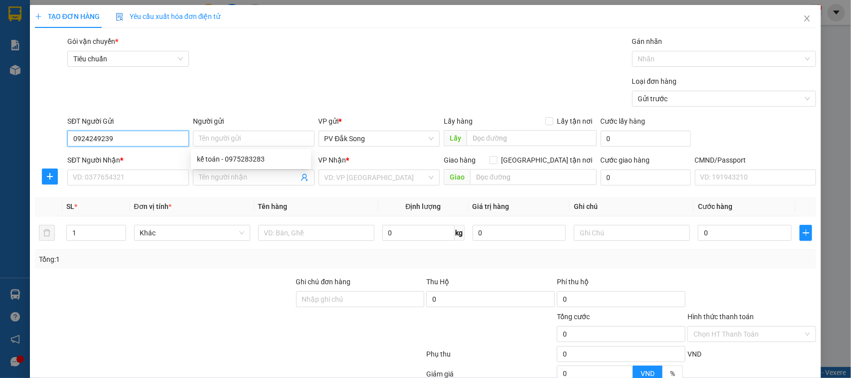
click at [154, 138] on input "0924249239" at bounding box center [128, 139] width 122 height 16
click at [146, 160] on div "0924249239 - nk đăk song" at bounding box center [127, 158] width 108 height 11
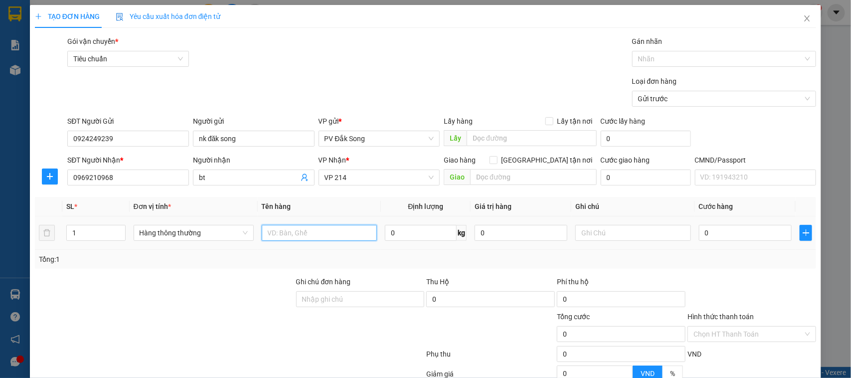
click at [330, 230] on input "text" at bounding box center [319, 233] width 115 height 16
click at [344, 232] on input "text" at bounding box center [319, 233] width 115 height 16
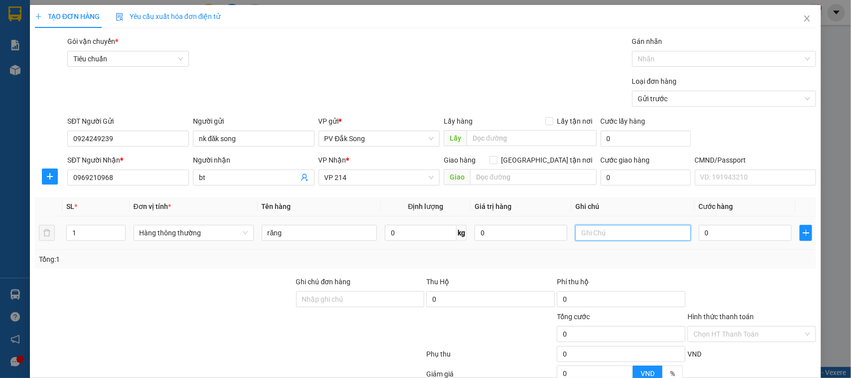
click at [601, 233] on input "text" at bounding box center [632, 233] width 115 height 16
click at [716, 230] on input "0" at bounding box center [745, 233] width 93 height 16
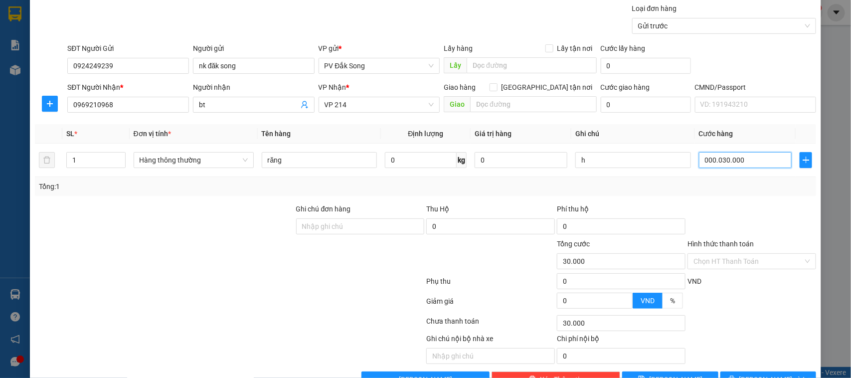
scroll to position [103, 0]
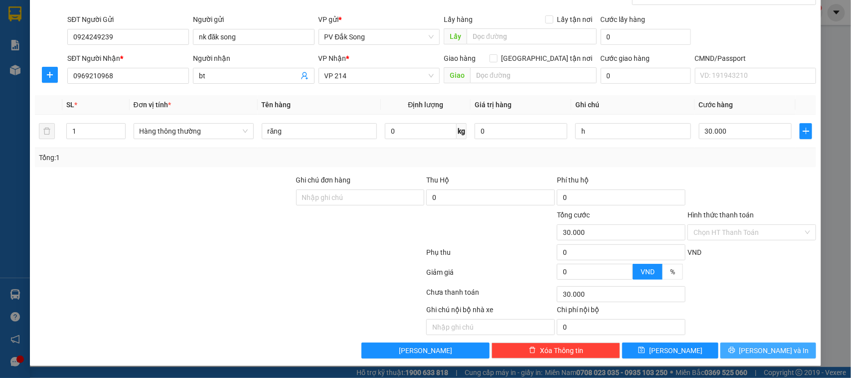
click at [771, 355] on span "[PERSON_NAME] và In" at bounding box center [774, 350] width 70 height 11
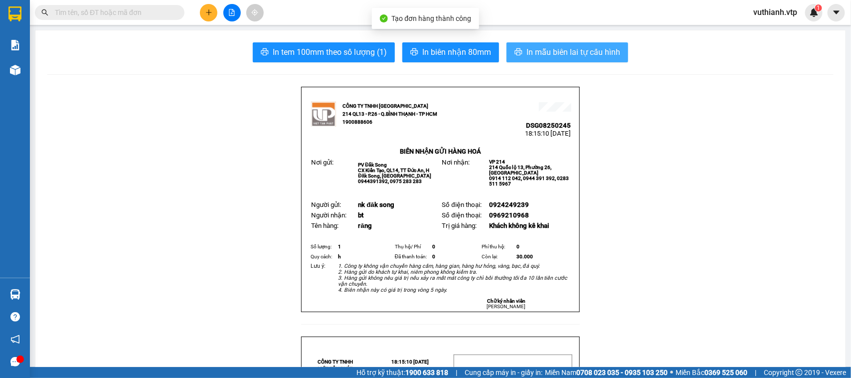
click at [602, 56] on span "In mẫu biên lai tự cấu hình" at bounding box center [573, 52] width 94 height 12
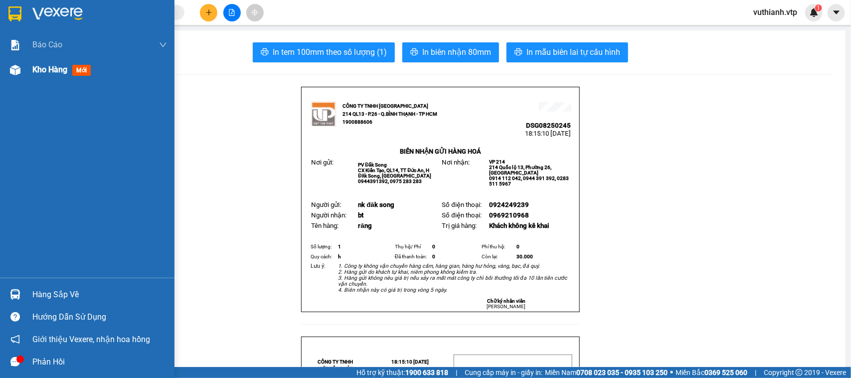
click at [24, 71] on div "Kho hàng mới" at bounding box center [87, 69] width 174 height 25
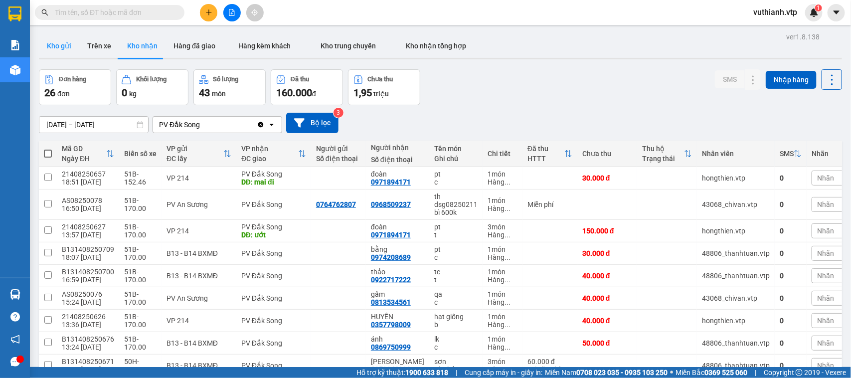
click at [62, 41] on button "Kho gửi" at bounding box center [59, 46] width 40 height 24
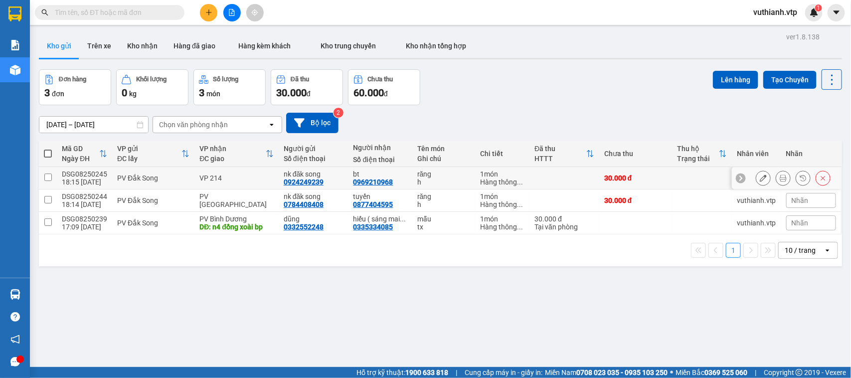
click at [46, 178] on input "checkbox" at bounding box center [47, 176] width 7 height 7
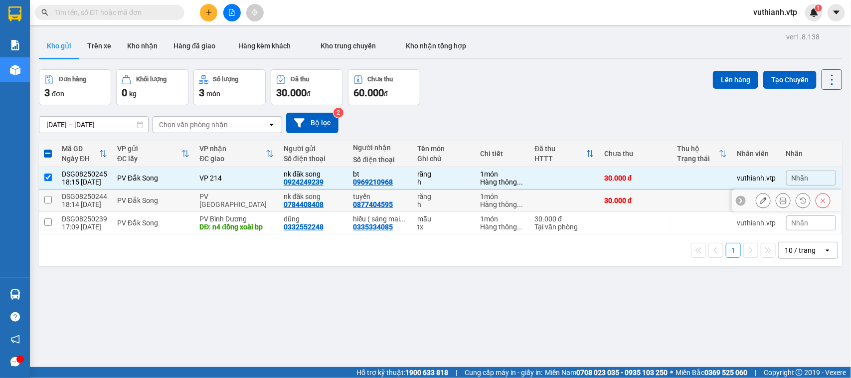
click at [50, 200] on input "checkbox" at bounding box center [47, 199] width 7 height 7
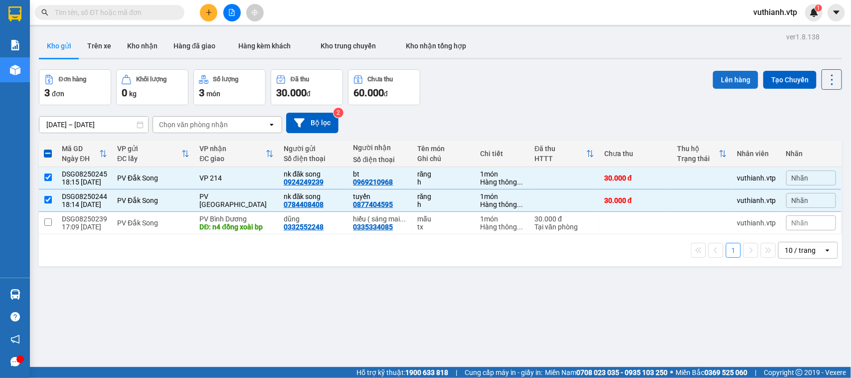
click at [725, 76] on button "Lên hàng" at bounding box center [735, 80] width 45 height 18
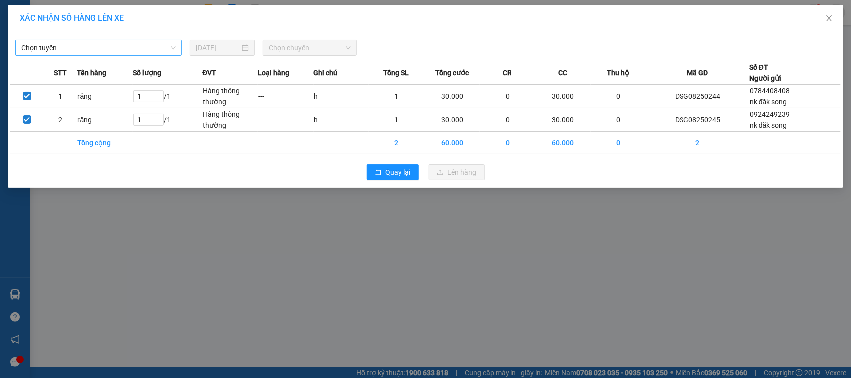
click at [146, 45] on span "Chọn tuyến" at bounding box center [98, 47] width 154 height 15
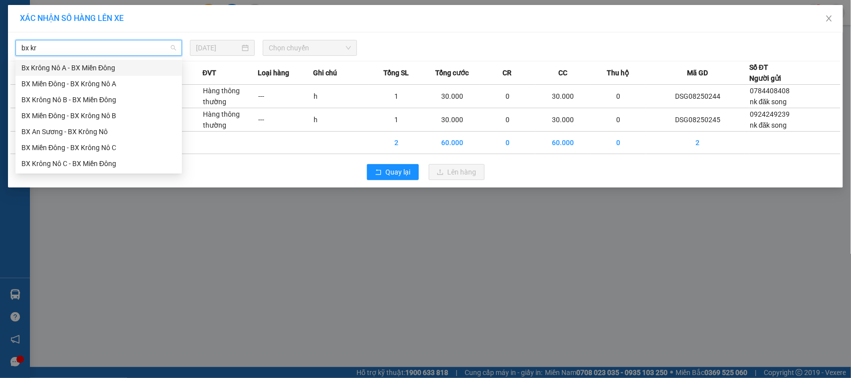
click at [56, 68] on div "Bx Krông Nô A - BX Miền Đông" at bounding box center [98, 67] width 154 height 11
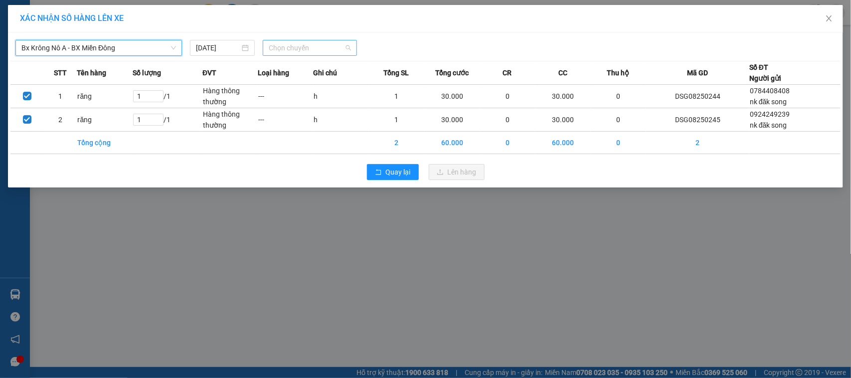
click at [280, 51] on span "Chọn chuyến" at bounding box center [310, 47] width 82 height 15
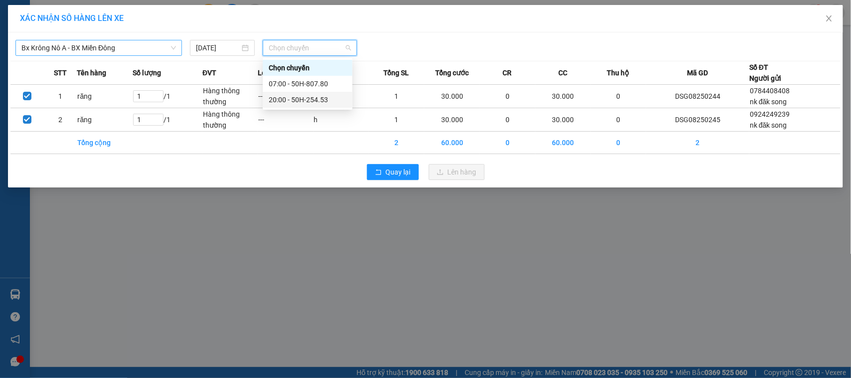
click at [291, 98] on div "20:00 - 50H-254.53" at bounding box center [308, 99] width 78 height 11
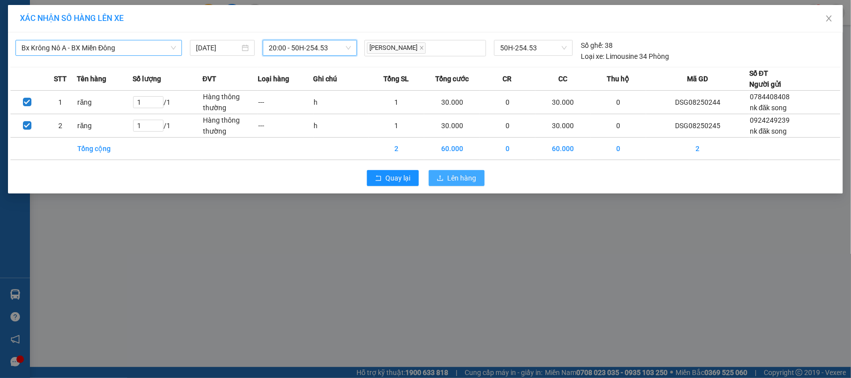
click at [466, 178] on span "Lên hàng" at bounding box center [461, 177] width 29 height 11
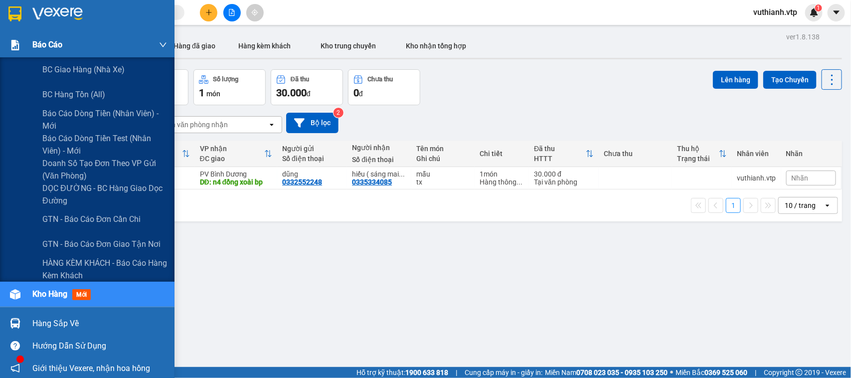
click at [3, 43] on div "Báo cáo" at bounding box center [87, 44] width 174 height 25
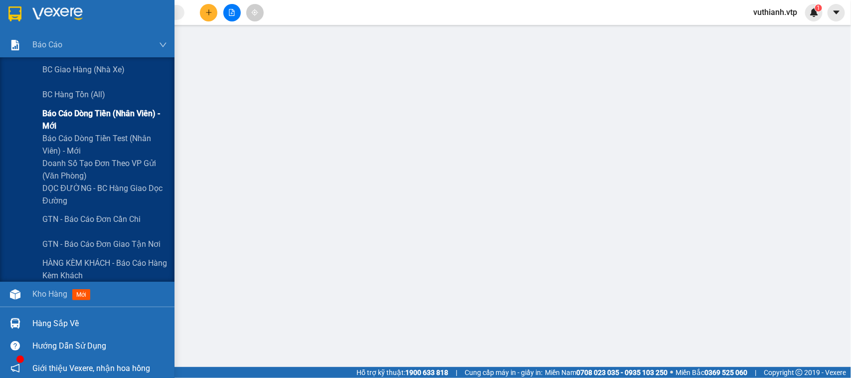
click at [62, 120] on span "Báo cáo dòng tiền (nhân viên) - mới" at bounding box center [104, 119] width 125 height 25
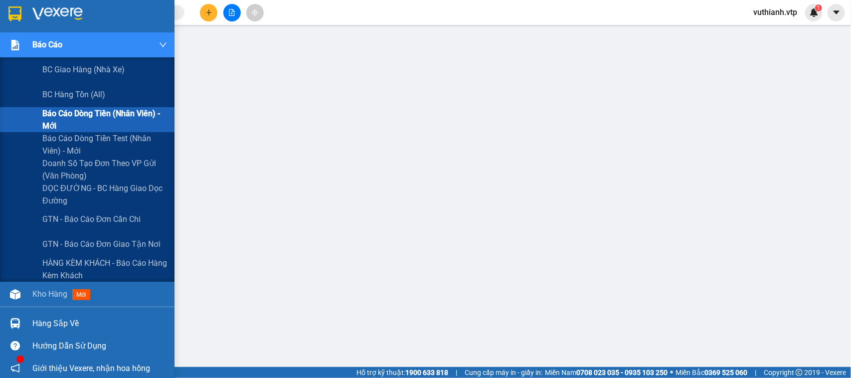
click at [57, 114] on span "Báo cáo dòng tiền (nhân viên) - mới" at bounding box center [104, 119] width 125 height 25
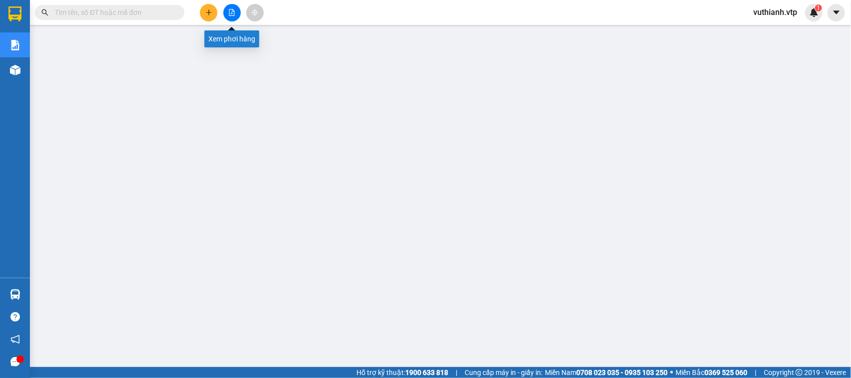
click at [227, 14] on button at bounding box center [231, 12] width 17 height 17
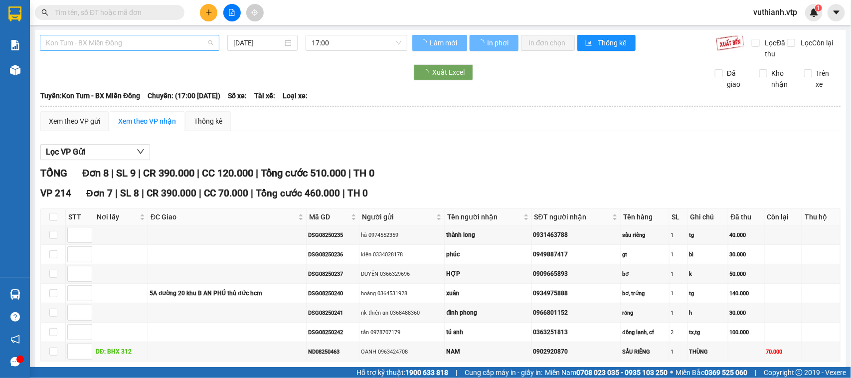
click at [183, 42] on span "Kon Tum - BX Miền Đông" at bounding box center [129, 42] width 167 height 15
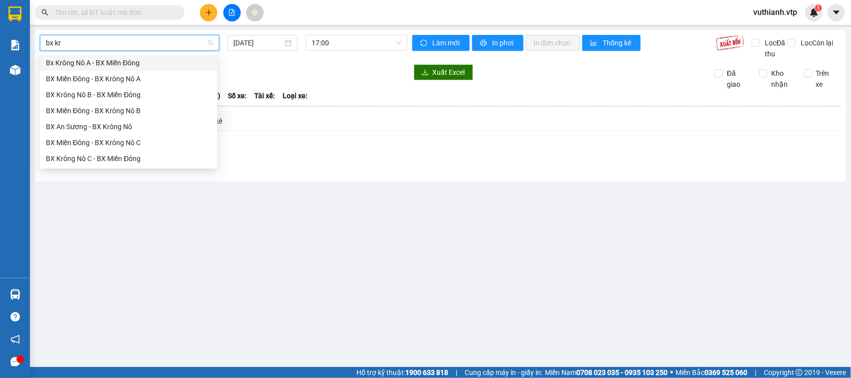
click at [107, 60] on div "Bx Krông Nô A - BX Miền Đông" at bounding box center [128, 62] width 165 height 11
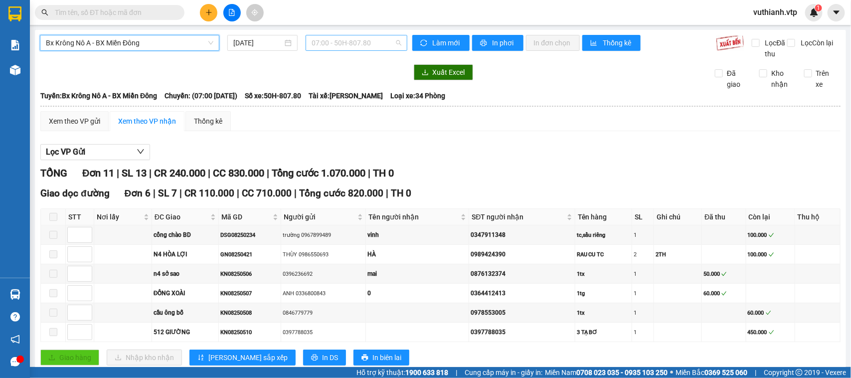
click at [334, 41] on span "07:00 - 50H-807.80" at bounding box center [355, 42] width 89 height 15
click at [342, 91] on div "20:00 - 50H-254.53" at bounding box center [347, 94] width 78 height 11
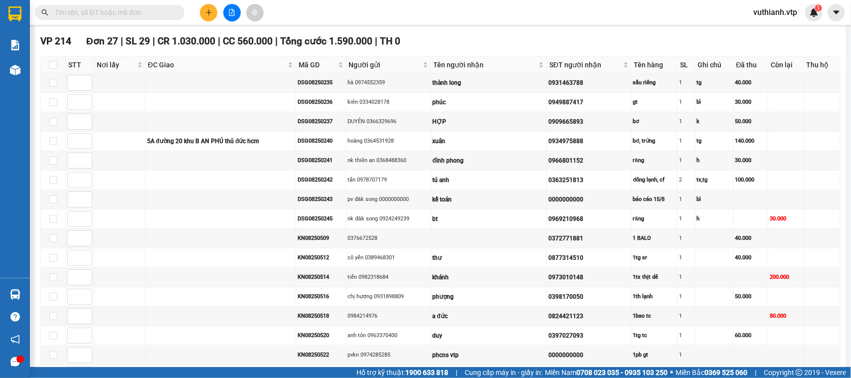
scroll to position [372, 0]
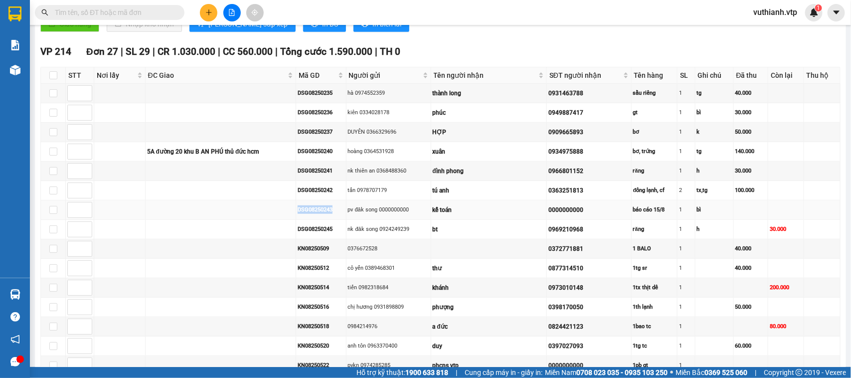
drag, startPoint x: 329, startPoint y: 225, endPoint x: 275, endPoint y: 233, distance: 54.4
click at [275, 220] on tr "DSG08250243 pv đăk song 0000000000 kế toán 0000000000 báo cáo 15/8 1 bì" at bounding box center [440, 209] width 799 height 19
copy div "DSG08250243"
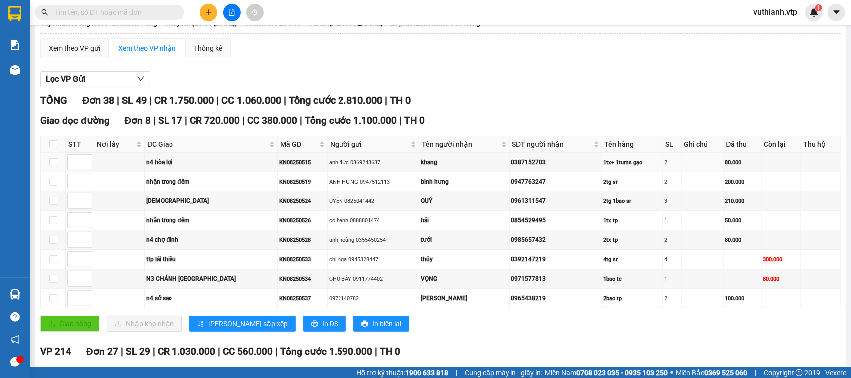
scroll to position [0, 0]
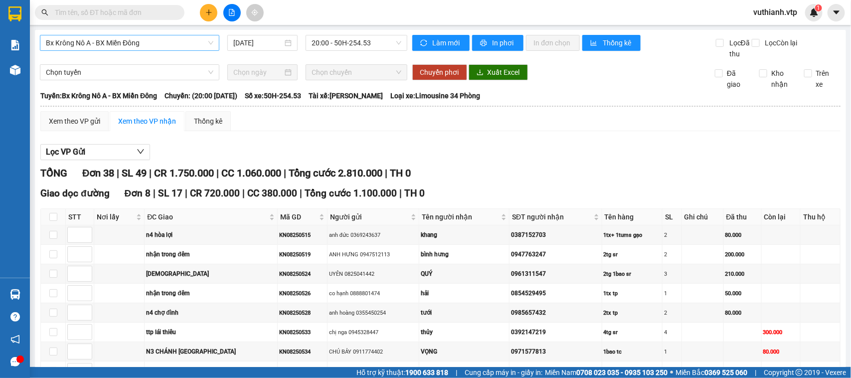
click at [126, 10] on input "text" at bounding box center [114, 12] width 118 height 11
paste input "DSG08250243"
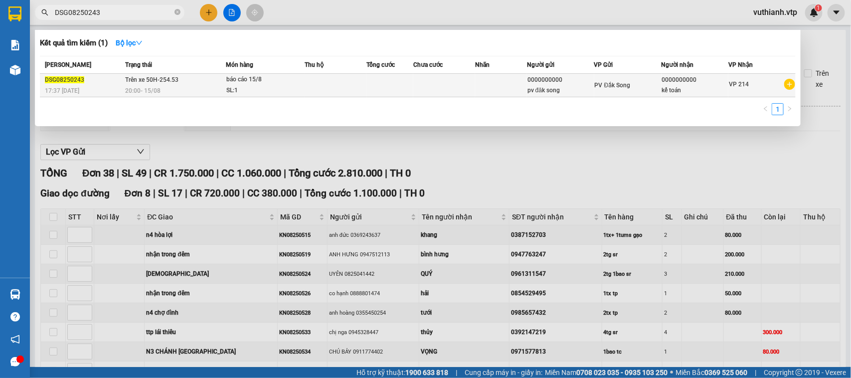
click at [347, 84] on td at bounding box center [335, 85] width 62 height 23
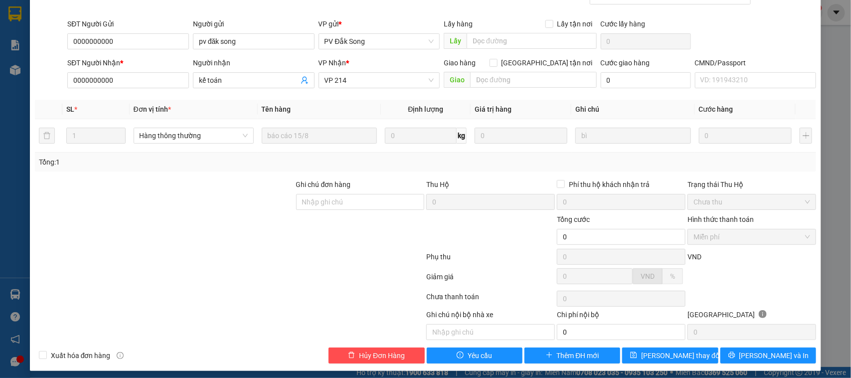
scroll to position [109, 0]
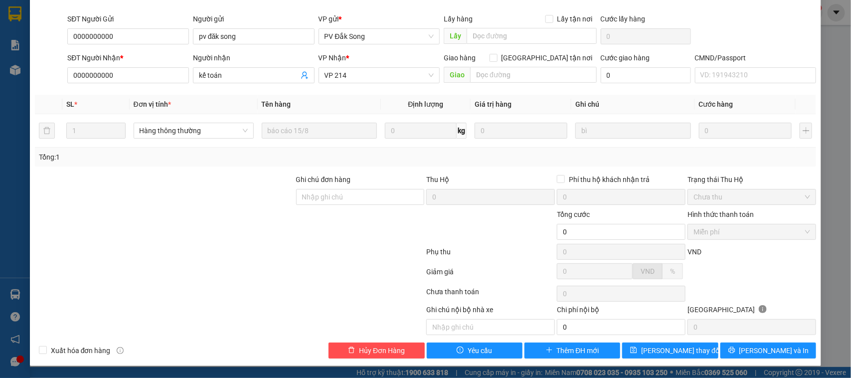
click at [827, 72] on div "SỬA ĐƠN HÀNG Lịch sử Ảnh kiện hàng Yêu cầu xuất hóa đơn điện tử Total Paid Fee …" at bounding box center [425, 189] width 851 height 378
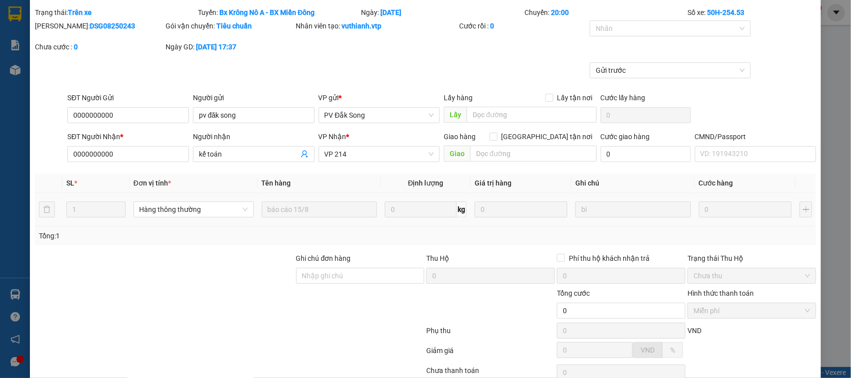
scroll to position [0, 0]
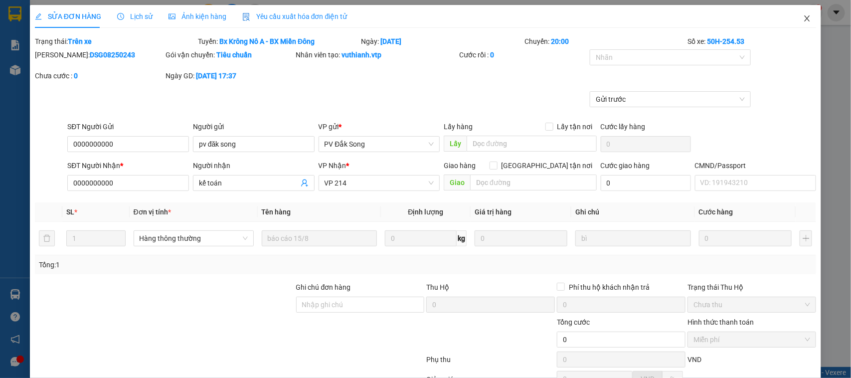
click at [803, 22] on icon "close" at bounding box center [807, 18] width 8 height 8
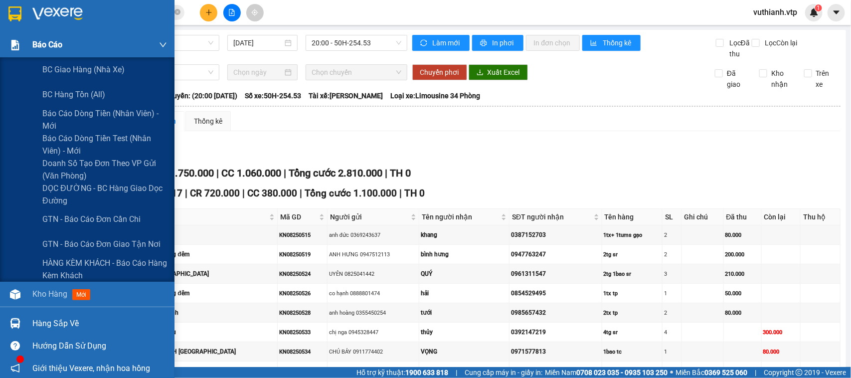
click at [17, 45] on img at bounding box center [15, 45] width 10 height 10
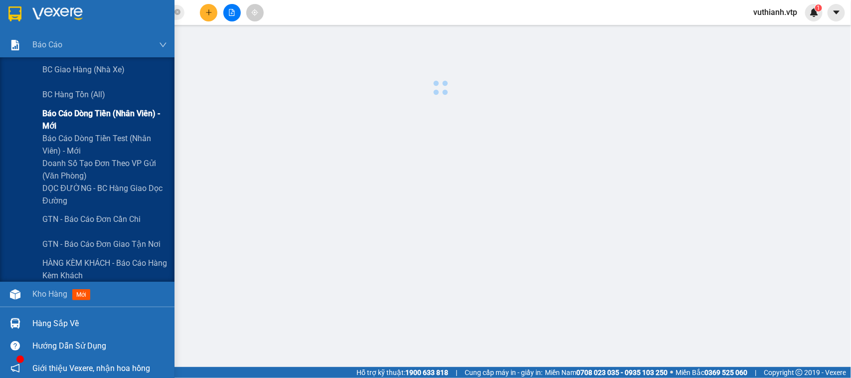
click at [61, 125] on span "Báo cáo dòng tiền (nhân viên) - mới" at bounding box center [104, 119] width 125 height 25
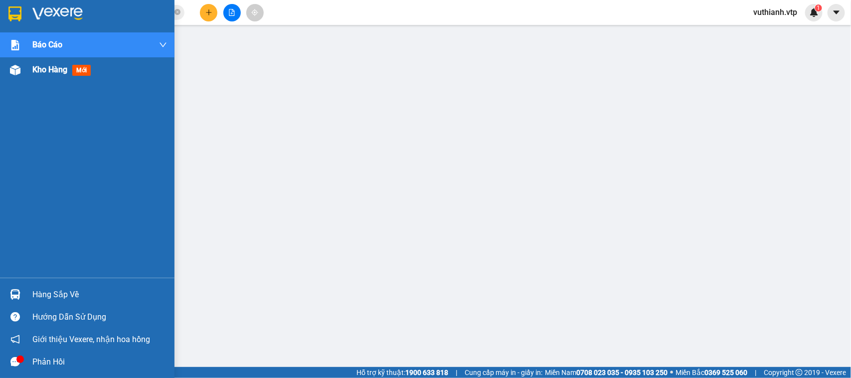
click at [28, 69] on div "Kho hàng mới" at bounding box center [87, 69] width 174 height 25
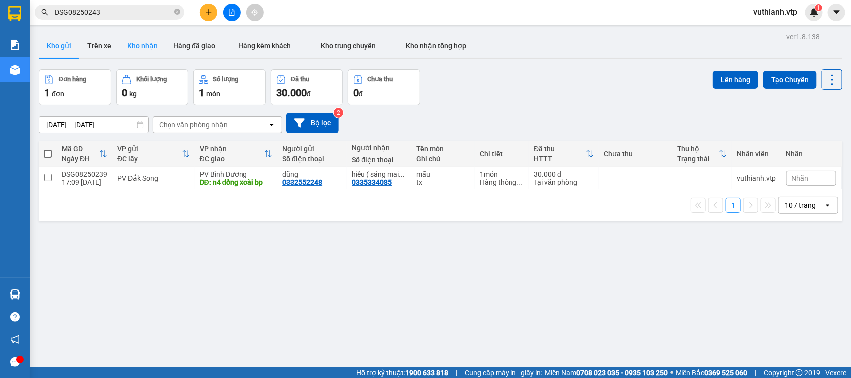
click at [138, 44] on button "Kho nhận" at bounding box center [142, 46] width 46 height 24
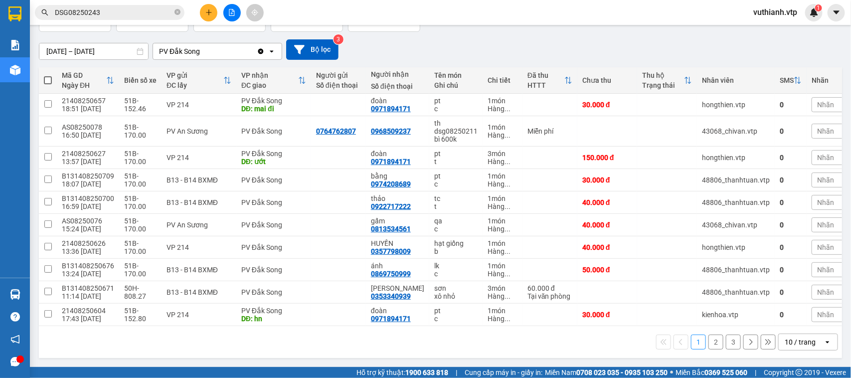
scroll to position [78, 0]
click at [726, 175] on button at bounding box center [733, 179] width 14 height 17
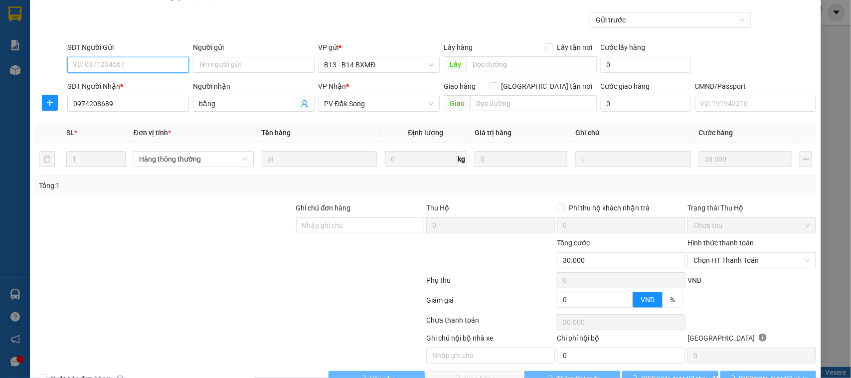
scroll to position [95, 0]
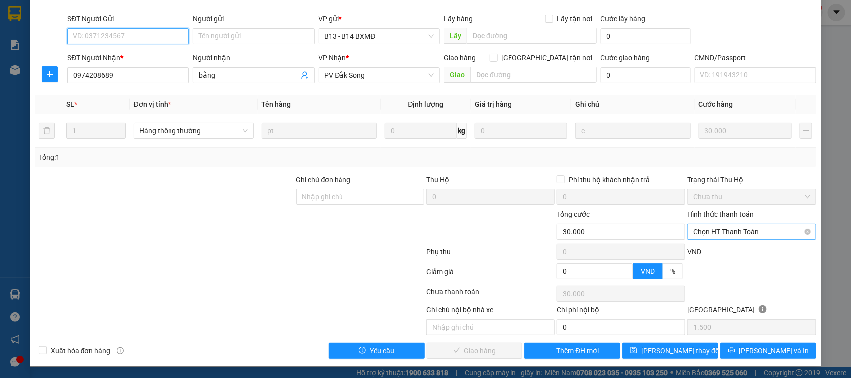
click at [716, 231] on span "Chọn HT Thanh Toán" at bounding box center [751, 231] width 117 height 15
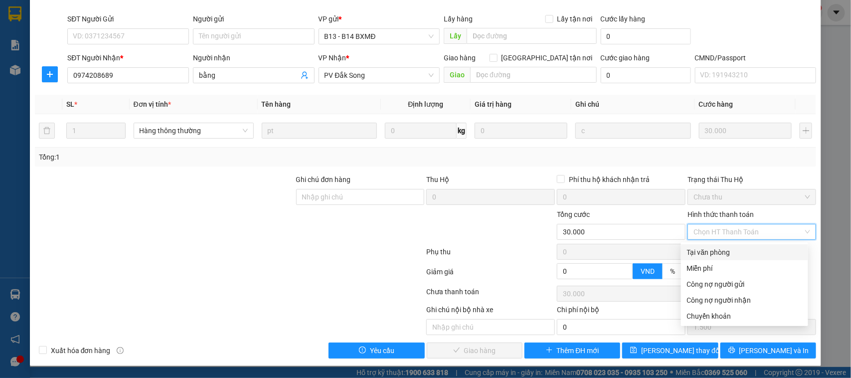
click at [716, 250] on div "Tại văn phòng" at bounding box center [744, 252] width 115 height 11
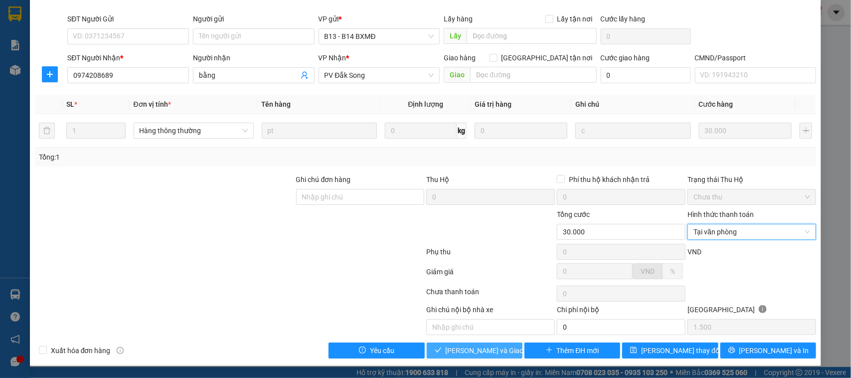
click at [497, 347] on span "[PERSON_NAME] và Giao hàng" at bounding box center [493, 350] width 96 height 11
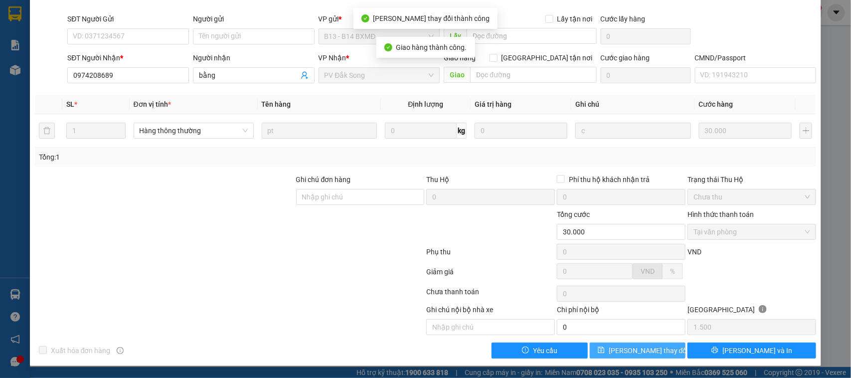
click at [652, 350] on span "[PERSON_NAME] thay đổi" at bounding box center [648, 350] width 80 height 11
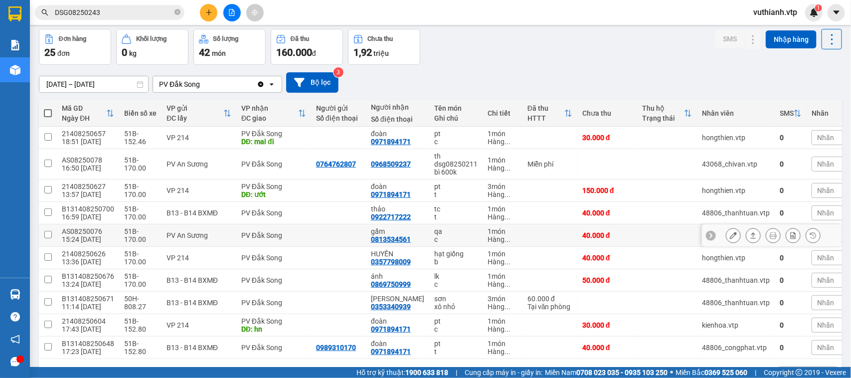
scroll to position [78, 0]
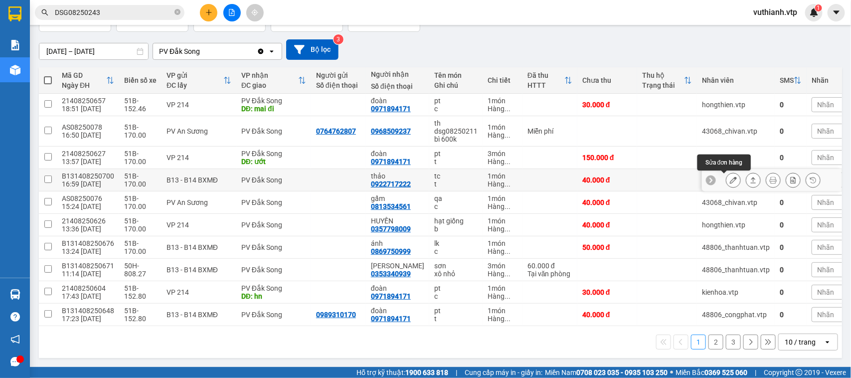
click at [730, 176] on icon at bounding box center [733, 179] width 7 height 7
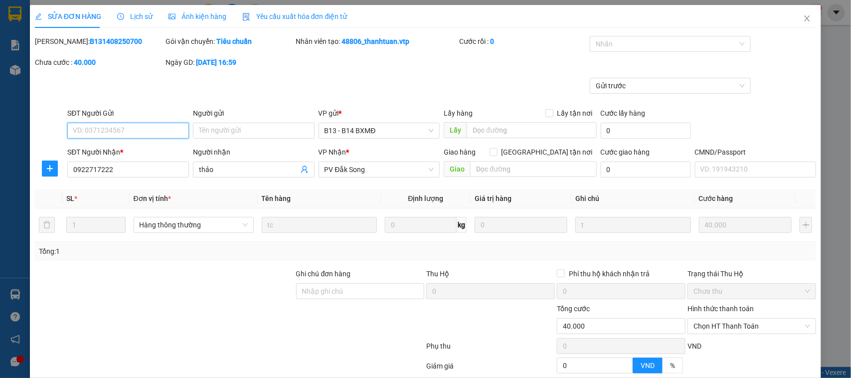
scroll to position [80, 0]
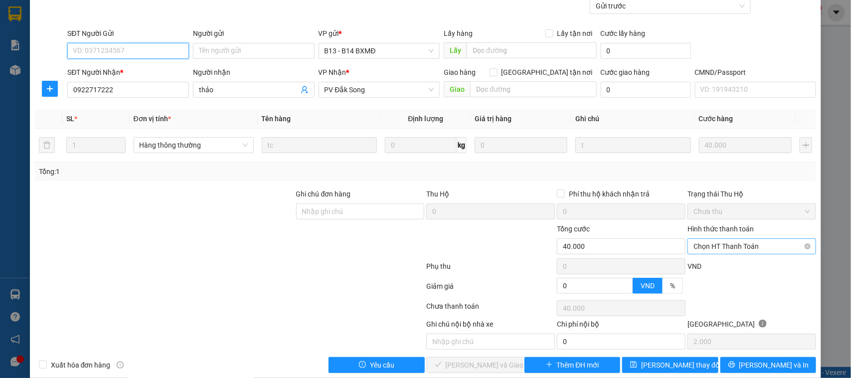
click at [720, 248] on span "Chọn HT Thanh Toán" at bounding box center [751, 246] width 117 height 15
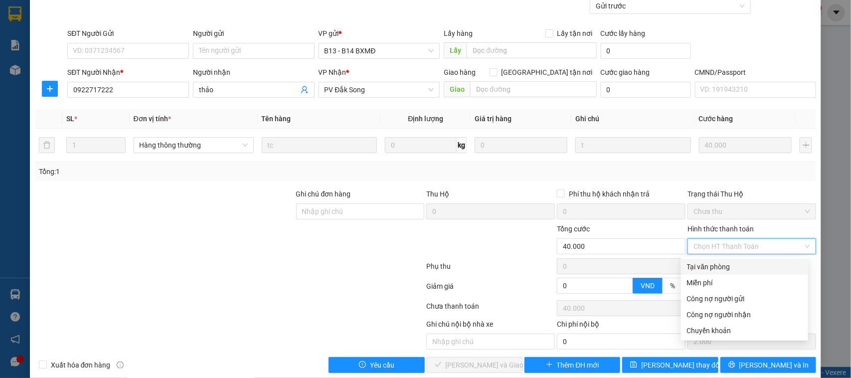
click at [719, 262] on div "Tại văn phòng" at bounding box center [744, 266] width 115 height 11
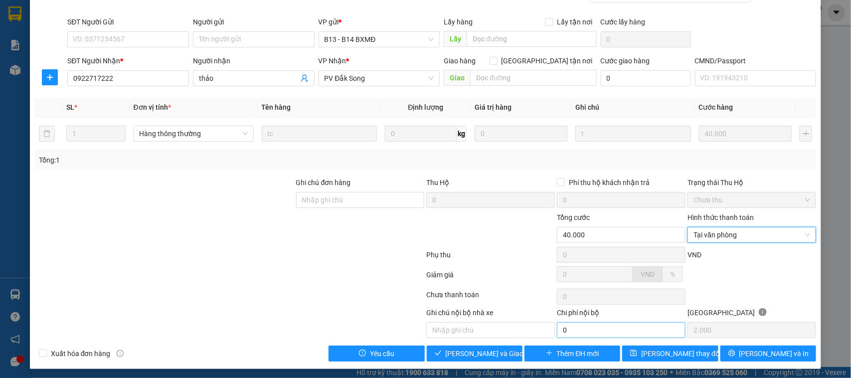
scroll to position [95, 0]
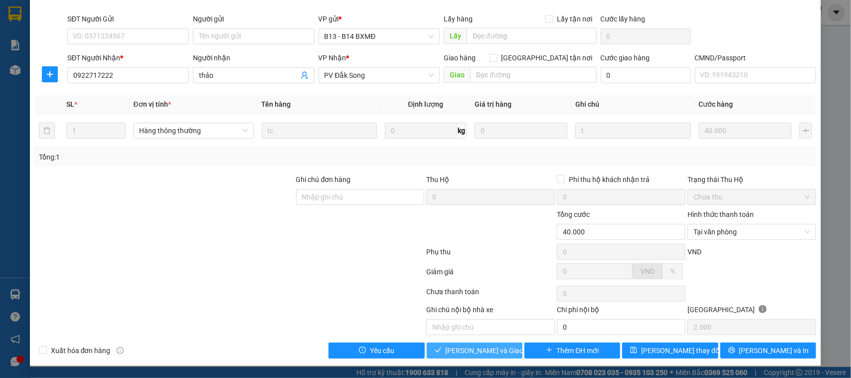
click at [496, 352] on span "[PERSON_NAME] và Giao hàng" at bounding box center [493, 350] width 96 height 11
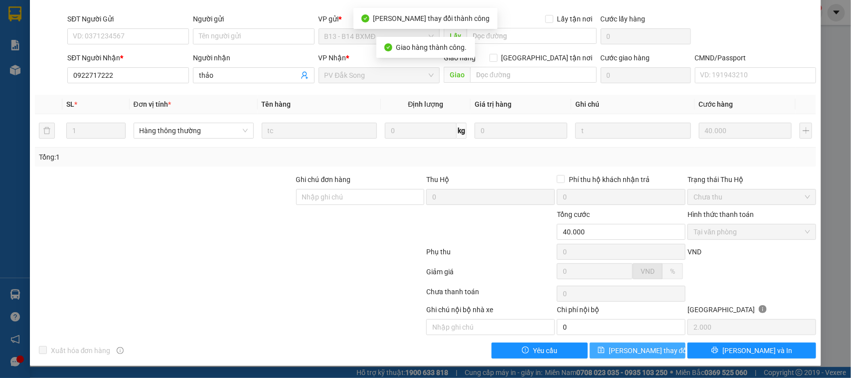
click at [639, 351] on span "[PERSON_NAME] thay đổi" at bounding box center [648, 350] width 80 height 11
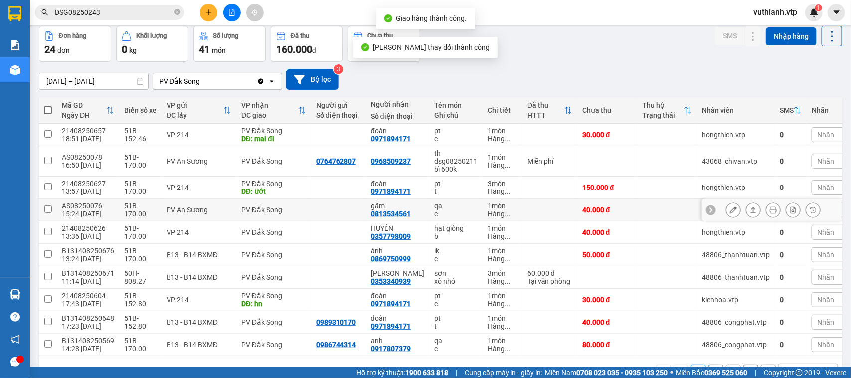
scroll to position [78, 0]
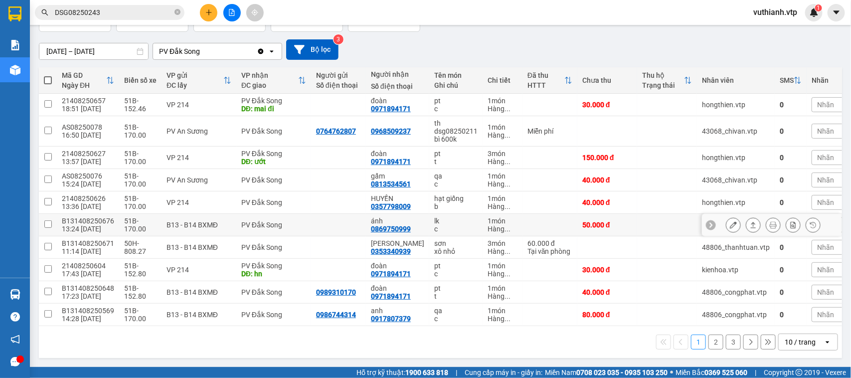
click at [727, 225] on button at bounding box center [733, 224] width 14 height 17
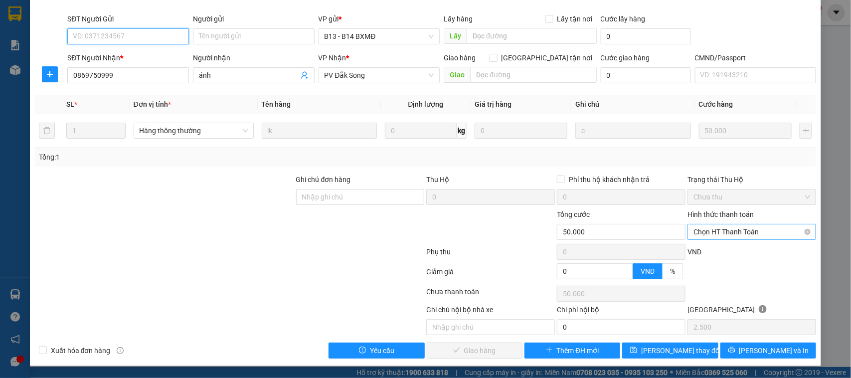
scroll to position [95, 0]
click at [717, 229] on span "Chọn HT Thanh Toán" at bounding box center [751, 231] width 117 height 15
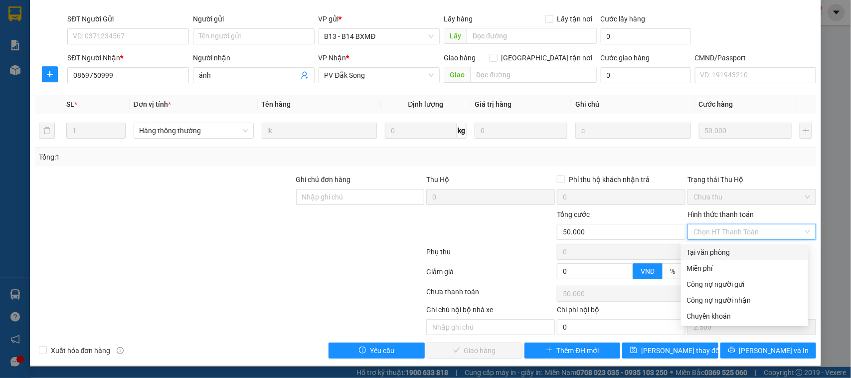
click at [714, 251] on div "Tại văn phòng" at bounding box center [744, 252] width 115 height 11
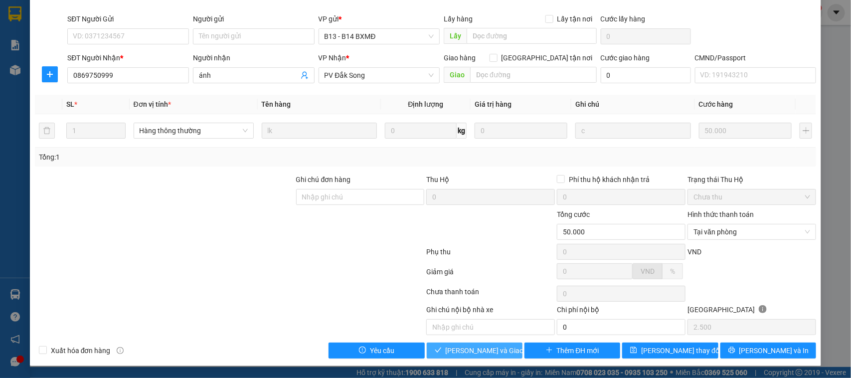
click at [470, 357] on button "[PERSON_NAME] và Giao hàng" at bounding box center [475, 350] width 96 height 16
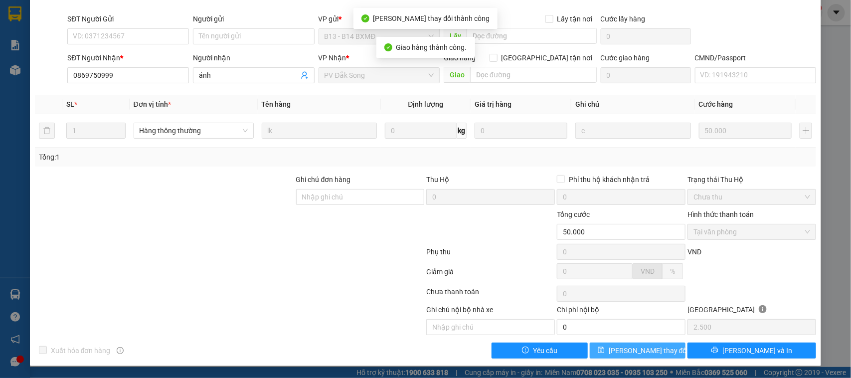
click at [644, 352] on span "[PERSON_NAME] thay đổi" at bounding box center [648, 350] width 80 height 11
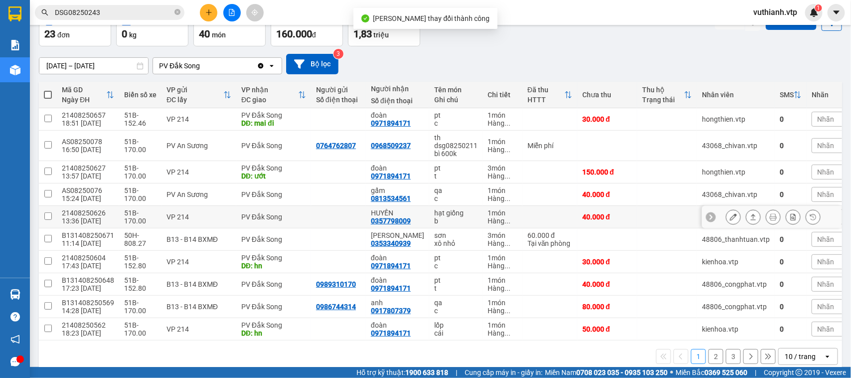
scroll to position [78, 0]
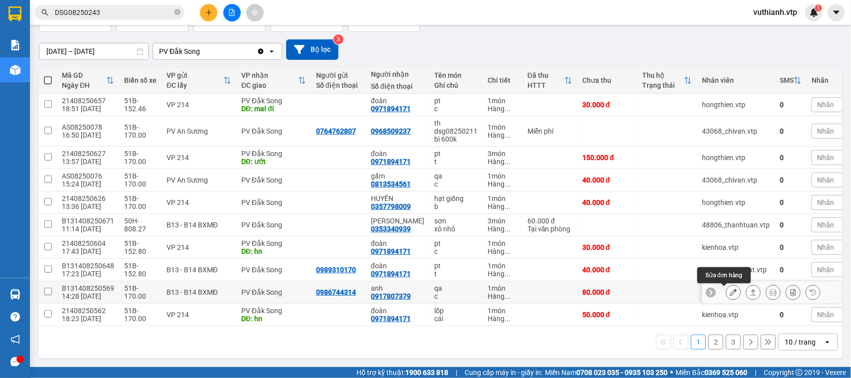
click at [730, 289] on icon at bounding box center [733, 292] width 7 height 7
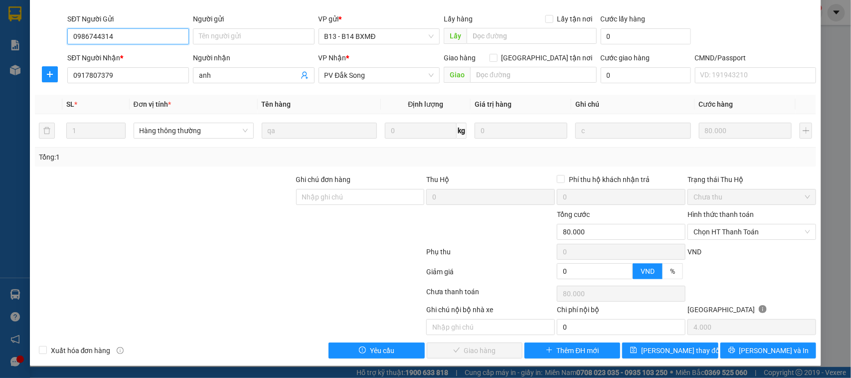
scroll to position [95, 0]
click at [724, 229] on span "Chọn HT Thanh Toán" at bounding box center [751, 231] width 117 height 15
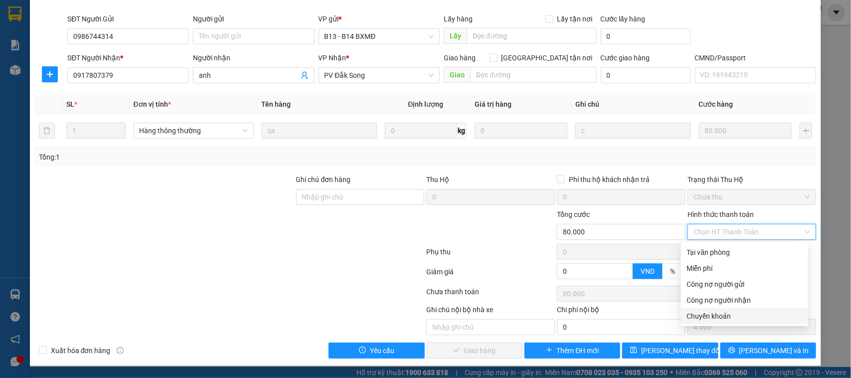
click at [709, 314] on div "Chuyển khoản" at bounding box center [744, 315] width 115 height 11
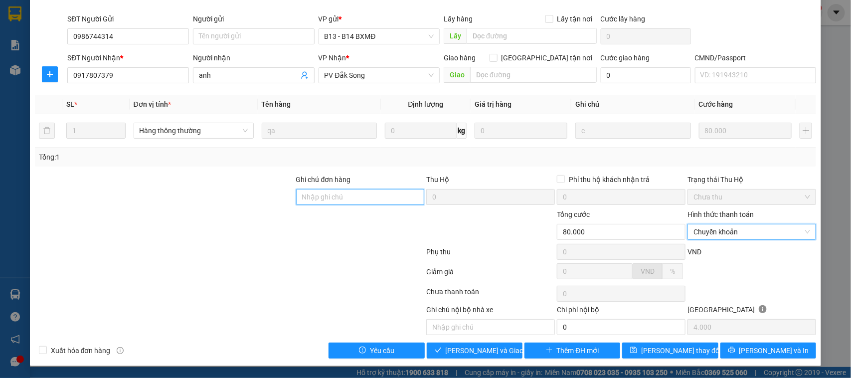
click at [349, 193] on input "Ghi chú đơn hàng" at bounding box center [360, 197] width 129 height 16
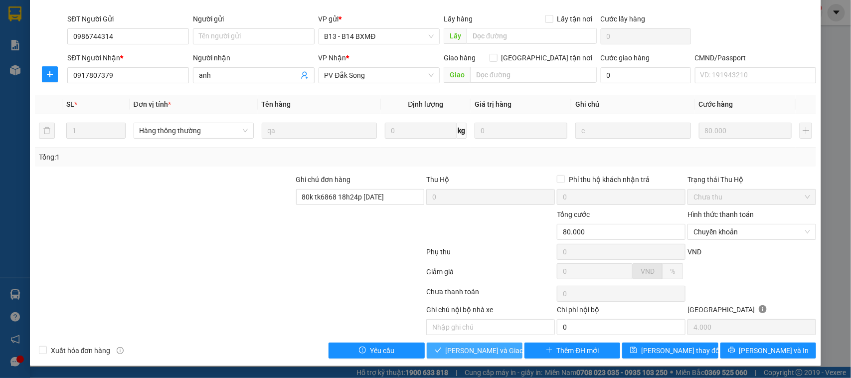
click at [478, 350] on span "[PERSON_NAME] và Giao hàng" at bounding box center [493, 350] width 96 height 11
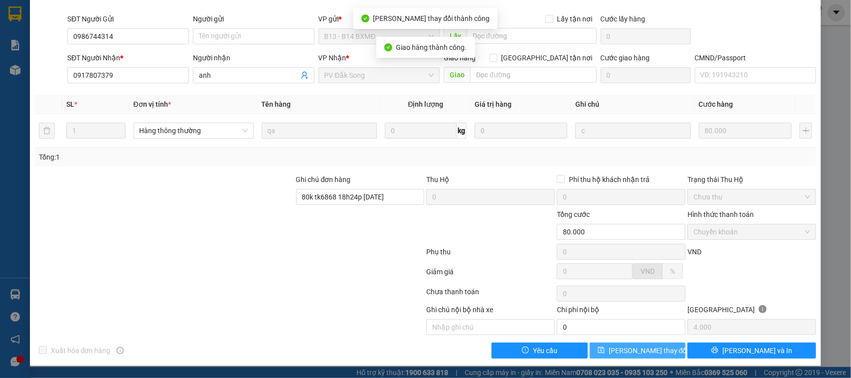
click at [634, 349] on span "[PERSON_NAME] thay đổi" at bounding box center [648, 350] width 80 height 11
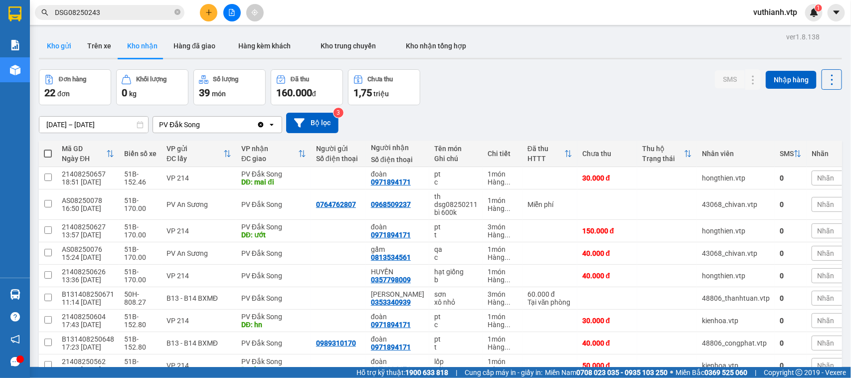
click at [65, 50] on button "Kho gửi" at bounding box center [59, 46] width 40 height 24
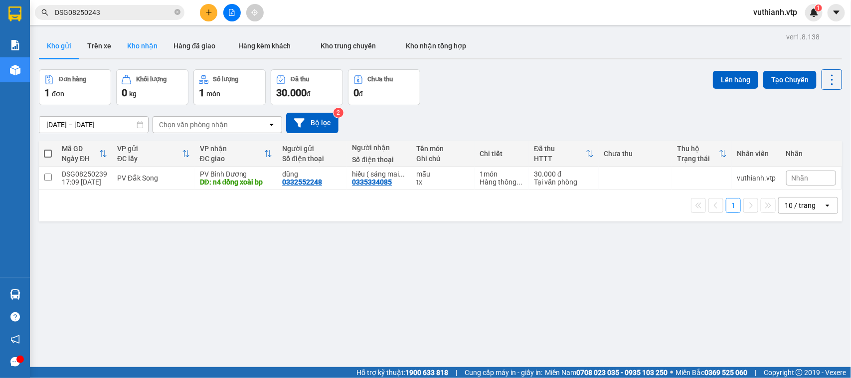
click at [136, 51] on button "Kho nhận" at bounding box center [142, 46] width 46 height 24
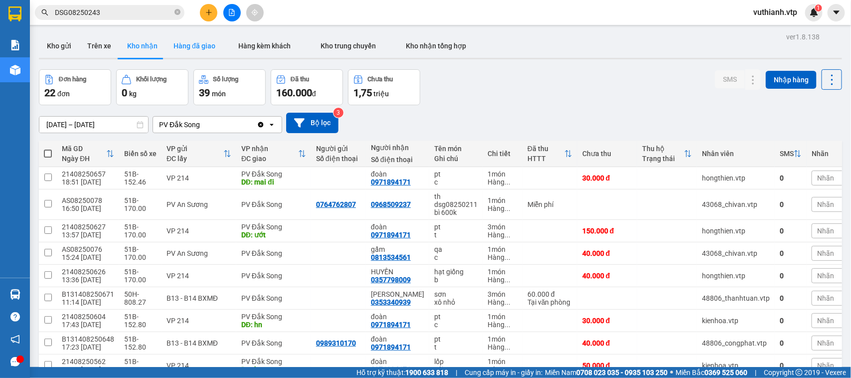
click at [190, 46] on button "Hàng đã giao" at bounding box center [194, 46] width 58 height 24
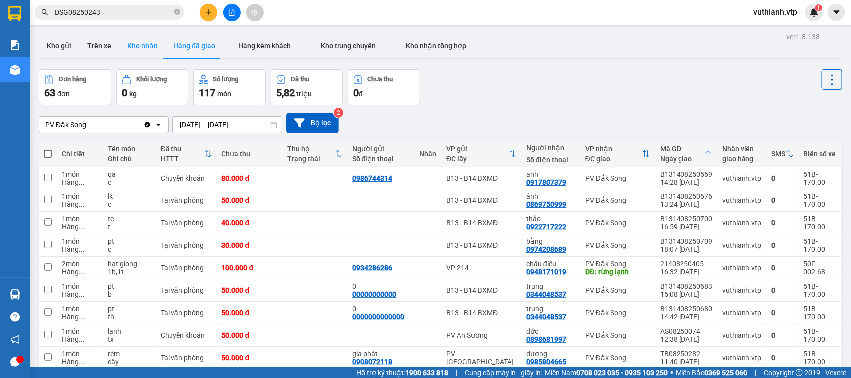
click at [142, 46] on button "Kho nhận" at bounding box center [142, 46] width 46 height 24
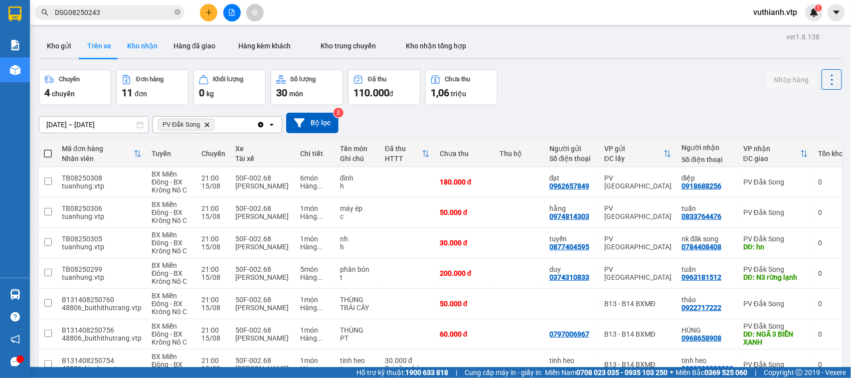
click at [150, 44] on button "Kho nhận" at bounding box center [142, 46] width 46 height 24
type input "[DATE] – [DATE]"
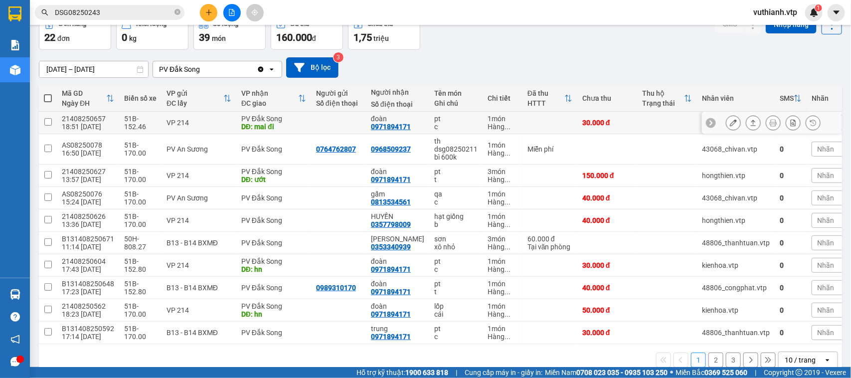
scroll to position [78, 0]
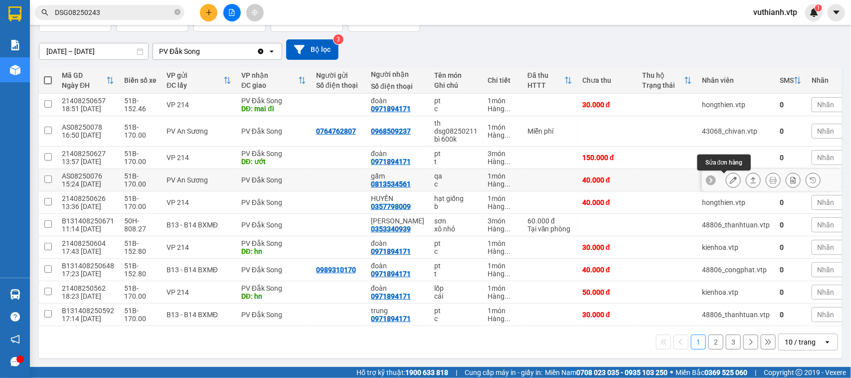
click at [730, 176] on icon at bounding box center [733, 179] width 7 height 7
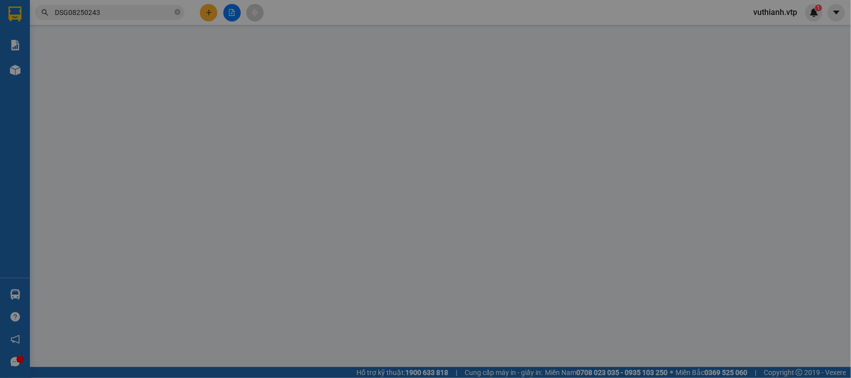
type input "0813534561"
type input "gấm"
type input "40.000"
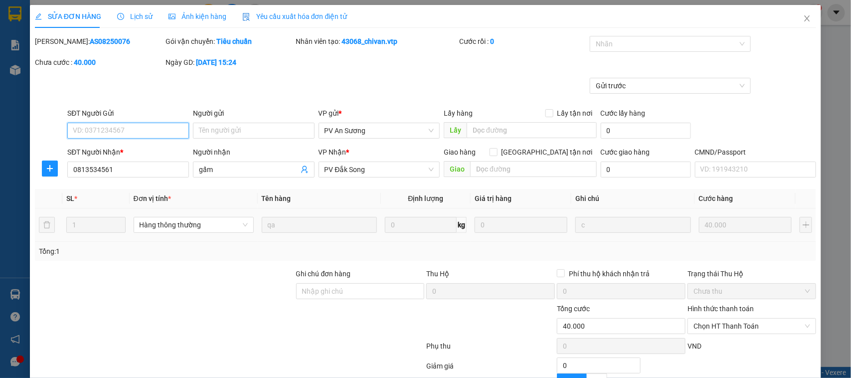
type input "2.000"
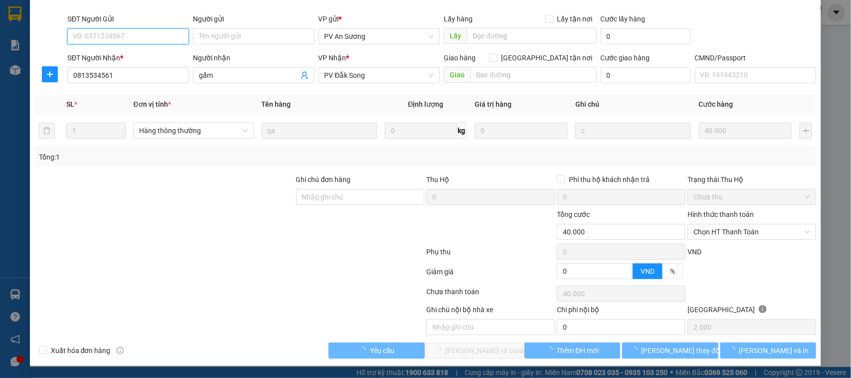
scroll to position [95, 0]
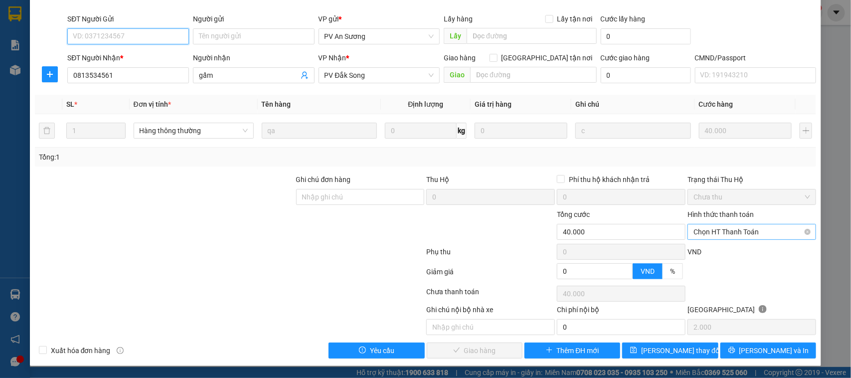
click at [712, 231] on span "Chọn HT Thanh Toán" at bounding box center [751, 231] width 117 height 15
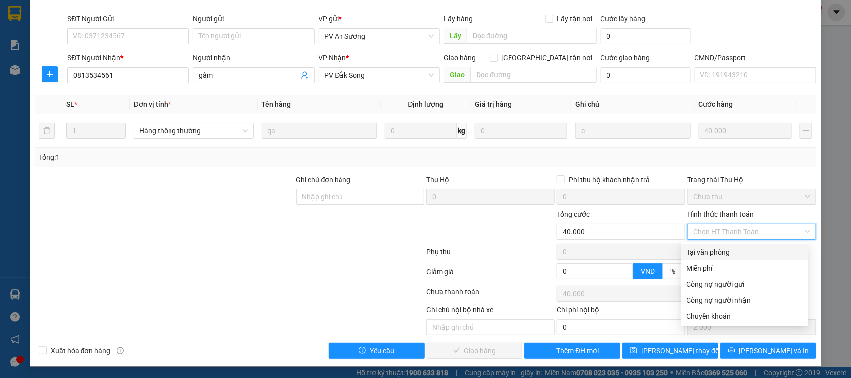
click at [713, 250] on div "Tại văn phòng" at bounding box center [744, 252] width 115 height 11
type input "0"
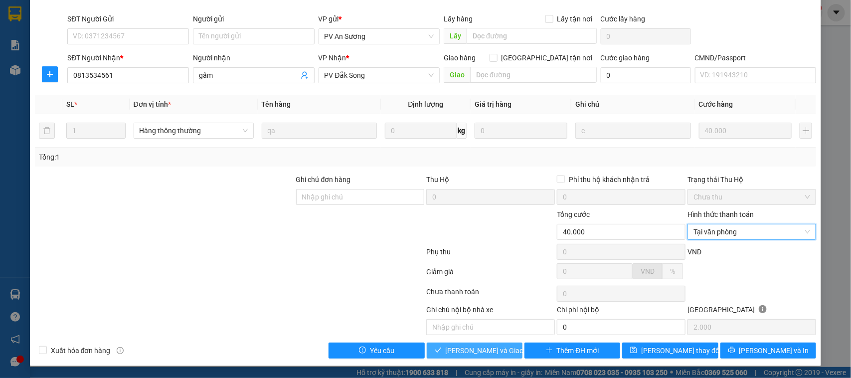
click at [486, 350] on span "[PERSON_NAME] và Giao hàng" at bounding box center [493, 350] width 96 height 11
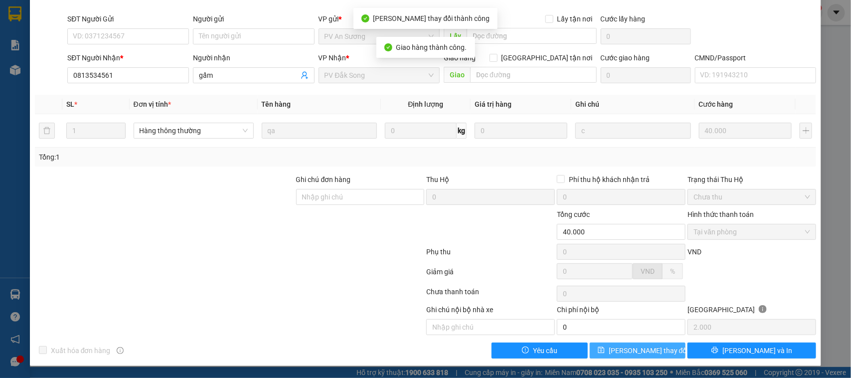
click at [639, 355] on span "[PERSON_NAME] thay đổi" at bounding box center [648, 350] width 80 height 11
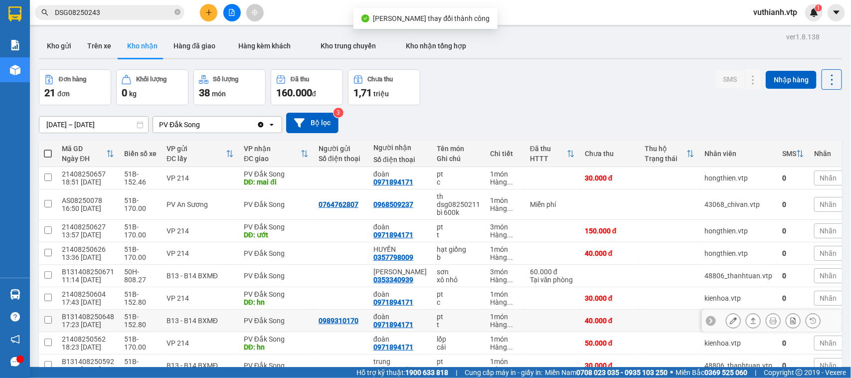
scroll to position [78, 0]
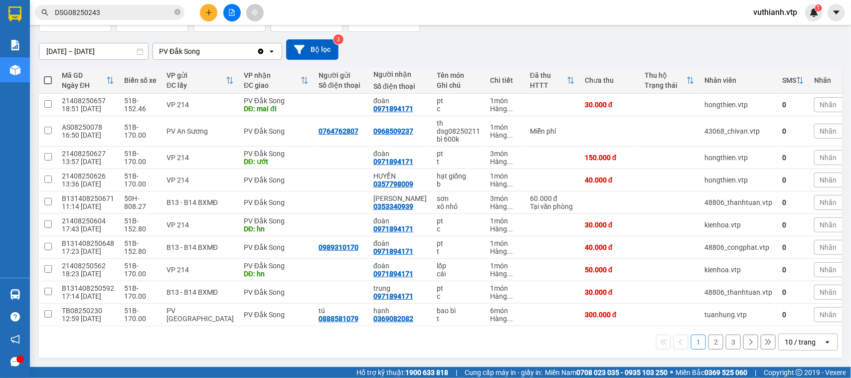
click at [710, 345] on button "2" at bounding box center [715, 341] width 15 height 15
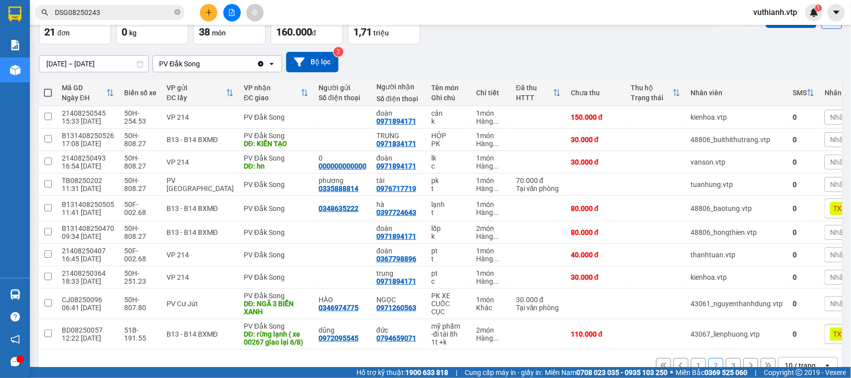
scroll to position [90, 0]
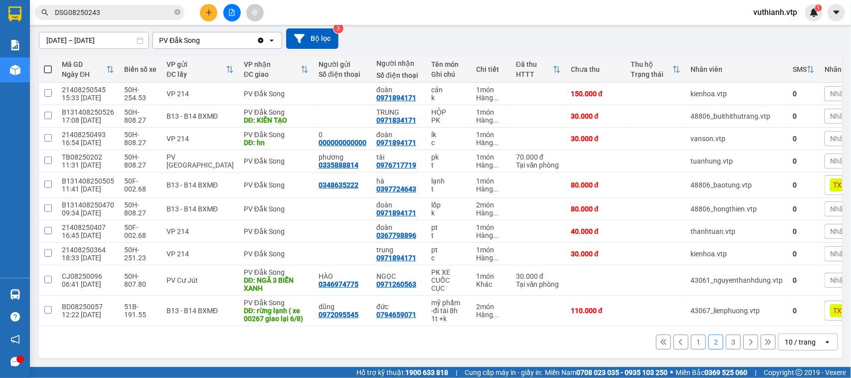
click at [692, 344] on button "1" at bounding box center [698, 341] width 15 height 15
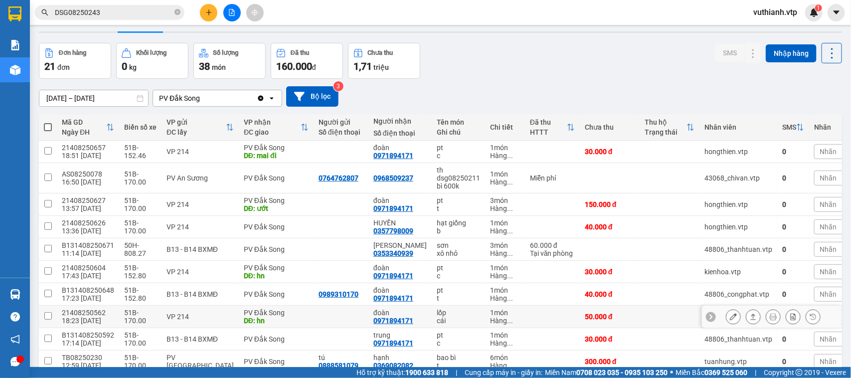
scroll to position [0, 0]
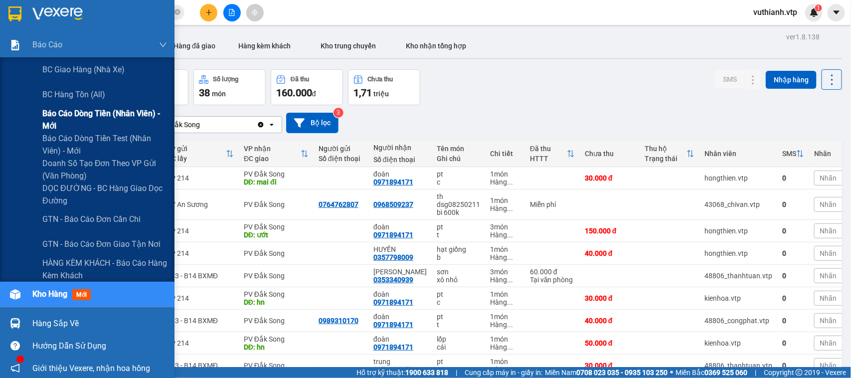
click at [80, 126] on span "Báo cáo dòng tiền (nhân viên) - mới" at bounding box center [104, 119] width 125 height 25
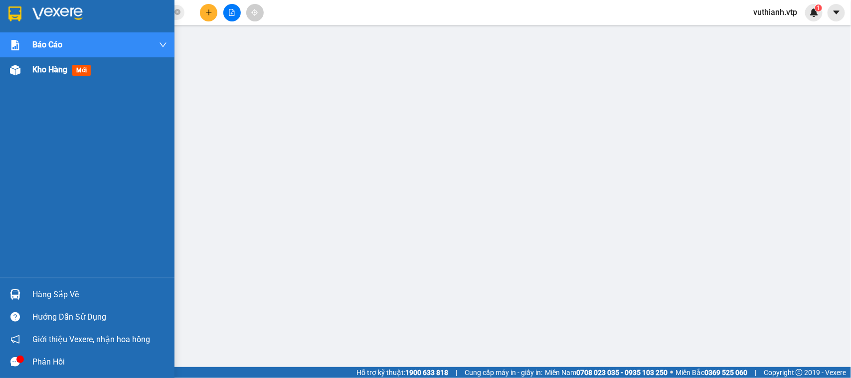
click at [15, 71] on img at bounding box center [15, 70] width 10 height 10
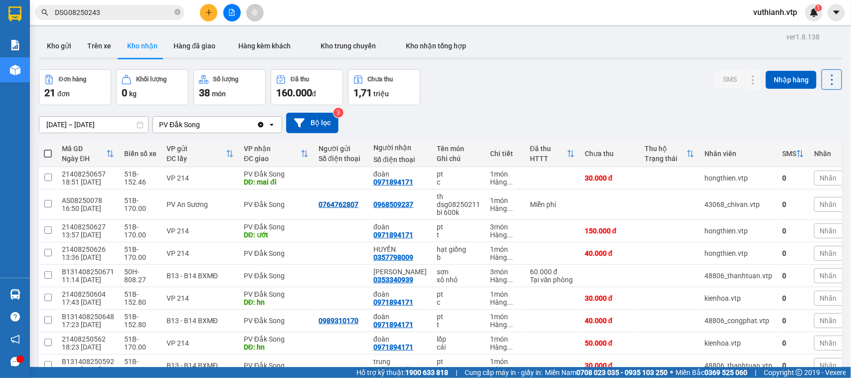
click at [119, 8] on input "DSG08250243" at bounding box center [114, 12] width 118 height 11
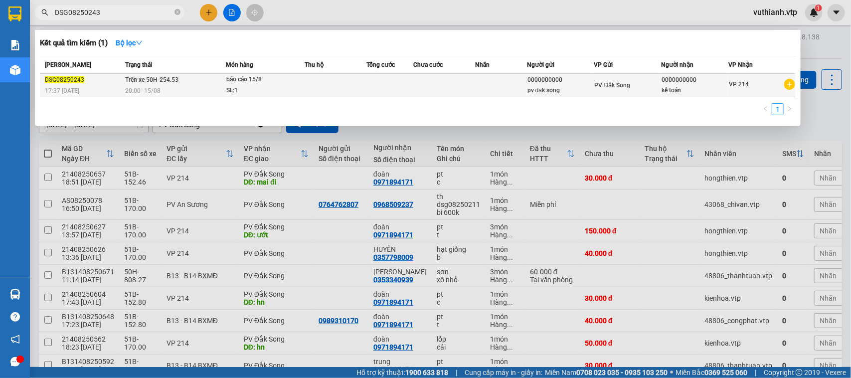
click at [157, 87] on span "20:00 - 15/08" at bounding box center [142, 90] width 35 height 7
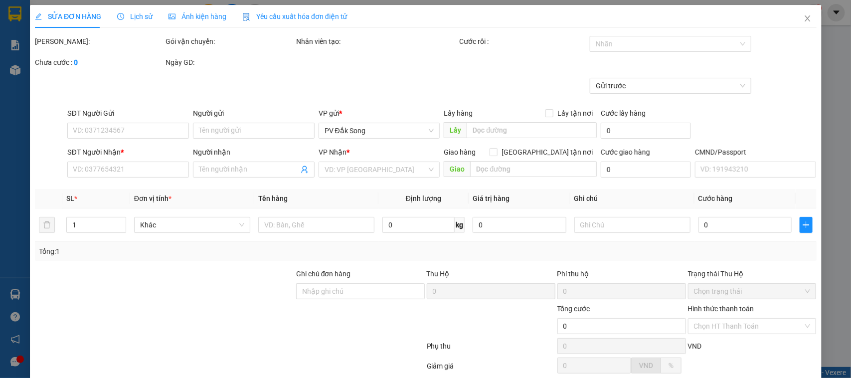
type input "0000000000"
type input "pv đăk song"
type input "0000000000"
type input "kế toán"
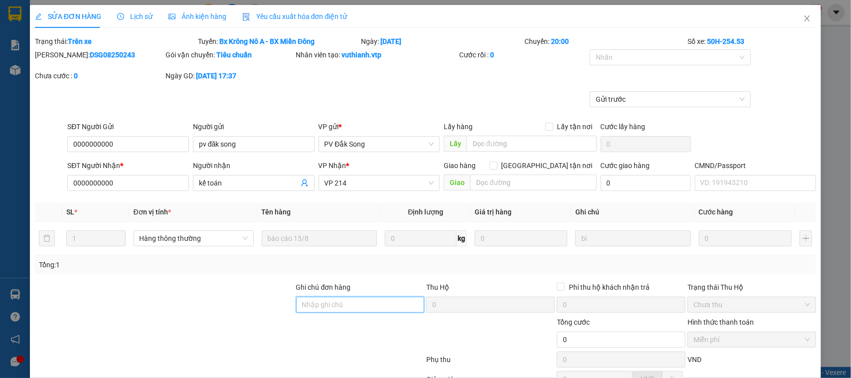
click at [354, 304] on input "Ghi chú đơn hàng" at bounding box center [360, 304] width 129 height 16
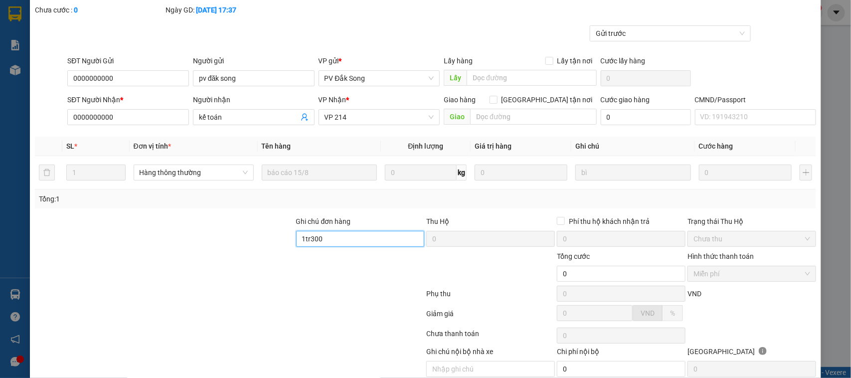
scroll to position [109, 0]
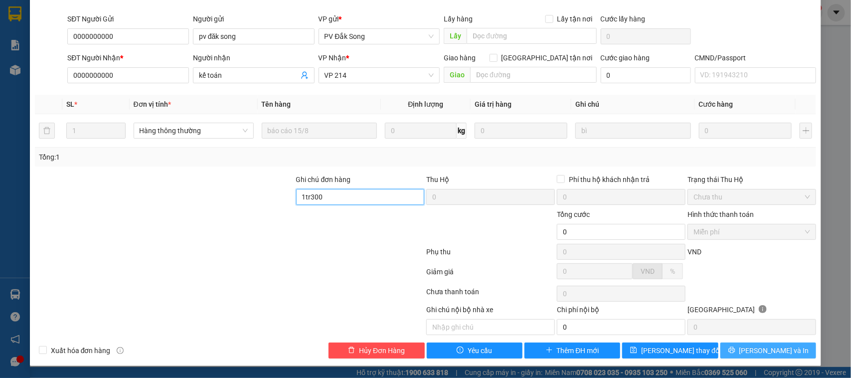
type input "1tr300"
click at [756, 349] on span "[PERSON_NAME] và In" at bounding box center [774, 350] width 70 height 11
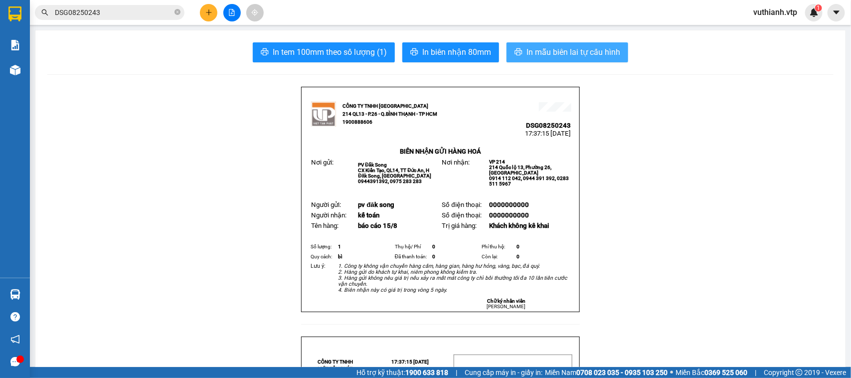
click at [574, 53] on span "In mẫu biên lai tự cấu hình" at bounding box center [573, 52] width 94 height 12
